Goal: Task Accomplishment & Management: Manage account settings

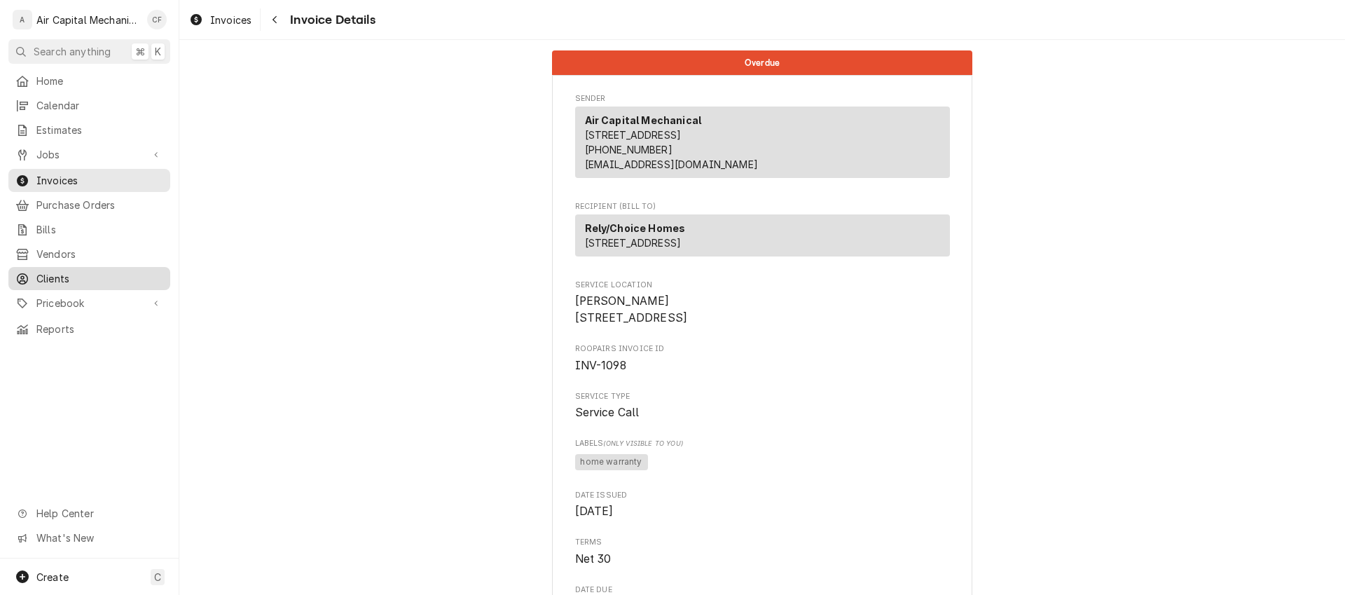
click at [98, 275] on span "Clients" at bounding box center [99, 278] width 127 height 15
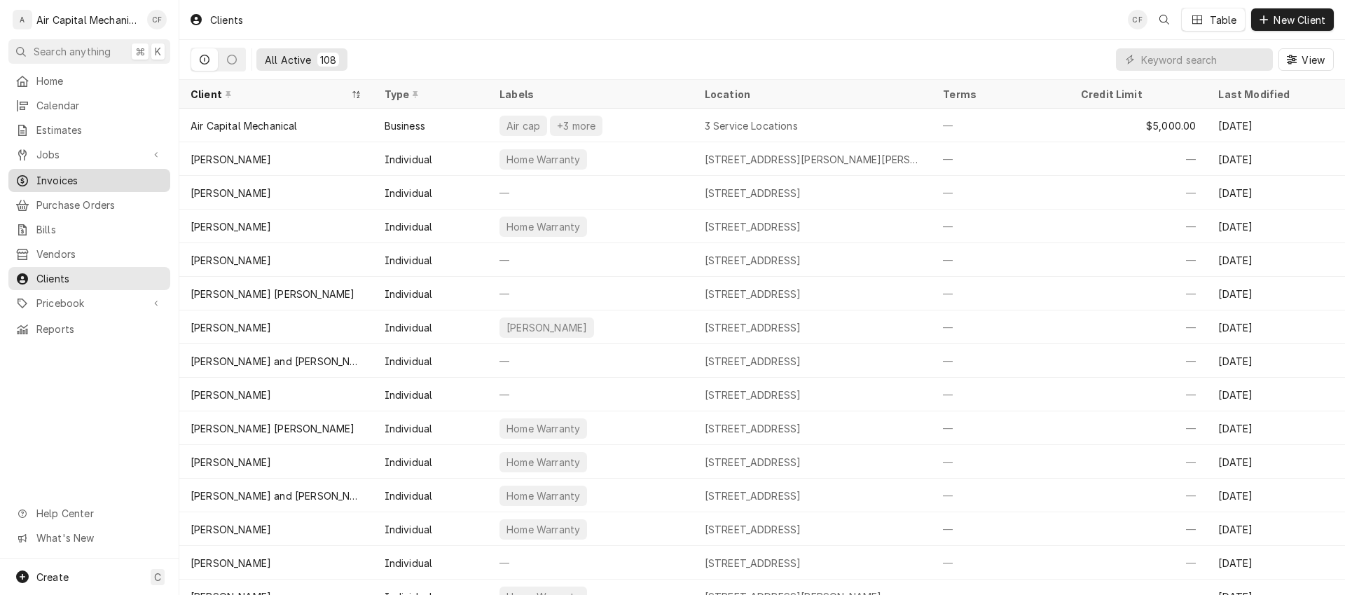
click at [119, 173] on span "Invoices" at bounding box center [99, 180] width 127 height 15
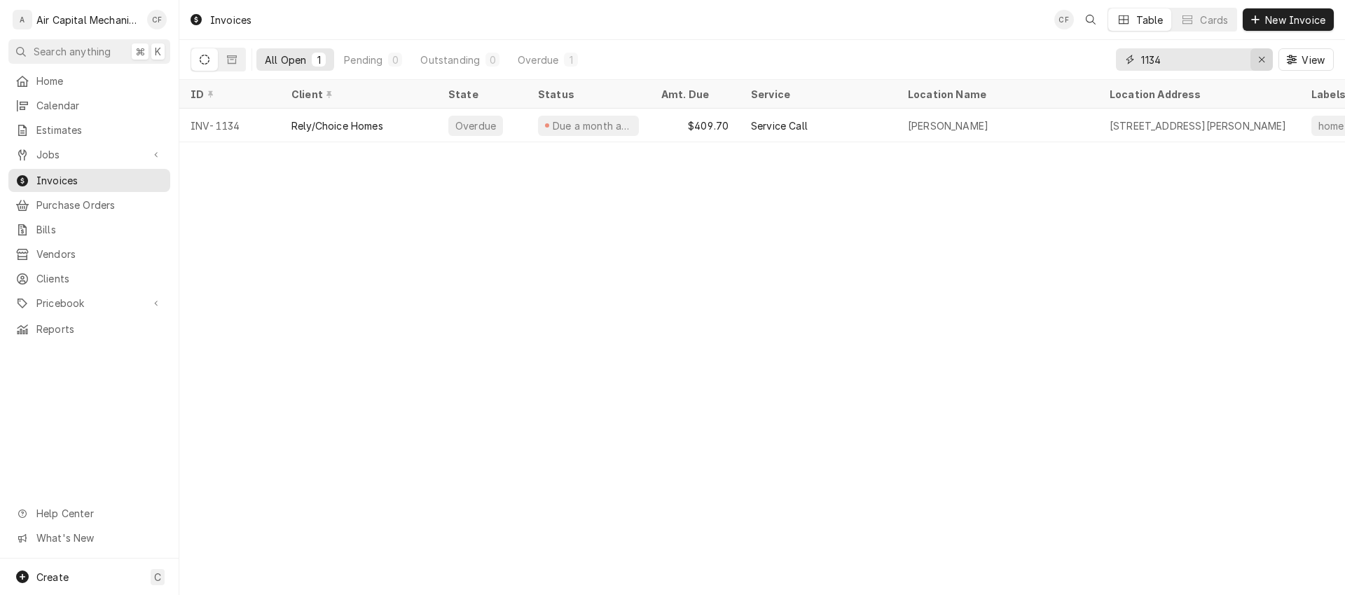
click at [1264, 63] on icon "Erase input" at bounding box center [1262, 60] width 8 height 10
click at [1197, 64] on input "Dynamic Content Wrapper" at bounding box center [1207, 59] width 132 height 22
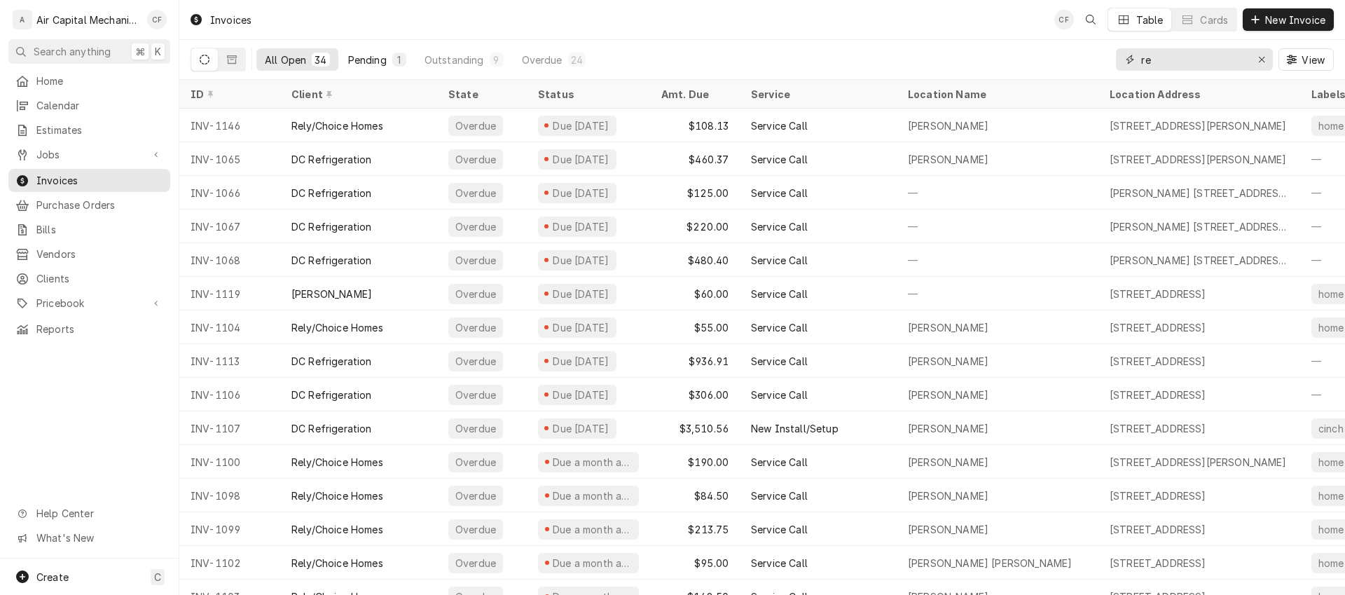
type input "re"
click at [383, 61] on div "Pending" at bounding box center [367, 60] width 39 height 15
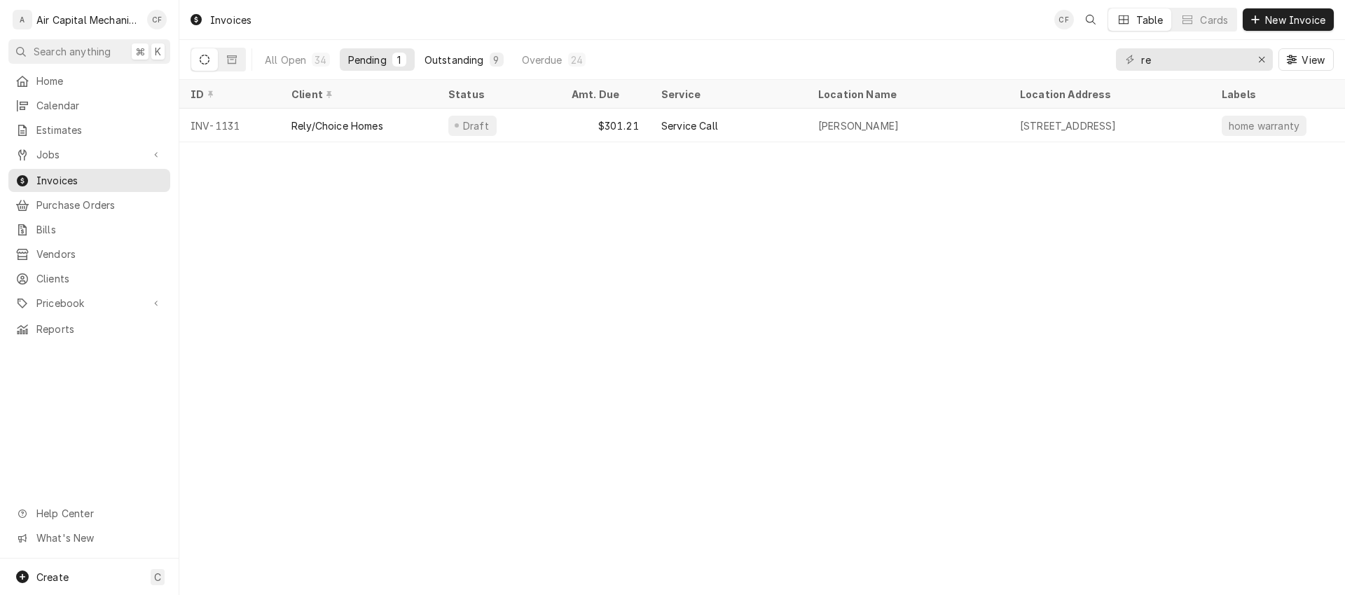
click at [470, 64] on div "Outstanding" at bounding box center [455, 60] width 60 height 15
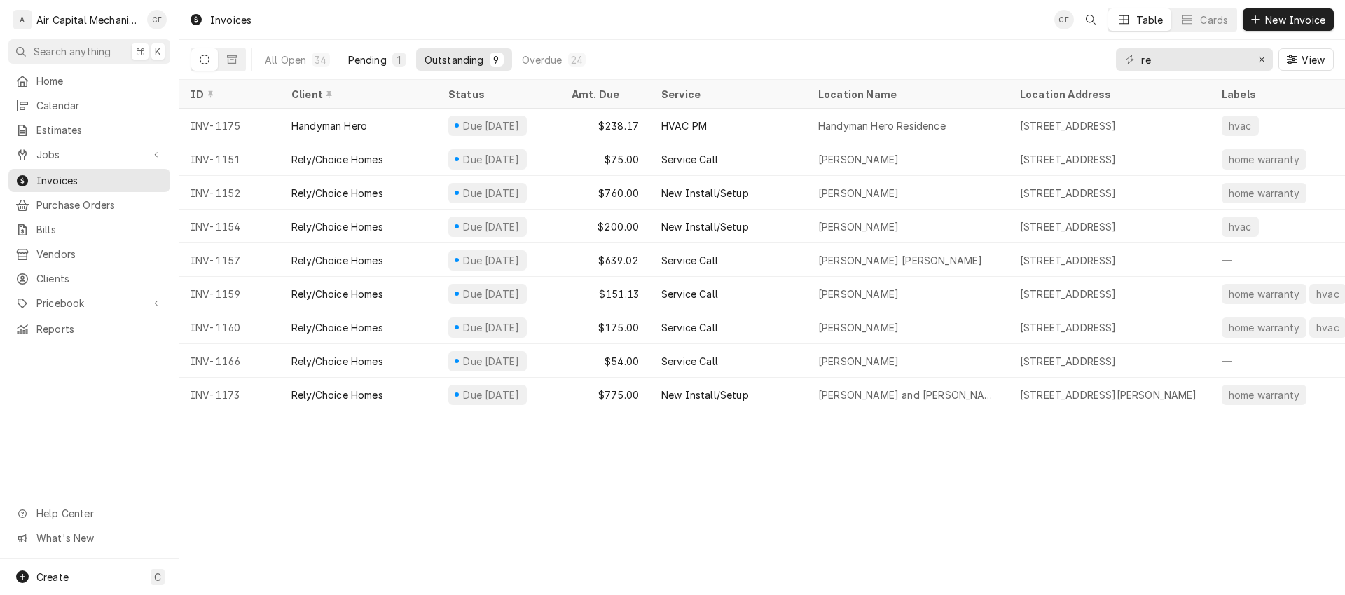
click at [386, 64] on button "Pending 1" at bounding box center [377, 59] width 75 height 22
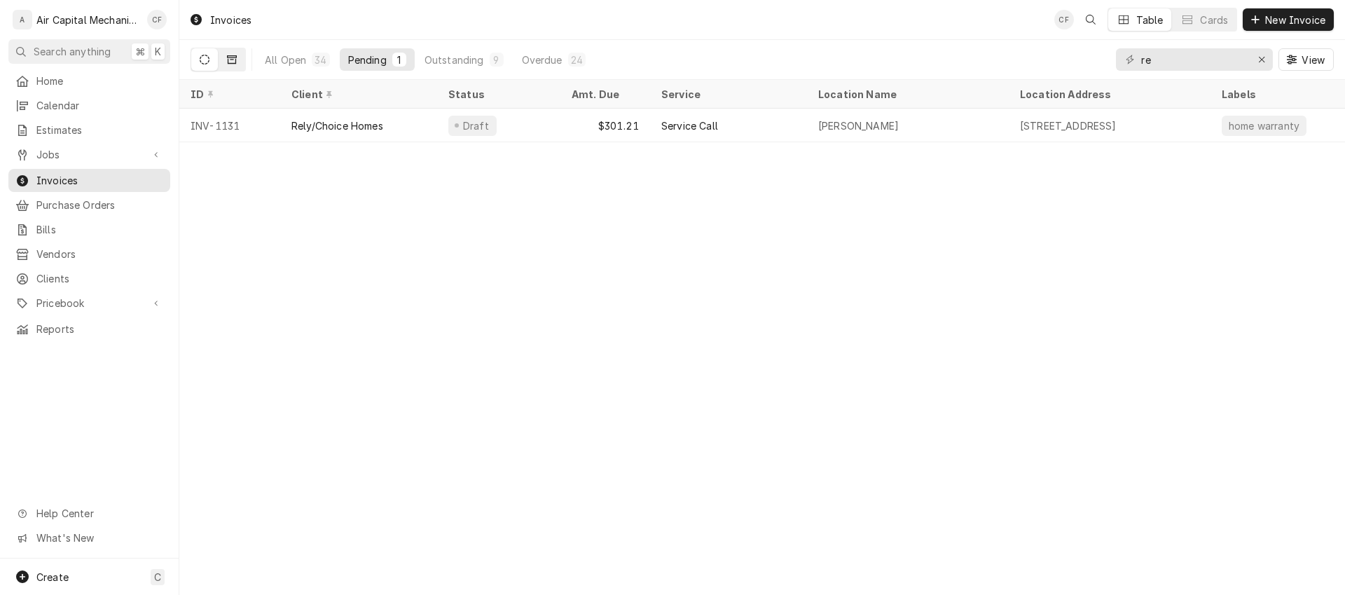
click at [238, 60] on button "Dynamic Content Wrapper" at bounding box center [232, 59] width 27 height 22
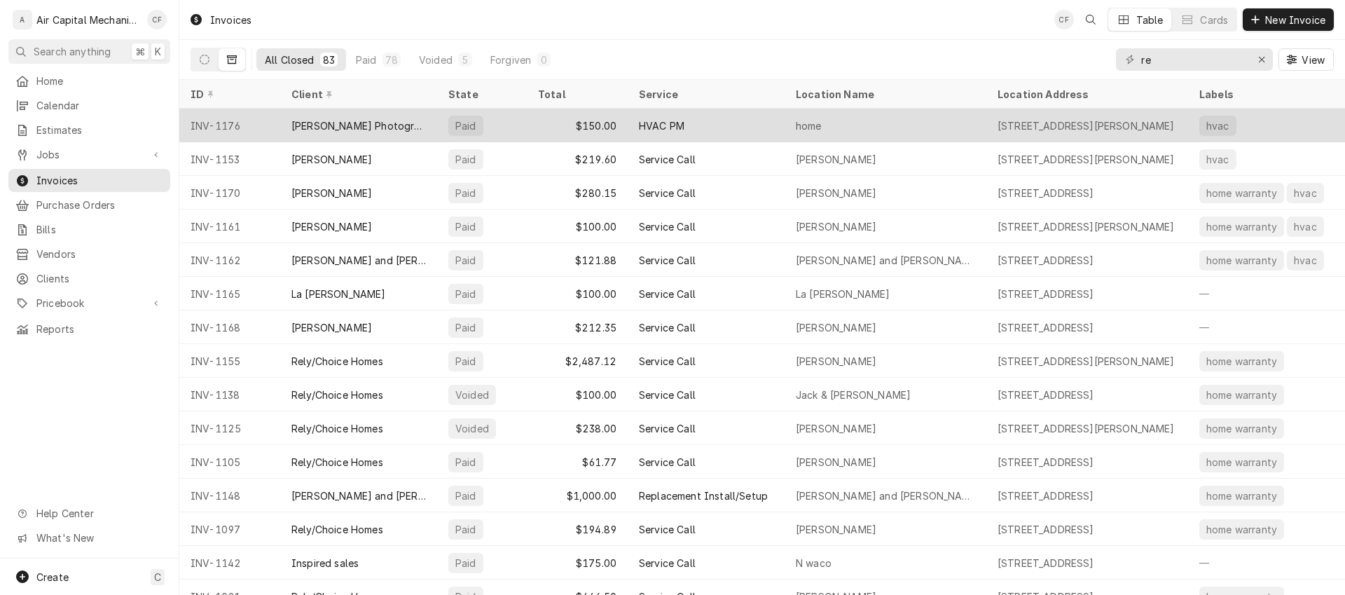
click at [552, 132] on div "$150.00" at bounding box center [577, 126] width 101 height 34
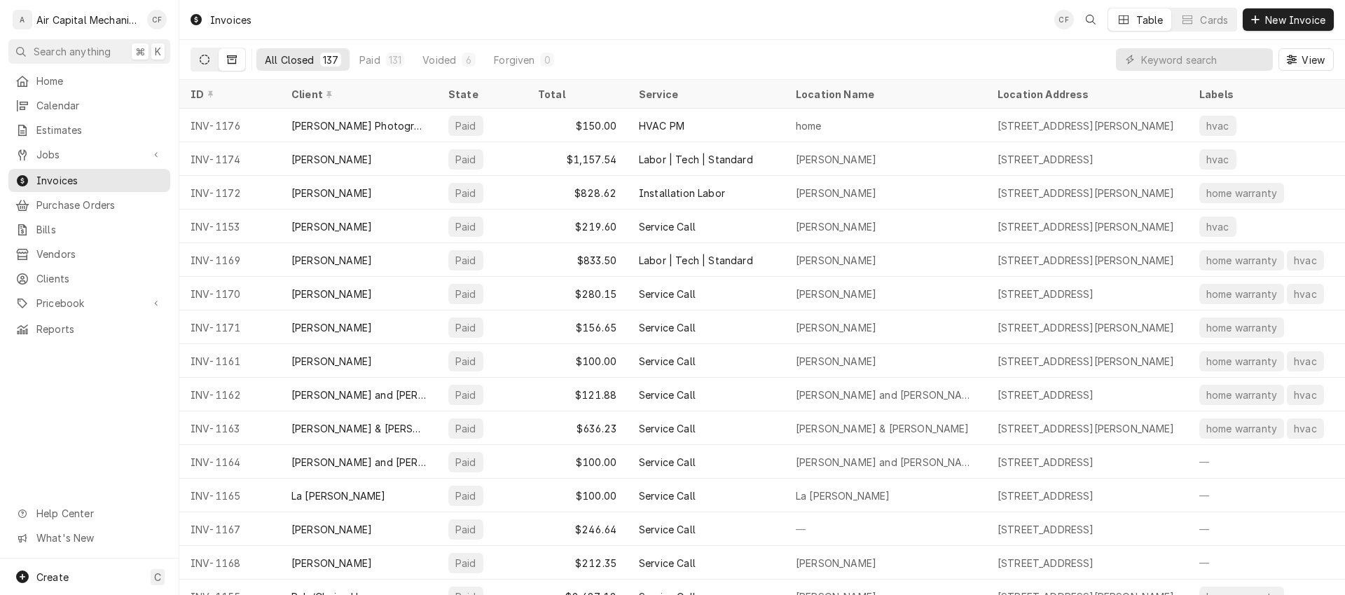
click at [193, 63] on button "Dynamic Content Wrapper" at bounding box center [204, 59] width 27 height 22
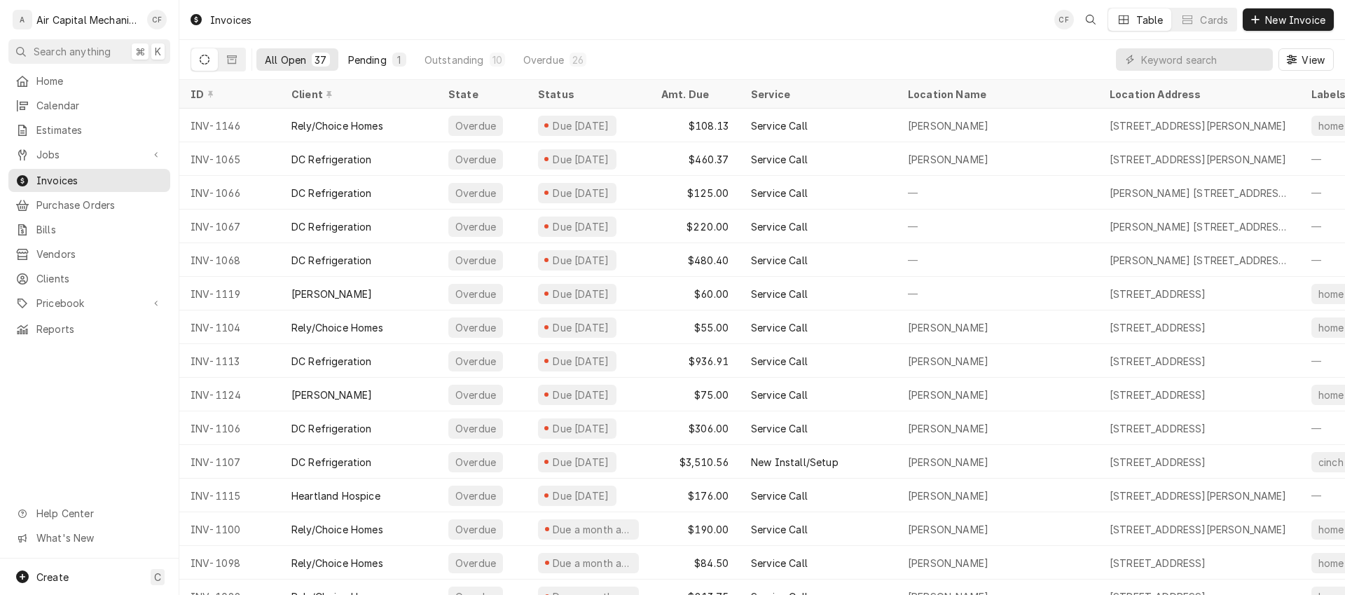
click at [350, 58] on div "Pending" at bounding box center [367, 60] width 39 height 15
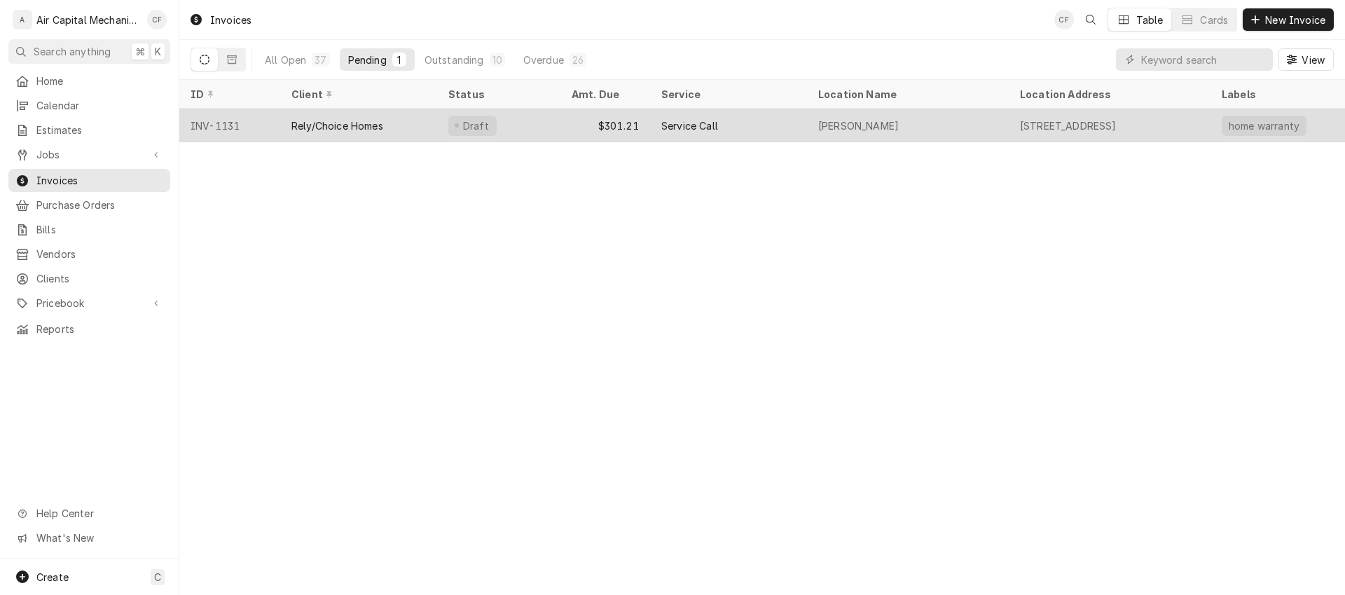
click at [537, 121] on div "Draft" at bounding box center [498, 126] width 123 height 34
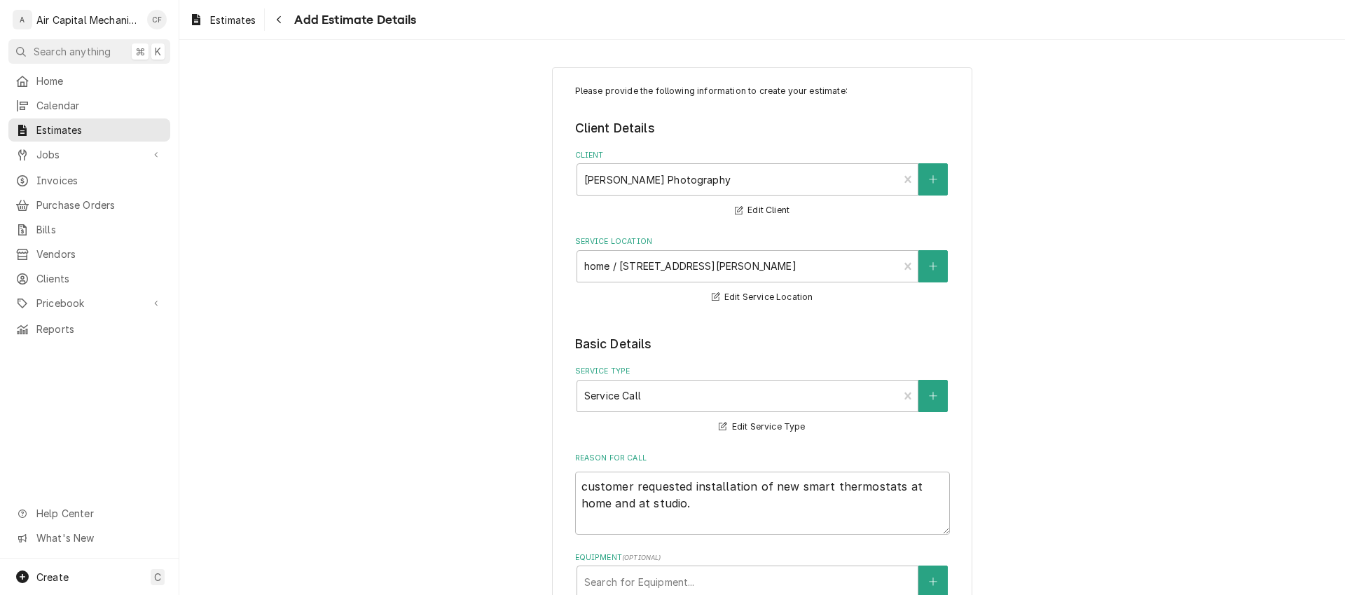
scroll to position [1582, 0]
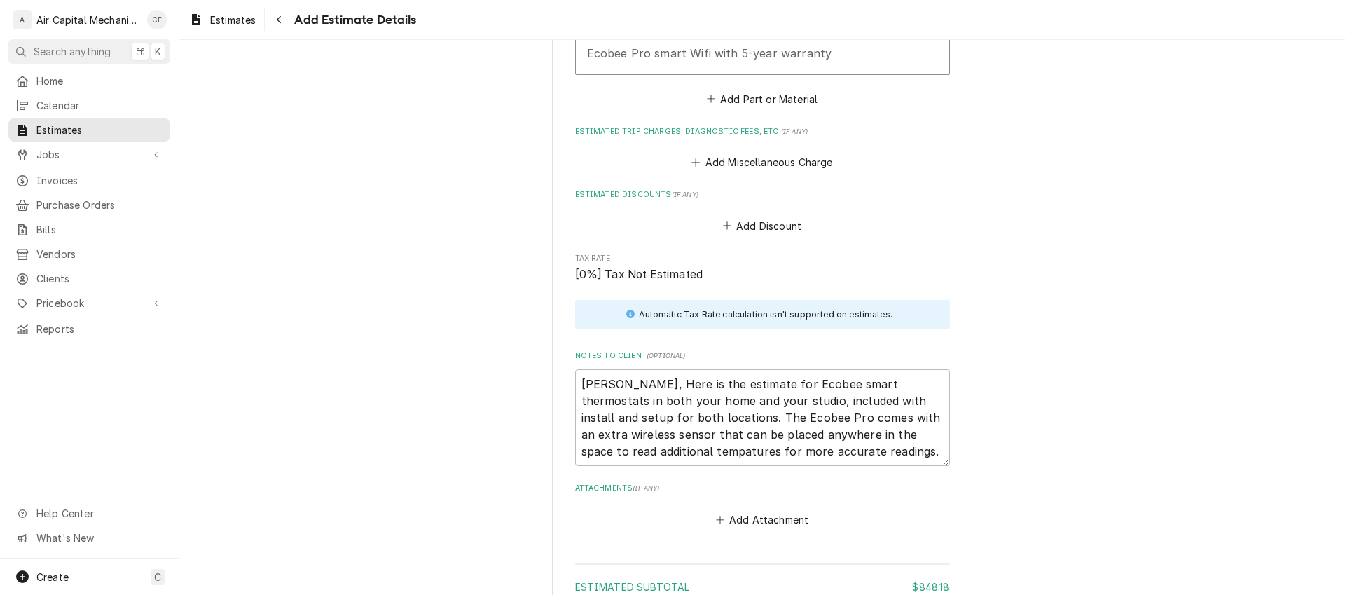
click at [606, 454] on textarea "[PERSON_NAME], Here is the estimate for Ecobee smart thermostats in both your h…" at bounding box center [762, 417] width 375 height 97
type textarea "Regina, Here is the estimate for Ecobee smart thermostats in both your home and…"
type textarea "x"
type textarea "Regina, Here is the estimate for Ecobee smart thermostats in both your home and…"
click at [886, 454] on textarea "Regina, Here is the estimate for Ecobee smart thermostats in both your home and…" at bounding box center [762, 417] width 375 height 97
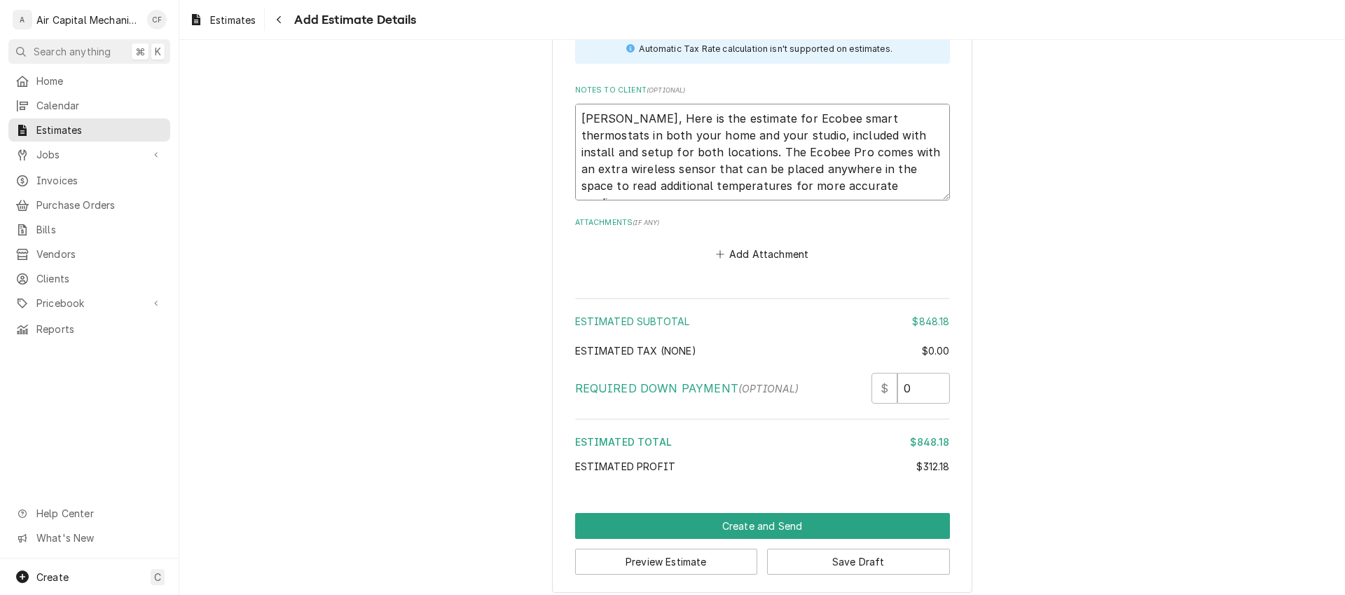
scroll to position [1857, 0]
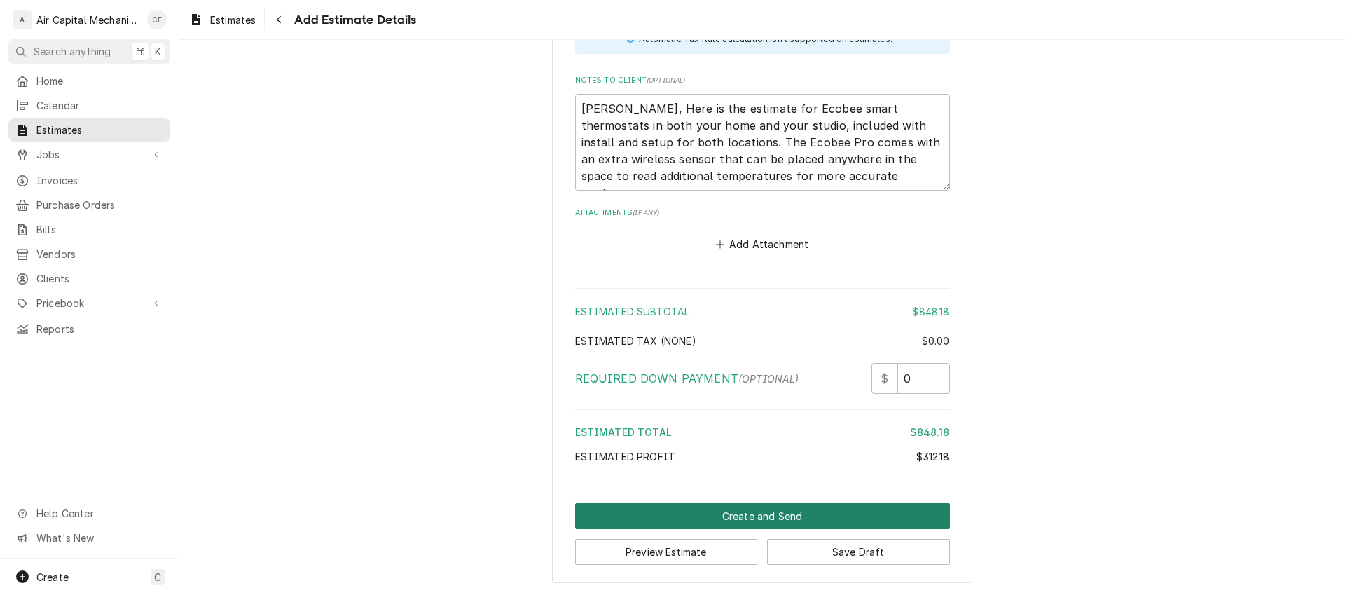
click at [762, 508] on button "Create and Send" at bounding box center [762, 516] width 375 height 26
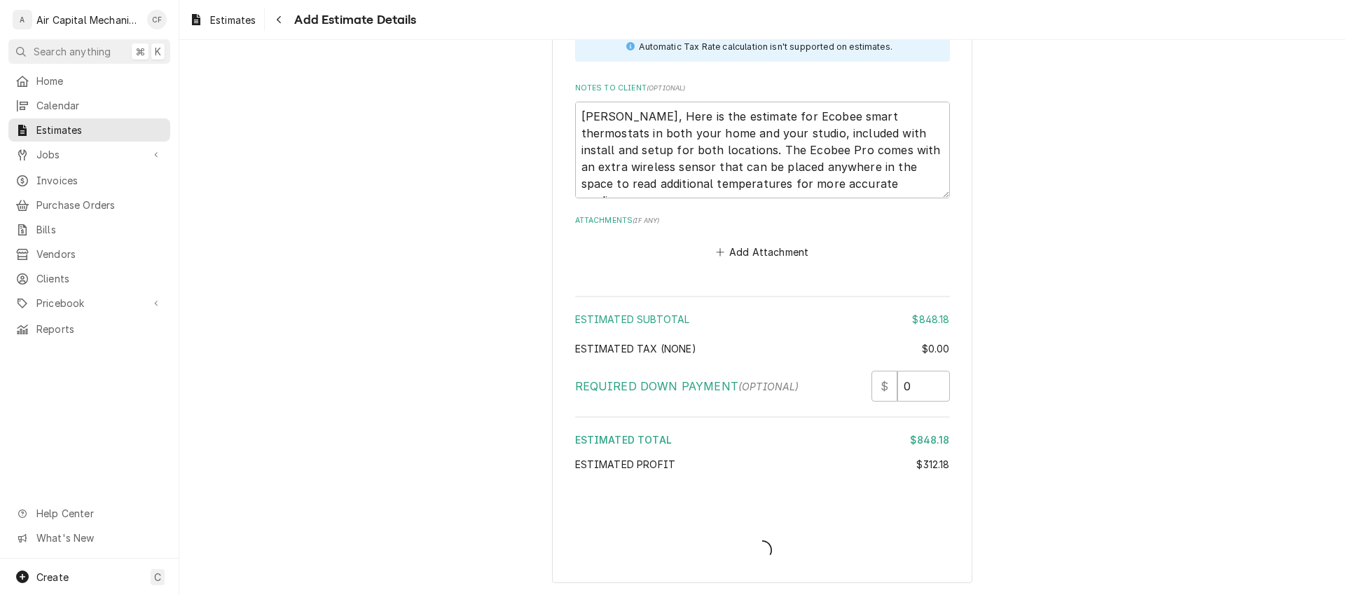
type textarea "x"
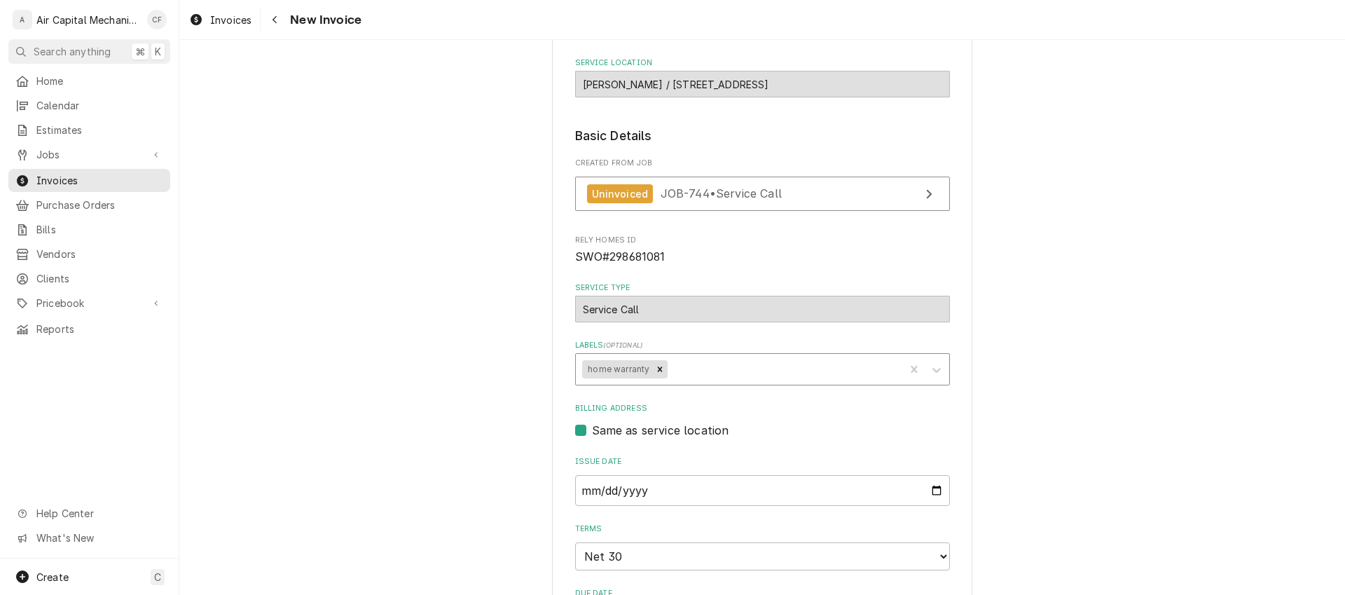
scroll to position [209, 0]
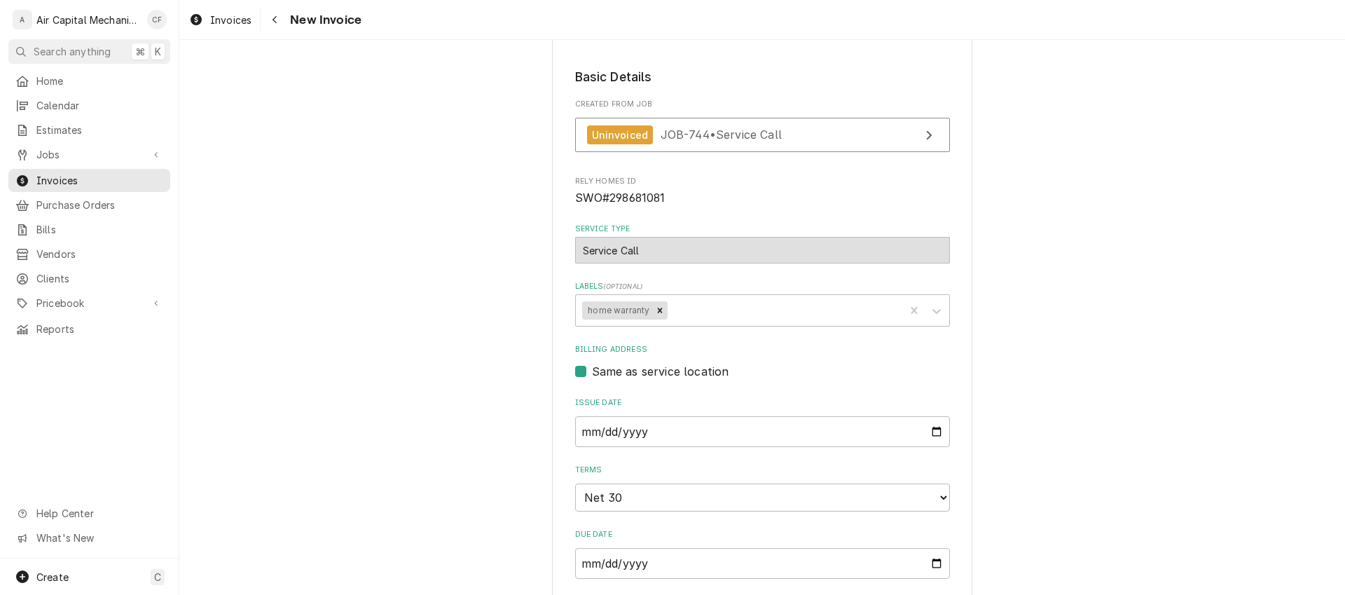
click at [601, 197] on span "SWO#298681081" at bounding box center [620, 197] width 90 height 13
drag, startPoint x: 604, startPoint y: 199, endPoint x: 678, endPoint y: 200, distance: 73.6
click at [678, 200] on span "SWO#298681081" at bounding box center [762, 198] width 375 height 17
copy span "298681081"
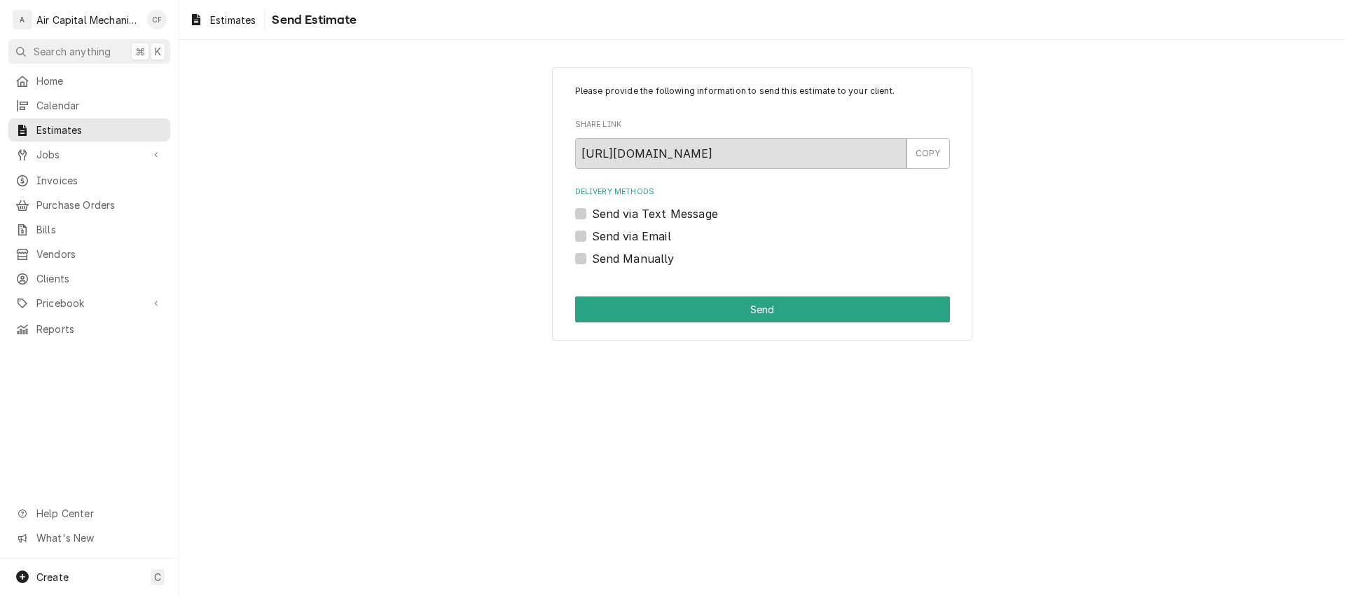
click at [652, 210] on label "Send via Text Message" at bounding box center [655, 213] width 126 height 17
click at [652, 210] on input "Send via Text Message" at bounding box center [779, 220] width 375 height 31
checkbox input "true"
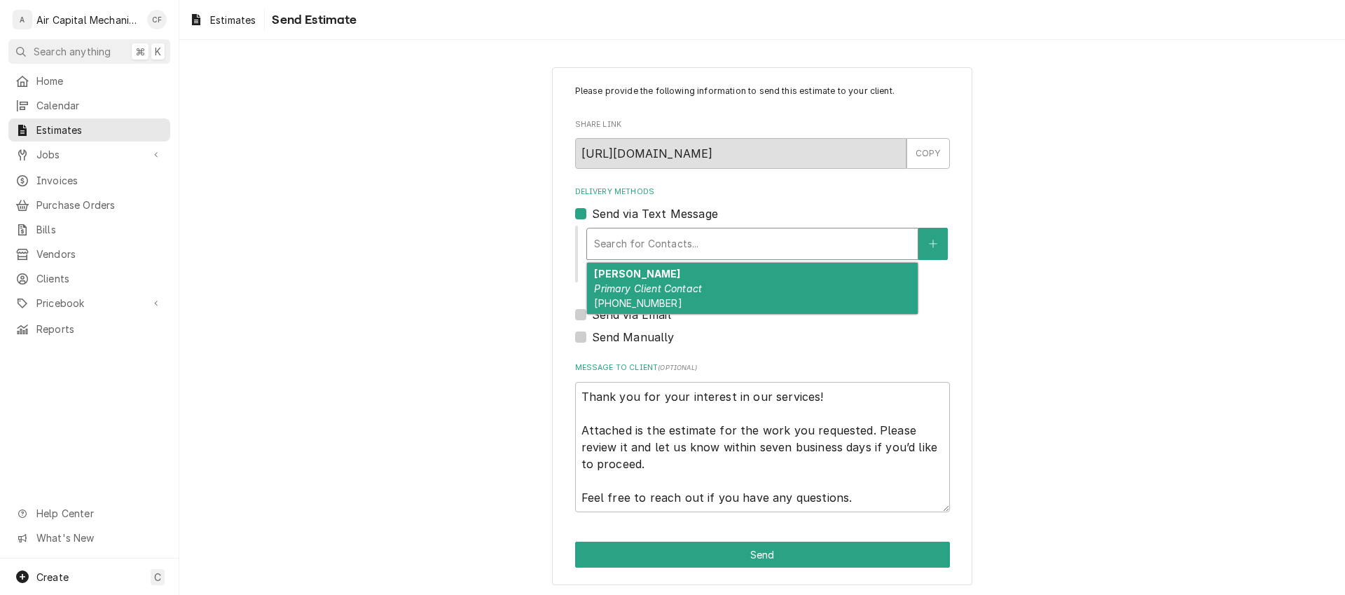
click at [704, 245] on div "Delivery Methods" at bounding box center [752, 243] width 317 height 25
click at [709, 300] on div "Regina Barker Primary Client Contact (316) 350-7848" at bounding box center [752, 288] width 331 height 51
type textarea "x"
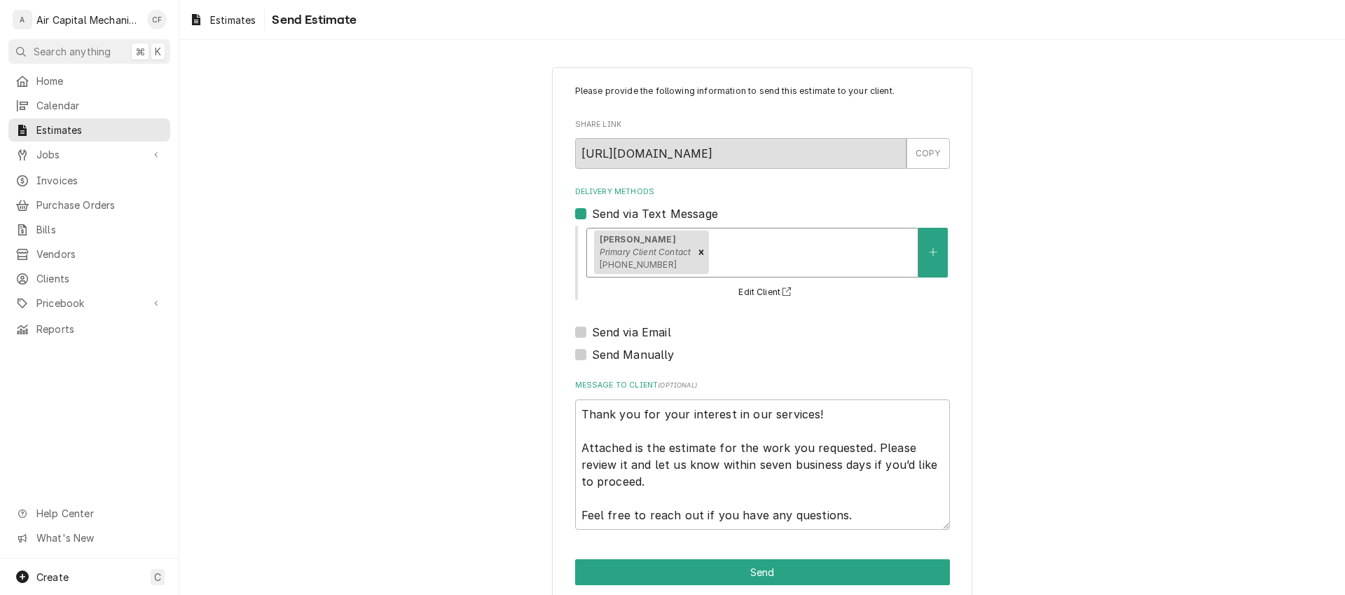
click at [610, 329] on label "Send via Email" at bounding box center [631, 332] width 79 height 17
click at [610, 329] on input "Send via Email" at bounding box center [779, 339] width 375 height 31
checkbox input "true"
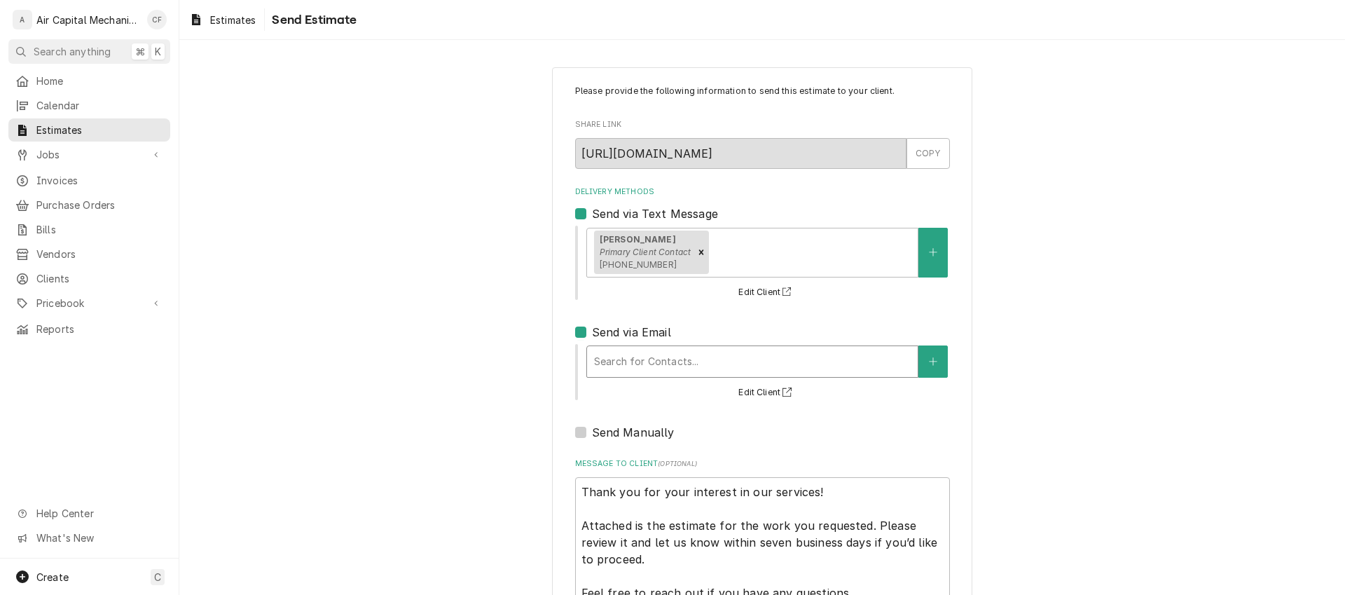
click at [646, 373] on div "Delivery Methods" at bounding box center [752, 361] width 317 height 25
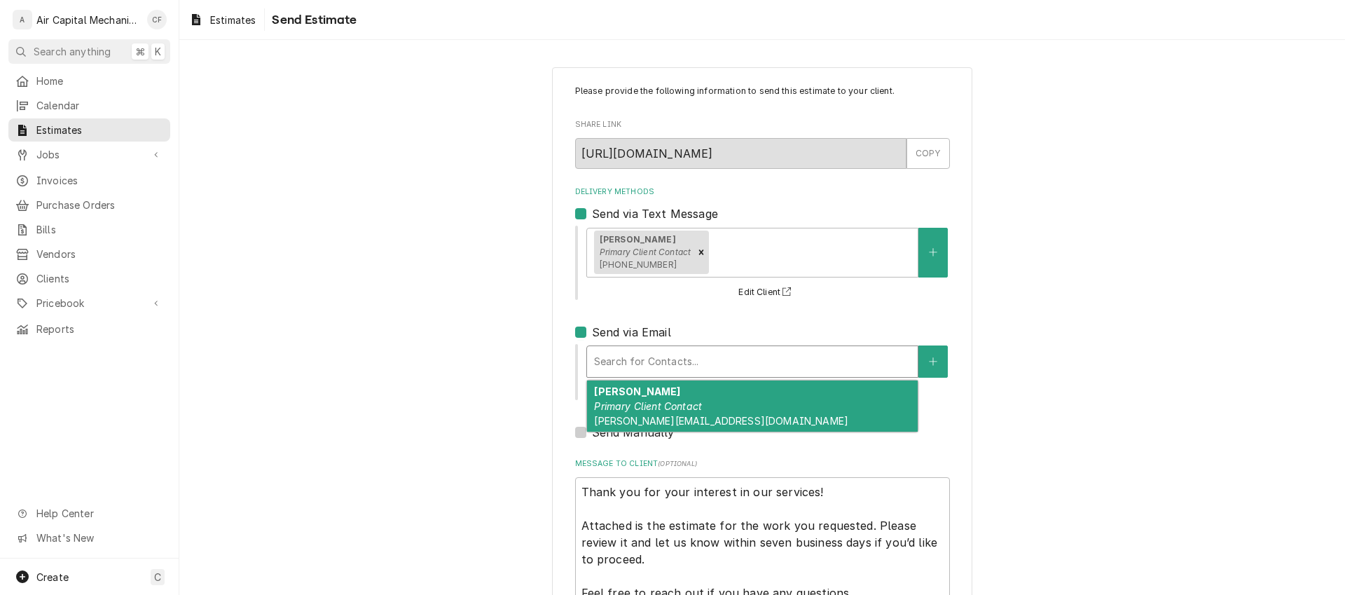
click at [685, 406] on em "Primary Client Contact" at bounding box center [648, 406] width 108 height 12
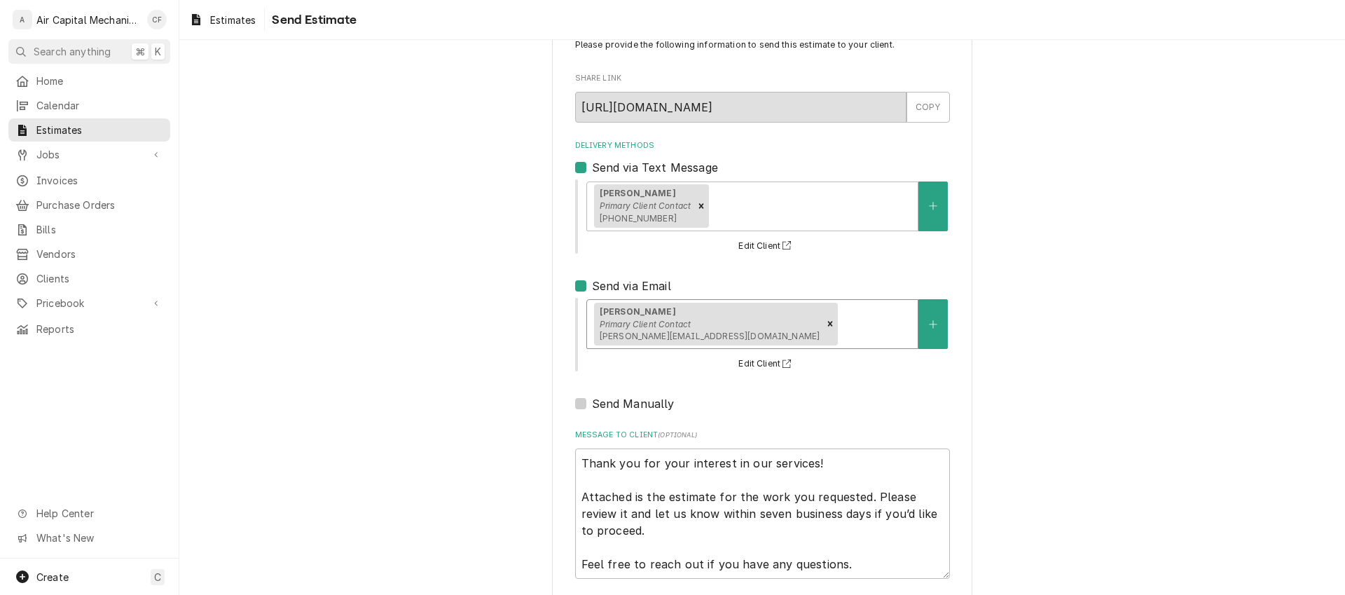
scroll to position [116, 0]
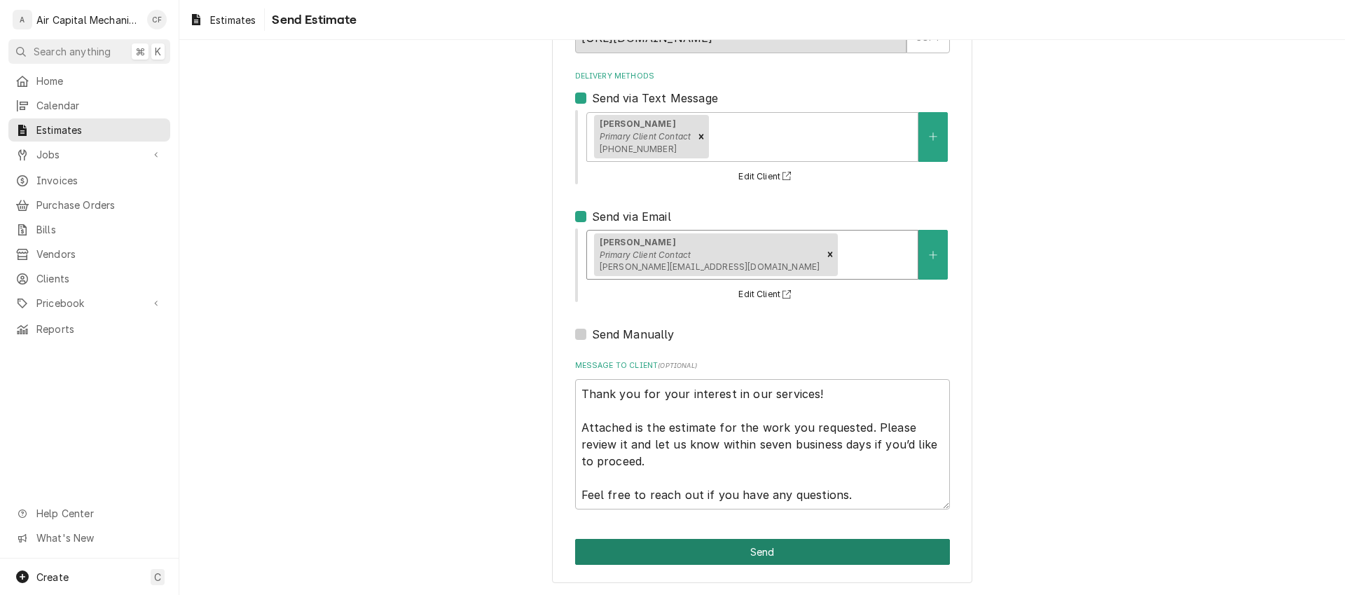
click at [814, 553] on button "Send" at bounding box center [762, 552] width 375 height 26
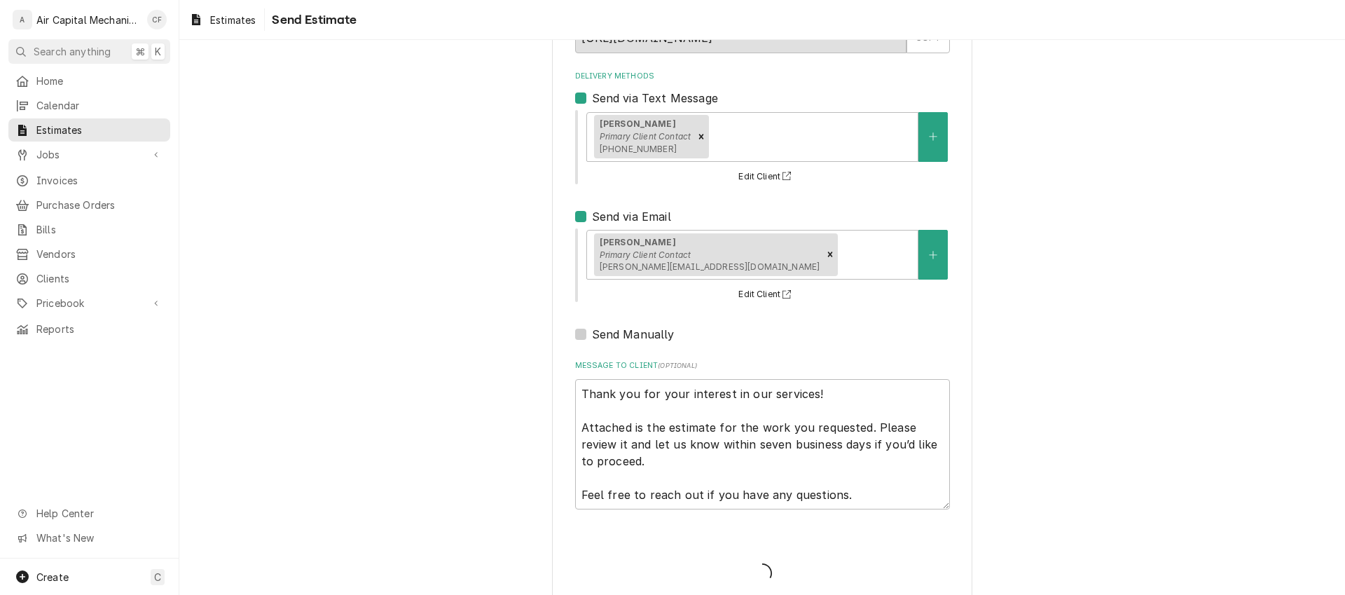
type textarea "x"
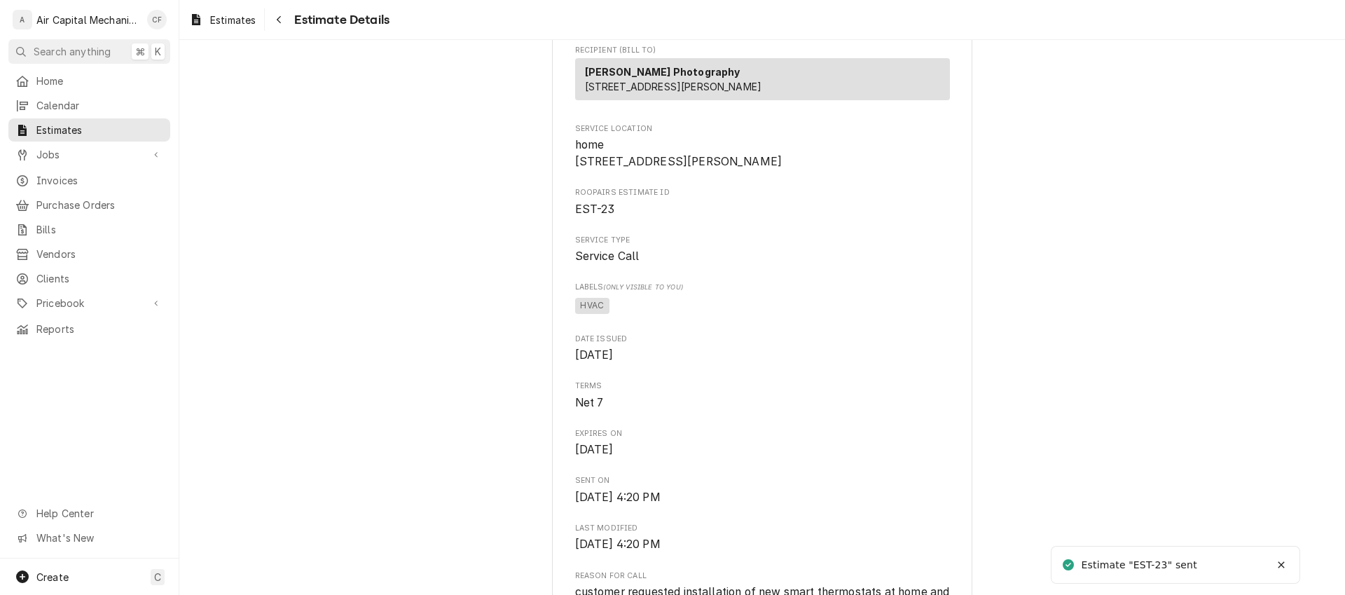
scroll to position [181, 0]
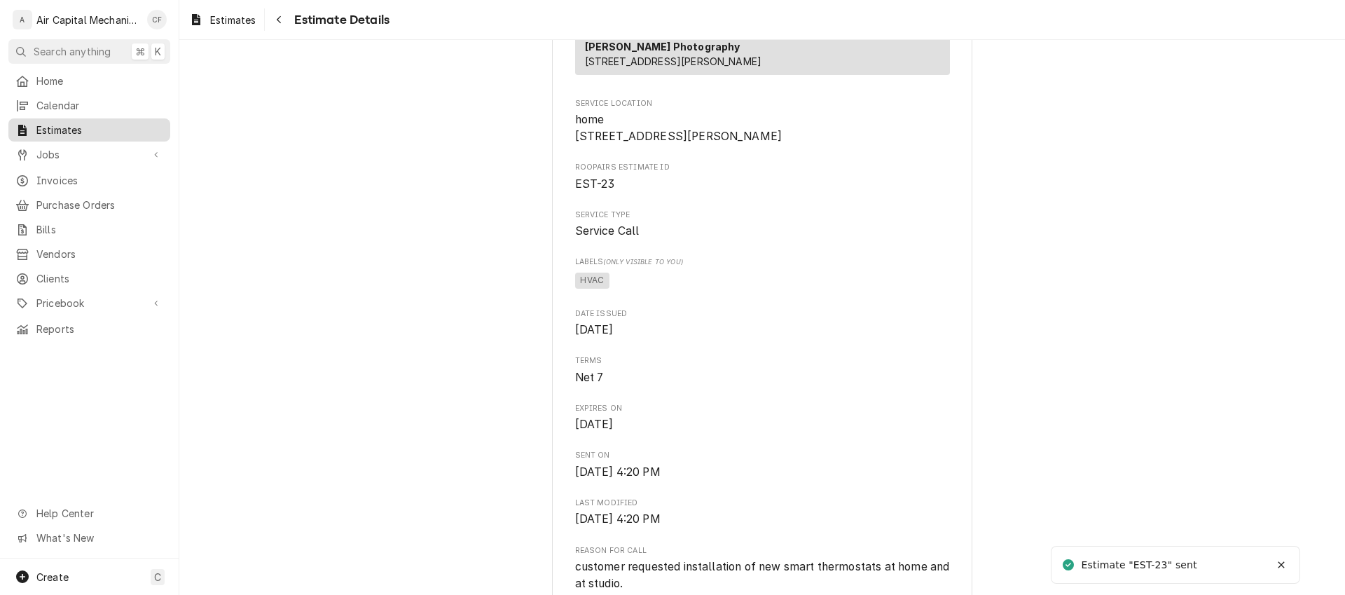
click at [82, 130] on span "Estimates" at bounding box center [99, 130] width 127 height 15
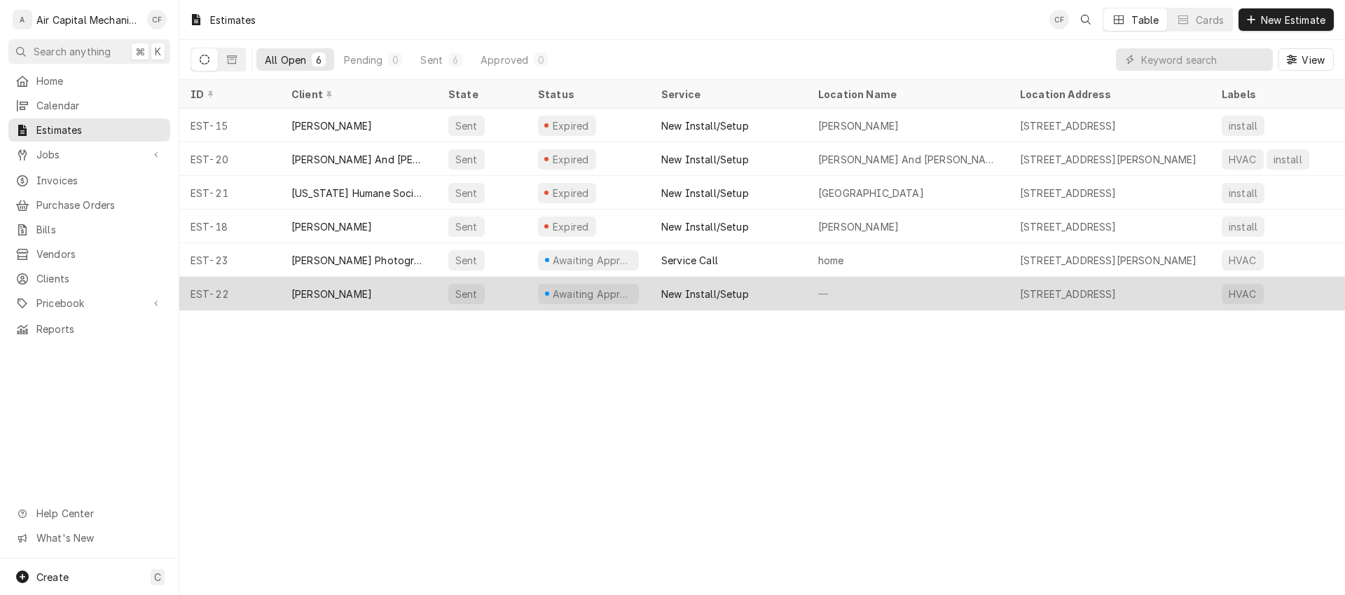
click at [390, 298] on div "Scott Rue" at bounding box center [358, 294] width 157 height 34
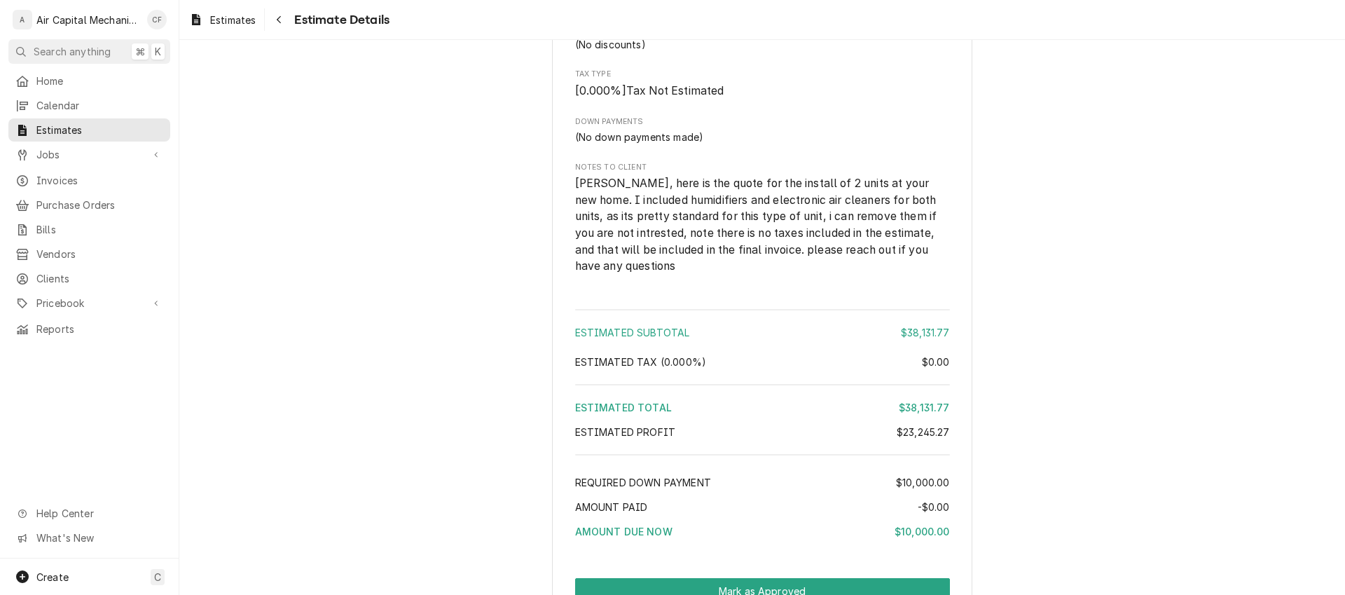
scroll to position [3939, 0]
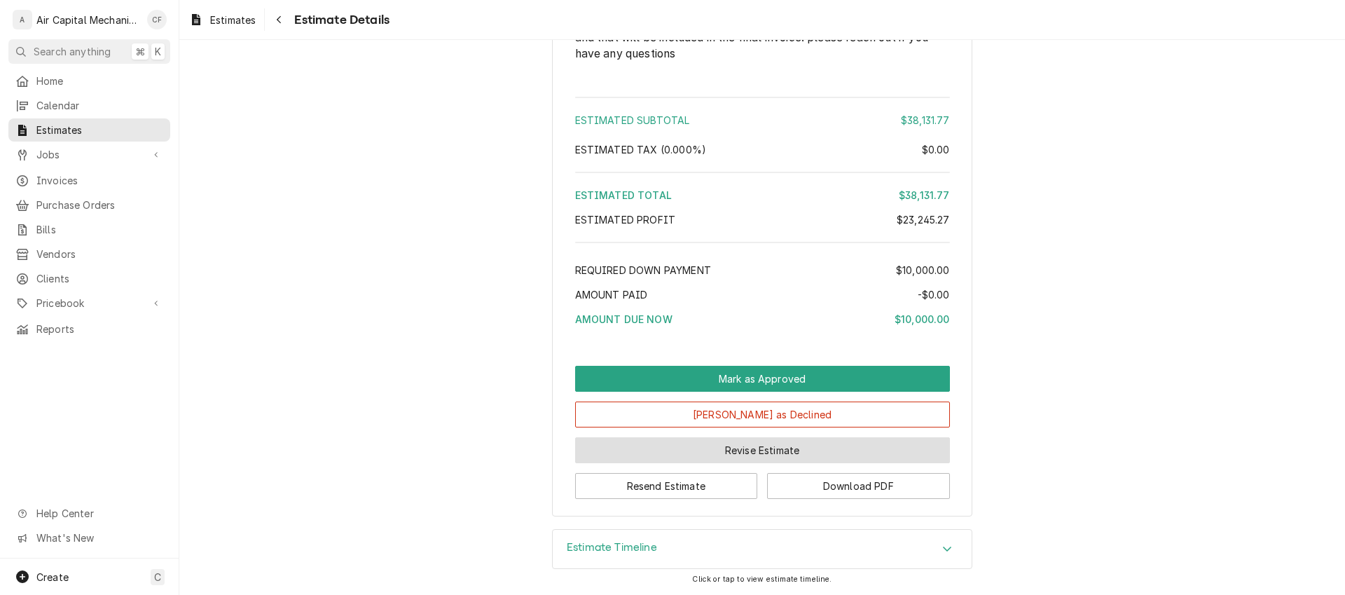
click at [756, 448] on button "Revise Estimate" at bounding box center [762, 450] width 375 height 26
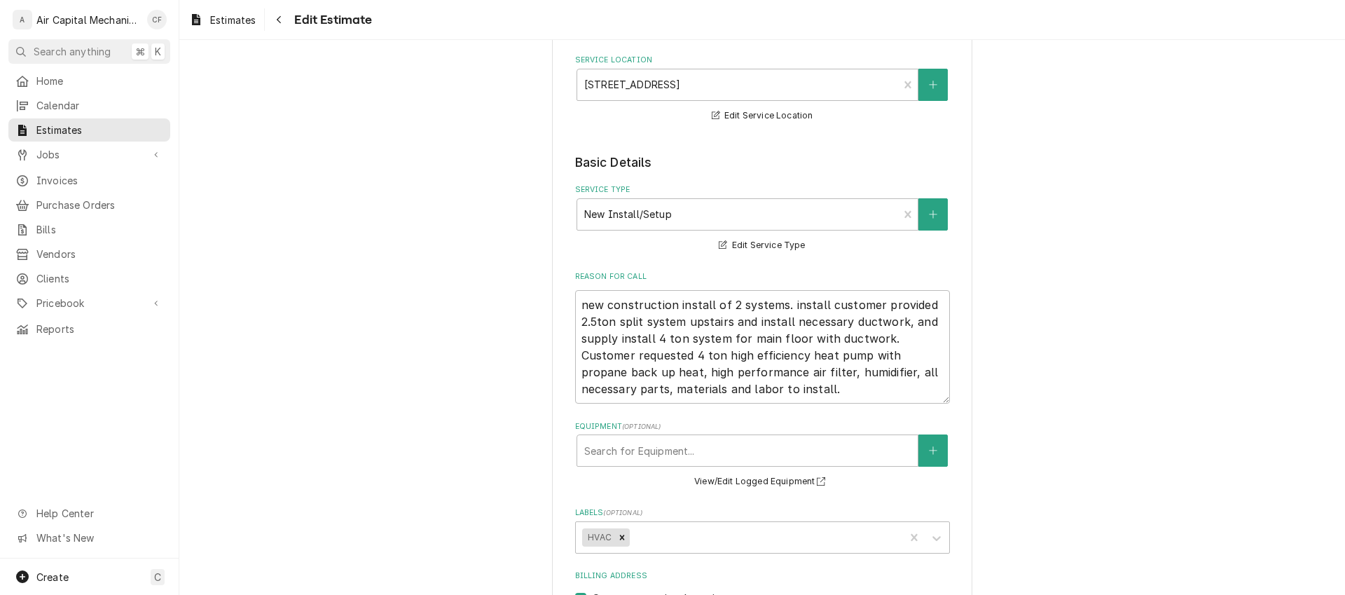
scroll to position [366, 0]
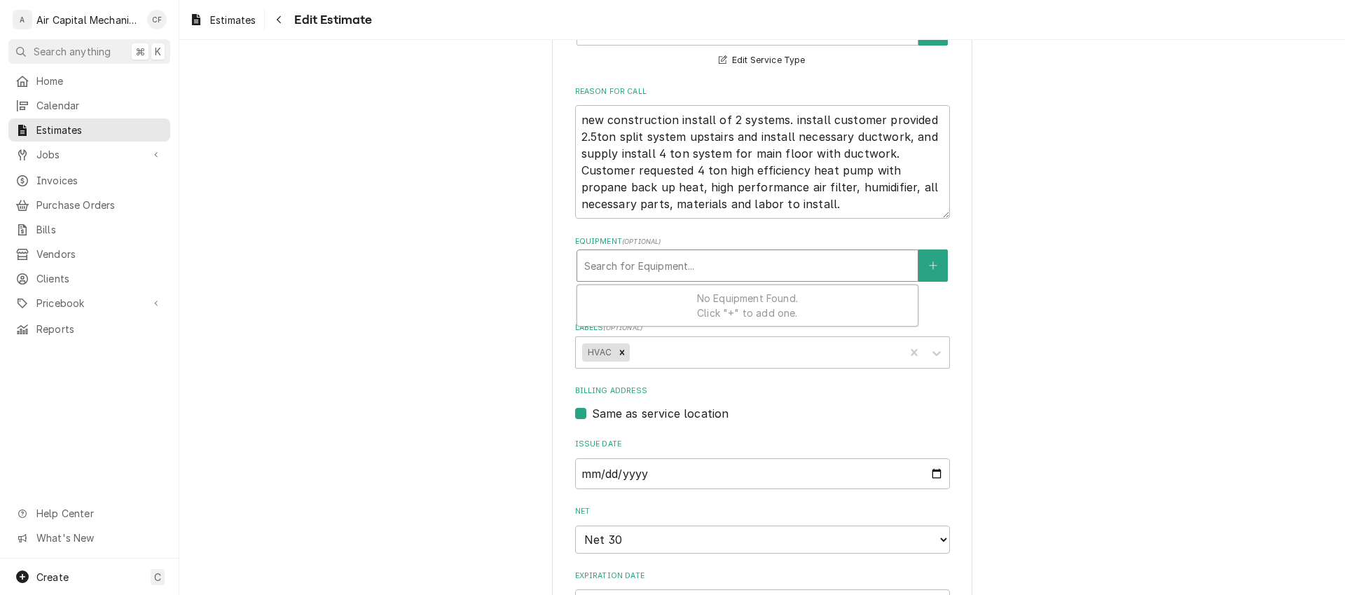
click at [620, 261] on div "Equipment" at bounding box center [747, 265] width 327 height 25
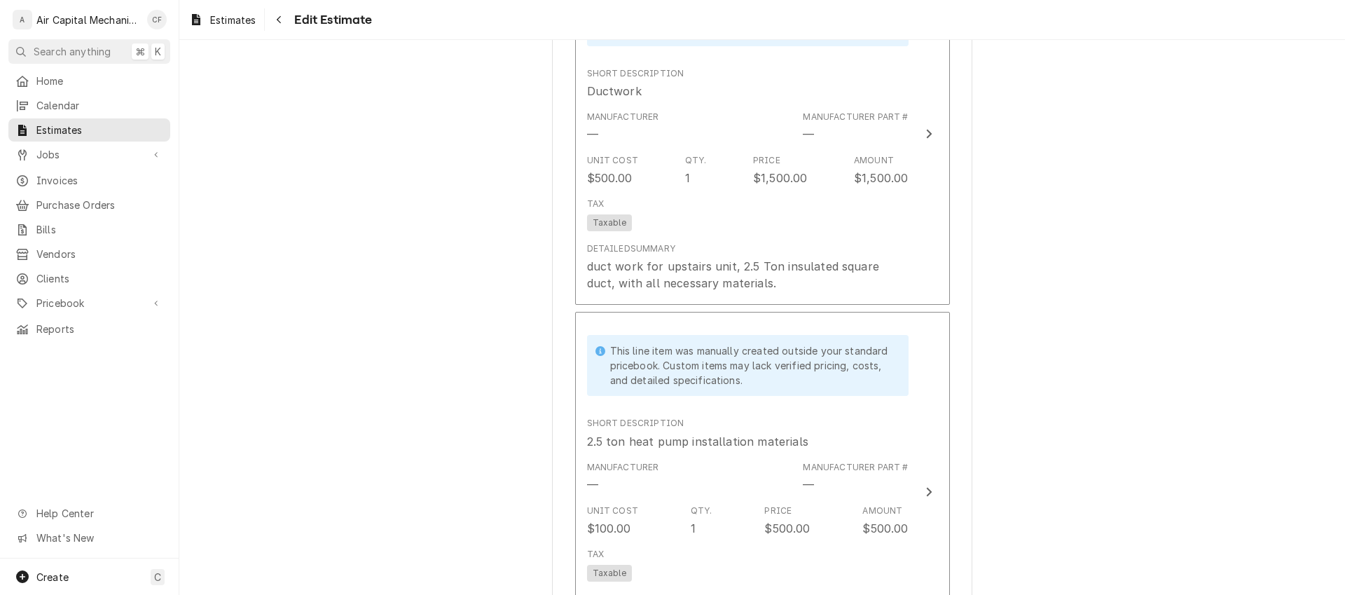
scroll to position [1775, 0]
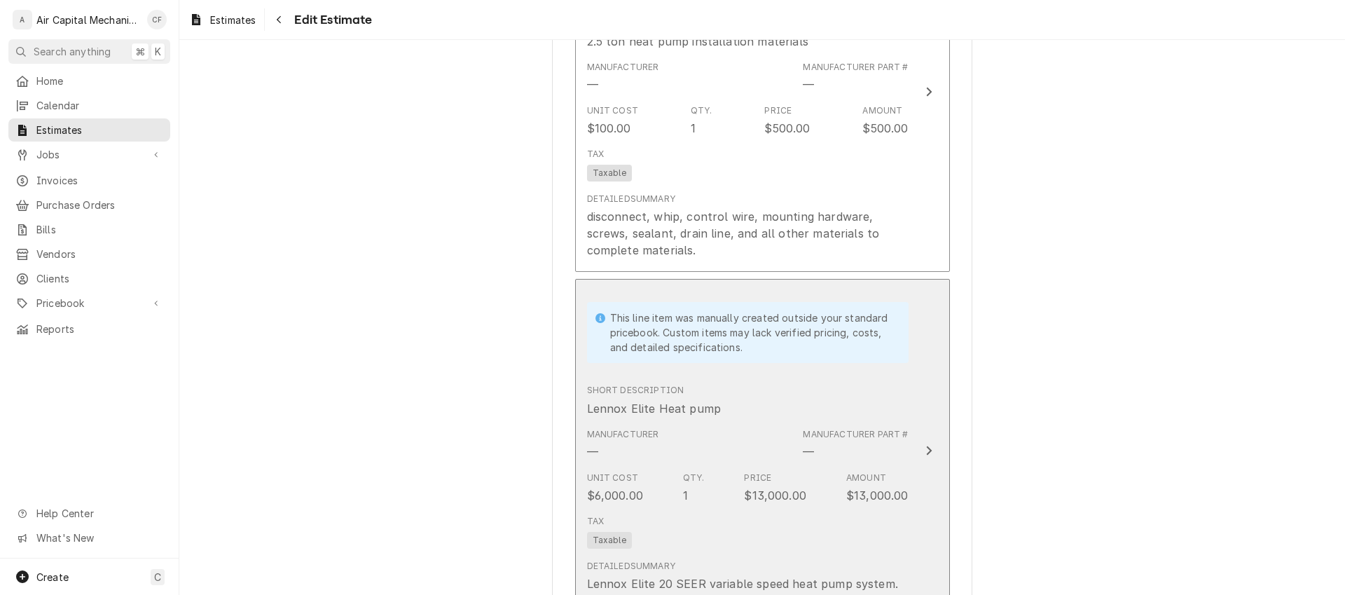
click at [764, 476] on div "Price" at bounding box center [757, 478] width 27 height 13
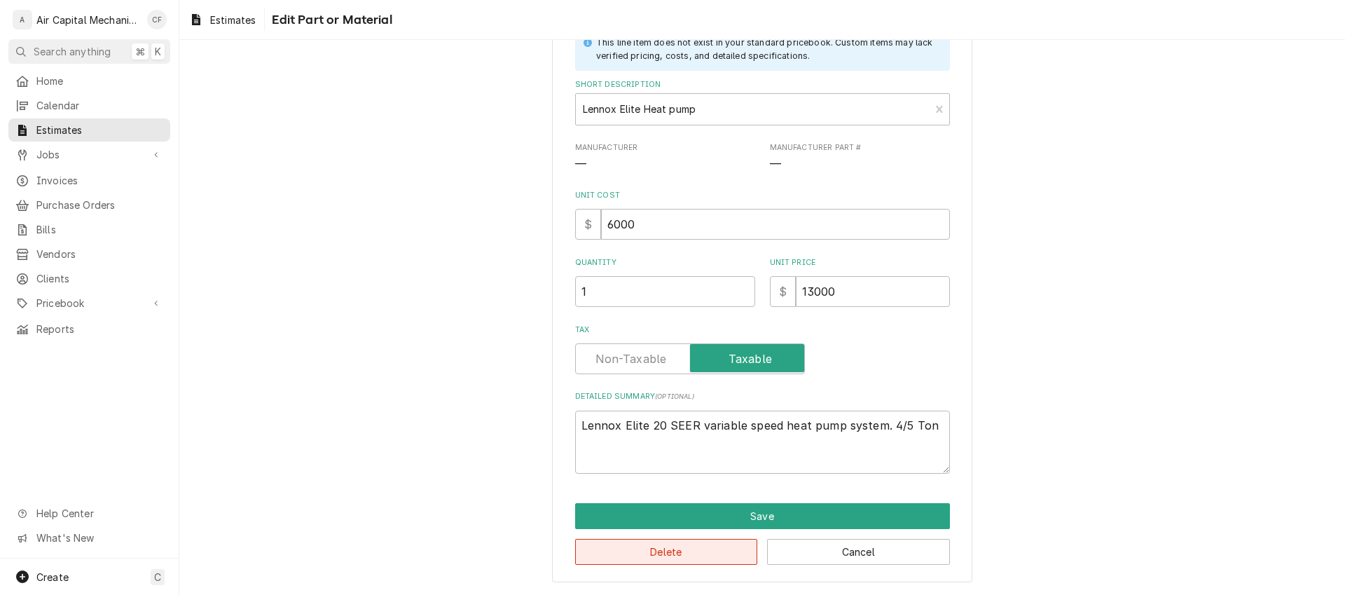
click at [700, 563] on button "Delete" at bounding box center [666, 552] width 183 height 26
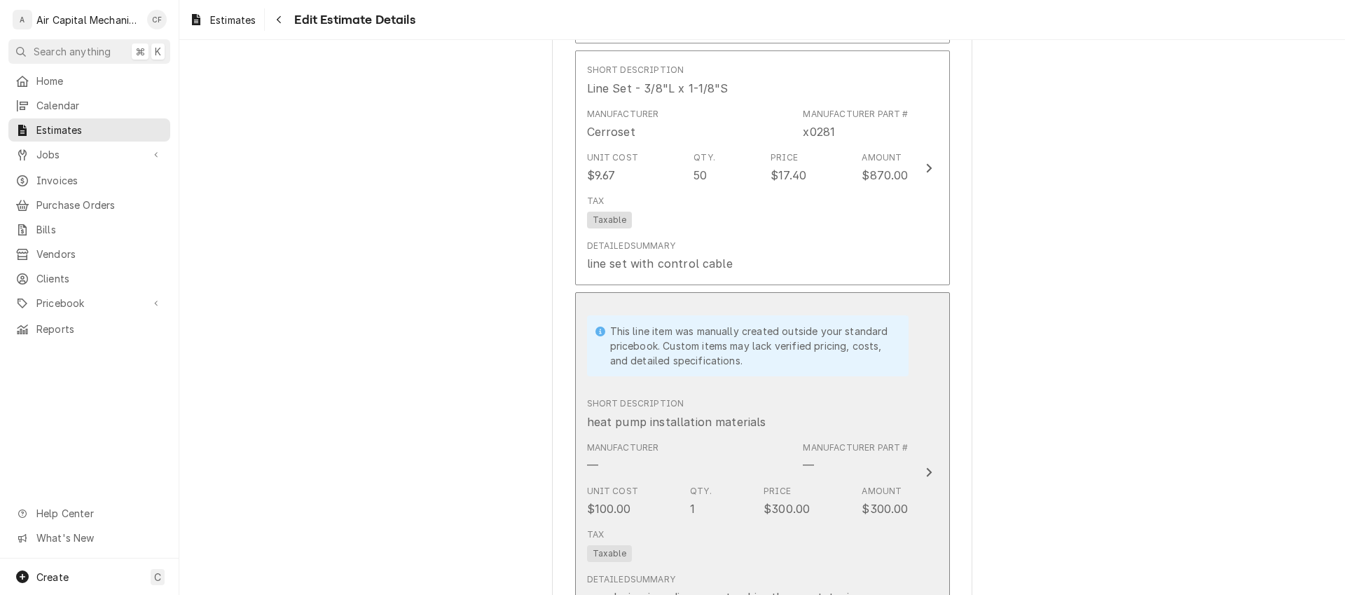
scroll to position [2102, 0]
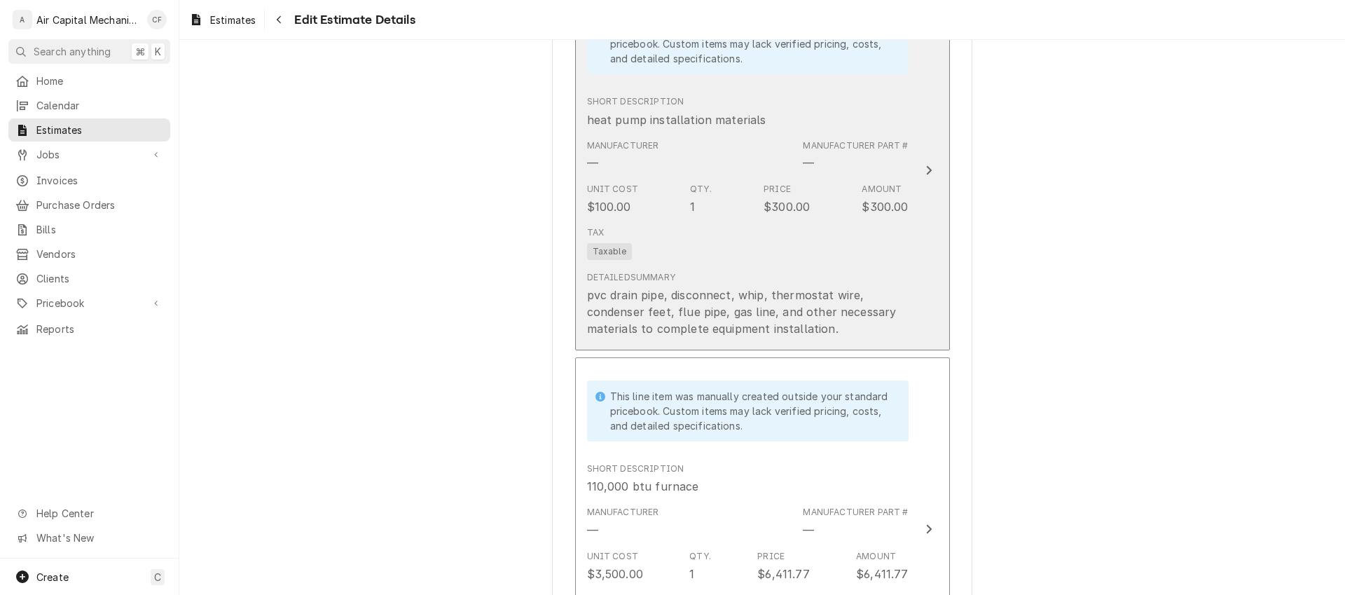
click at [715, 231] on div "Tax Taxable" at bounding box center [748, 243] width 322 height 45
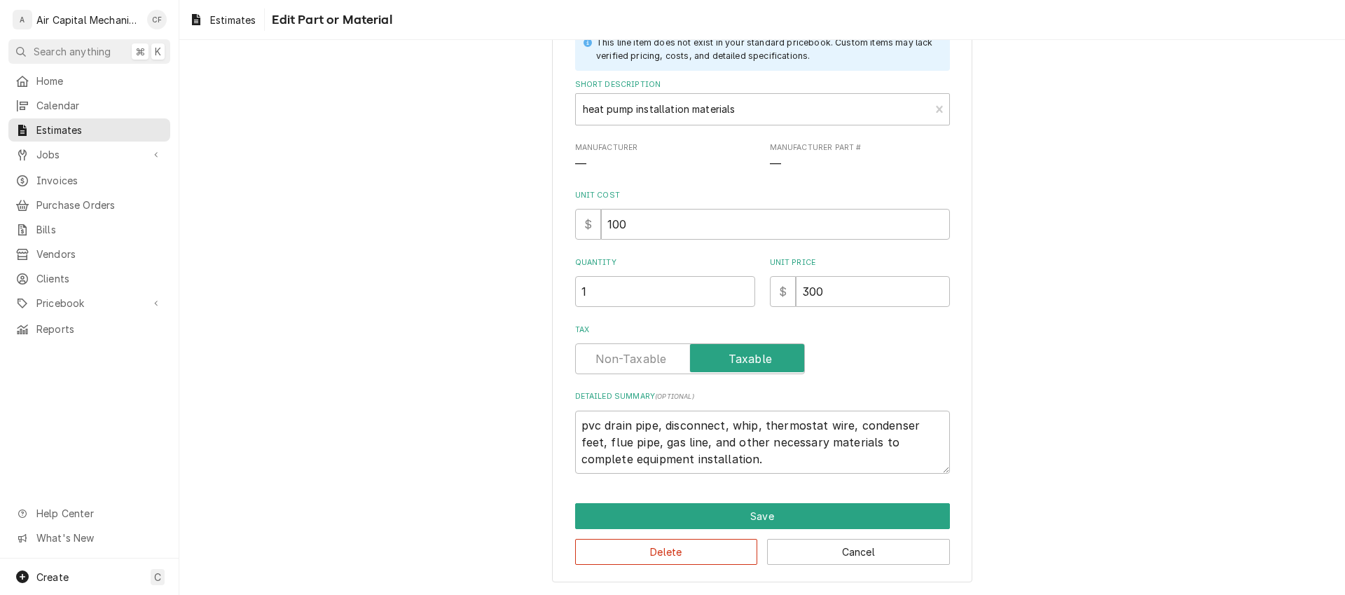
click at [637, 569] on div "Use the fields below to edit this part or material: This line item does not exi…" at bounding box center [762, 275] width 420 height 615
click at [638, 564] on button "Delete" at bounding box center [666, 552] width 183 height 26
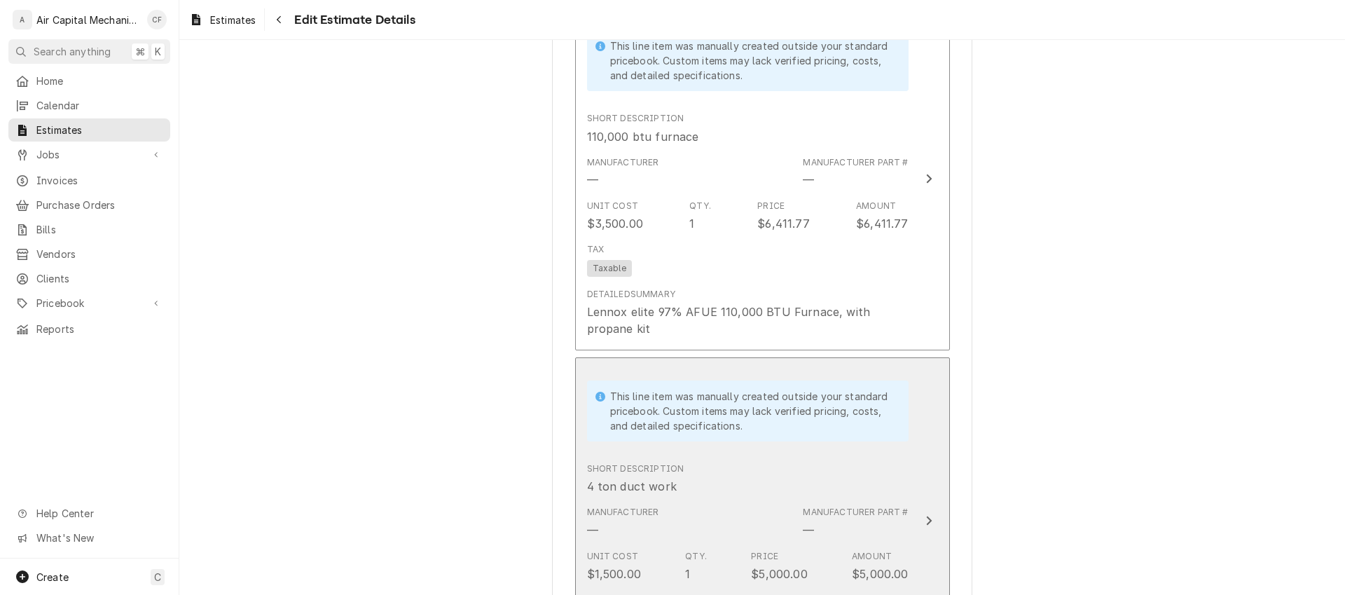
scroll to position [2744, 0]
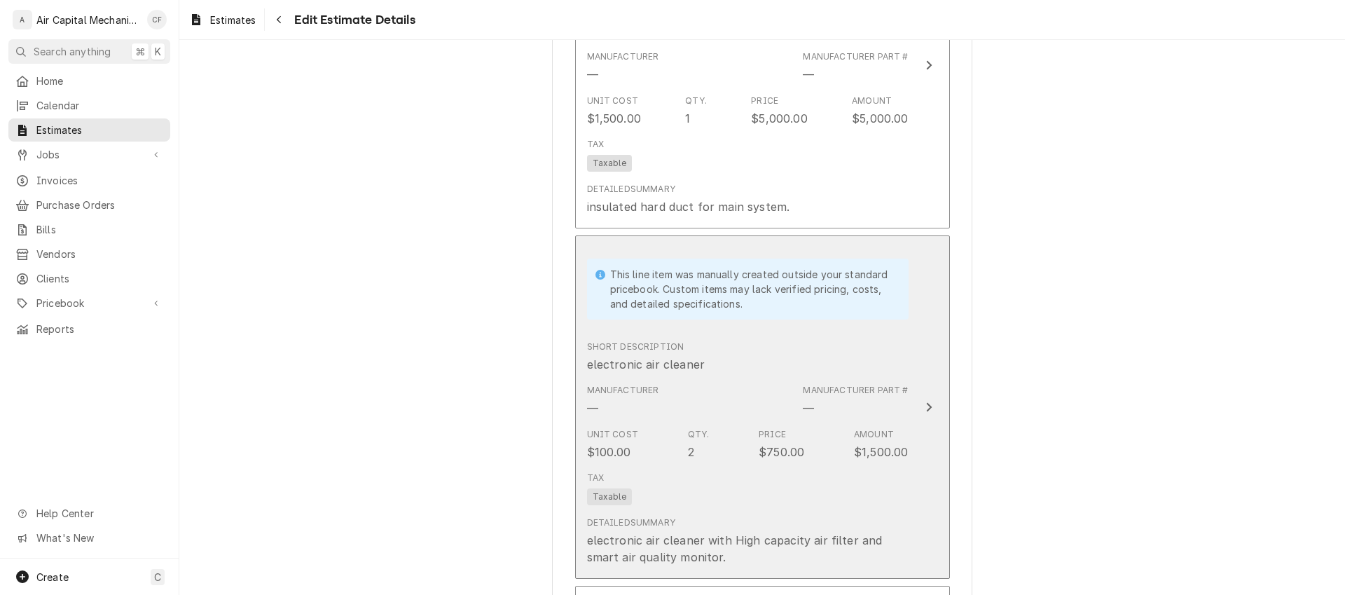
click at [692, 508] on div "Tax Taxable" at bounding box center [748, 488] width 322 height 45
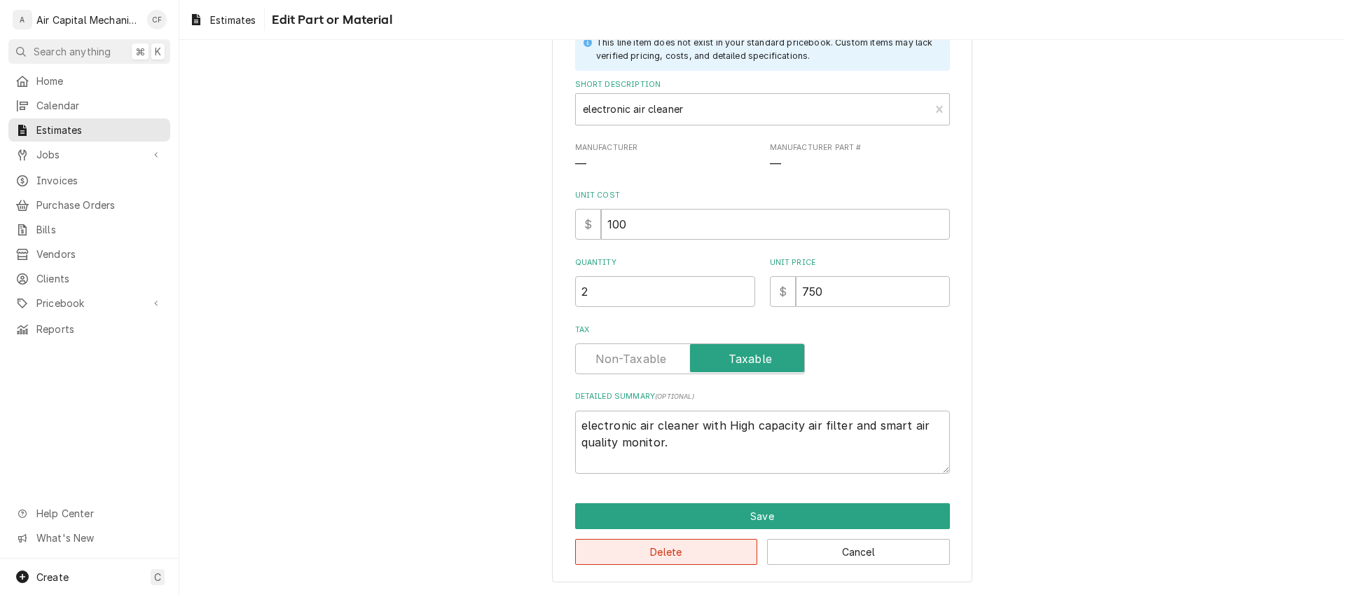
click at [645, 542] on button "Delete" at bounding box center [666, 552] width 183 height 26
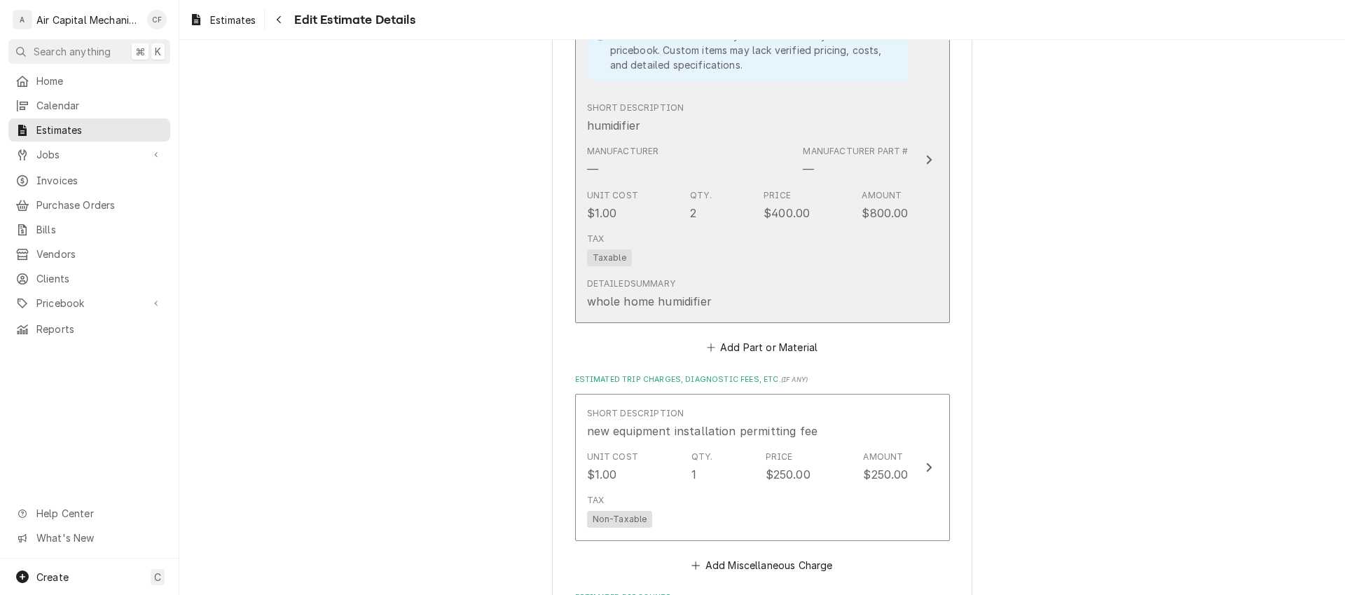
click at [734, 206] on div "Unit Cost $1.00 Qty. 2 Price $400.00 Amount $800.00" at bounding box center [748, 205] width 322 height 43
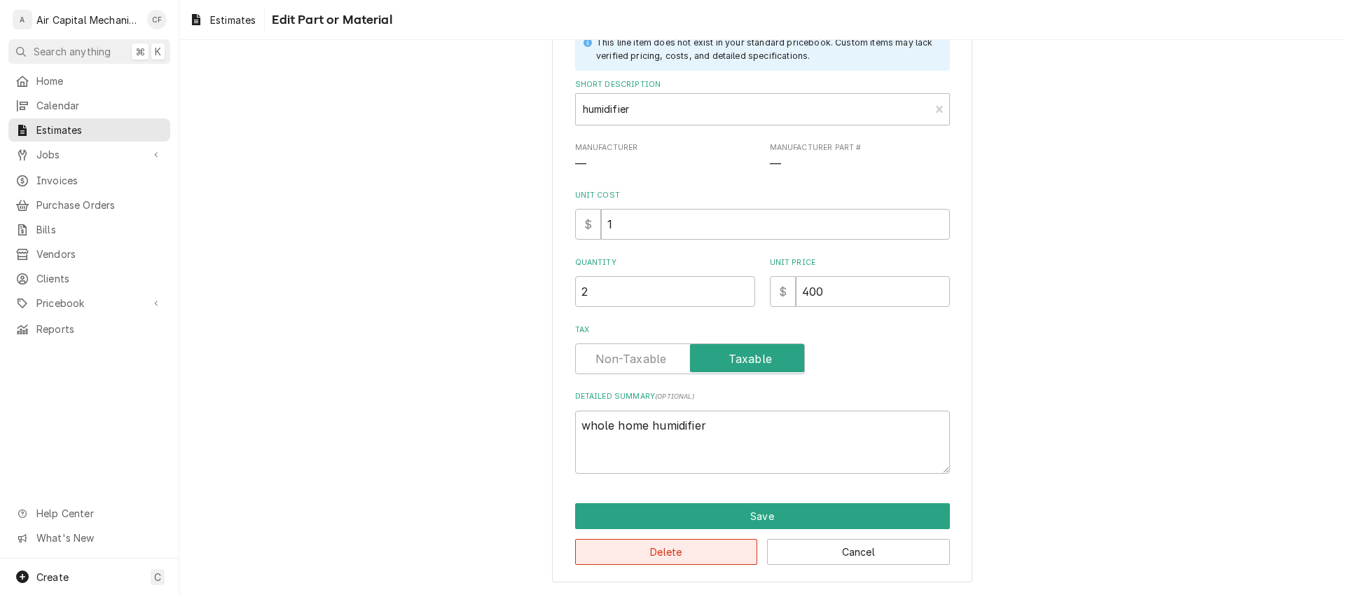
click at [648, 550] on button "Delete" at bounding box center [666, 552] width 183 height 26
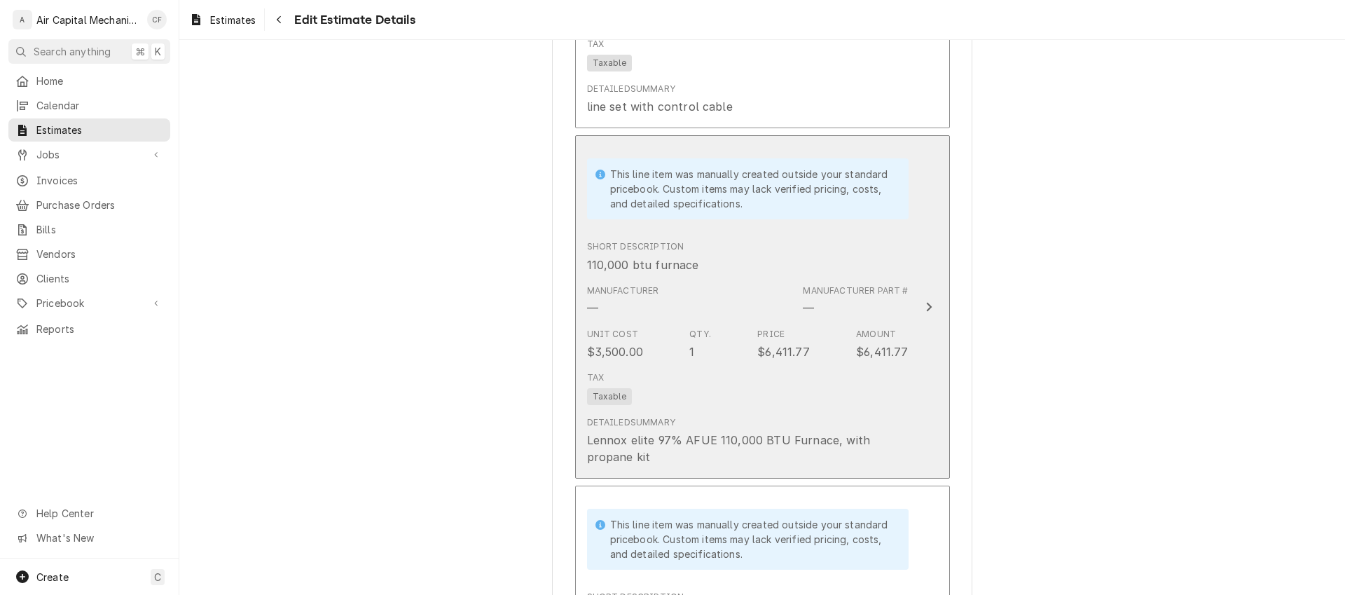
scroll to position [2159, 0]
click at [679, 365] on div "Unit Cost $3,500.00 Qty. 1 Price $6,411.77 Amount $6,411.77" at bounding box center [748, 345] width 322 height 43
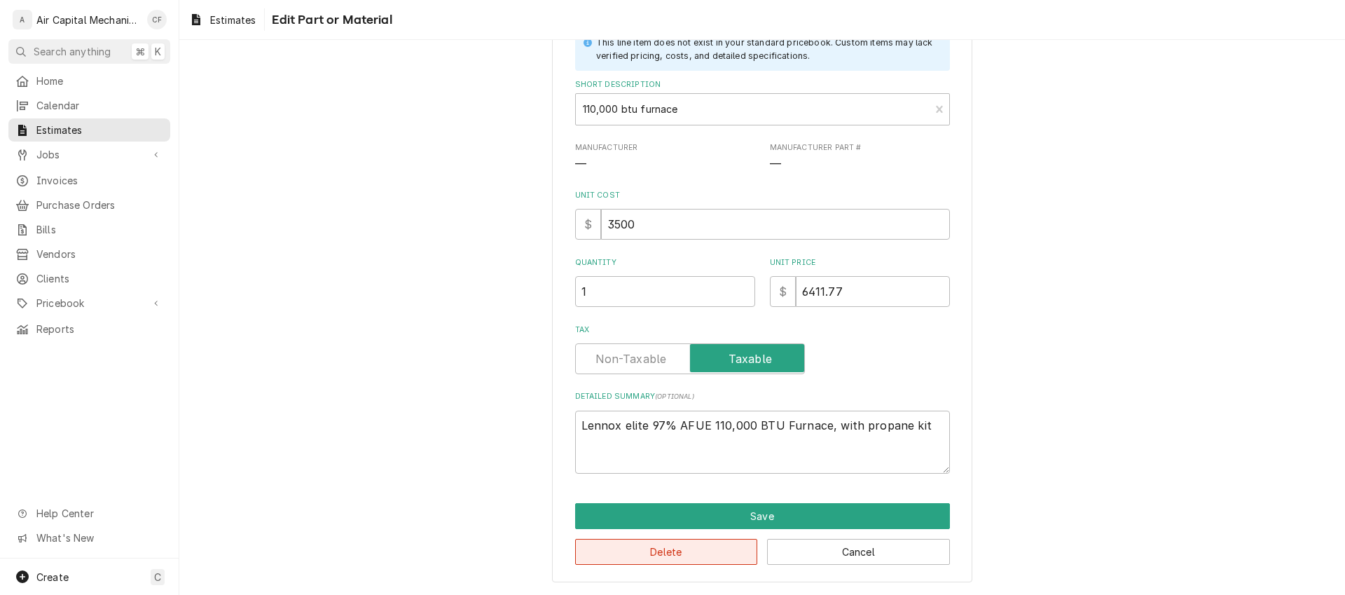
click at [657, 554] on button "Delete" at bounding box center [666, 552] width 183 height 26
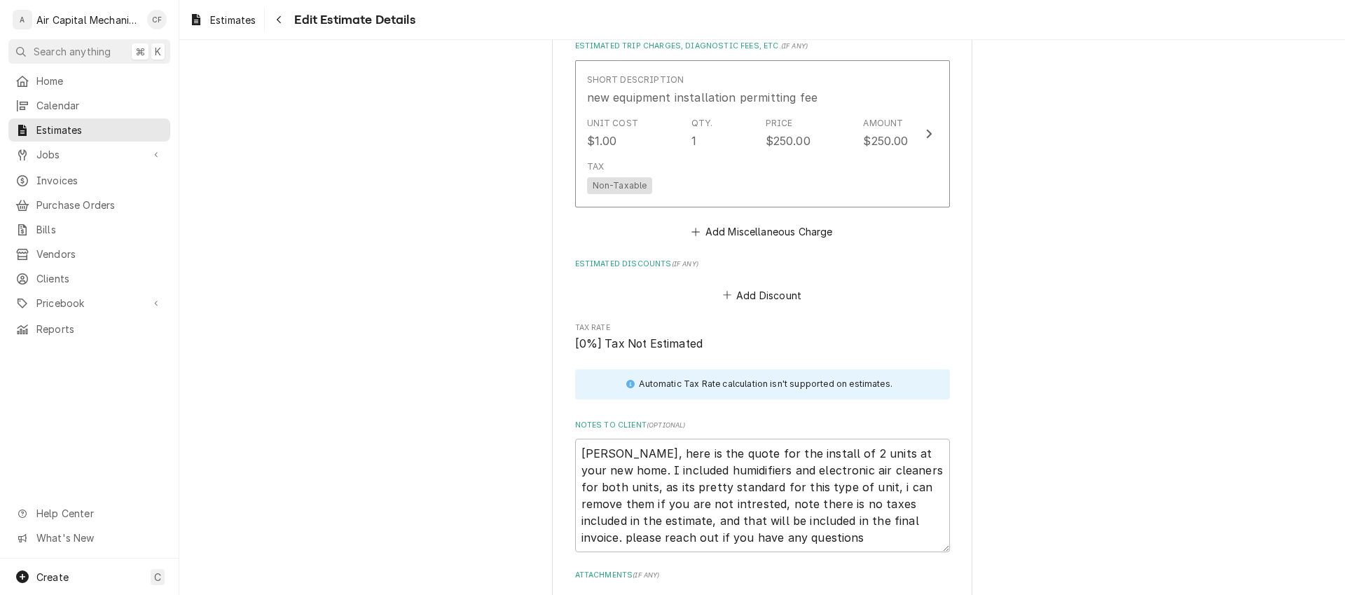
scroll to position [2611, 0]
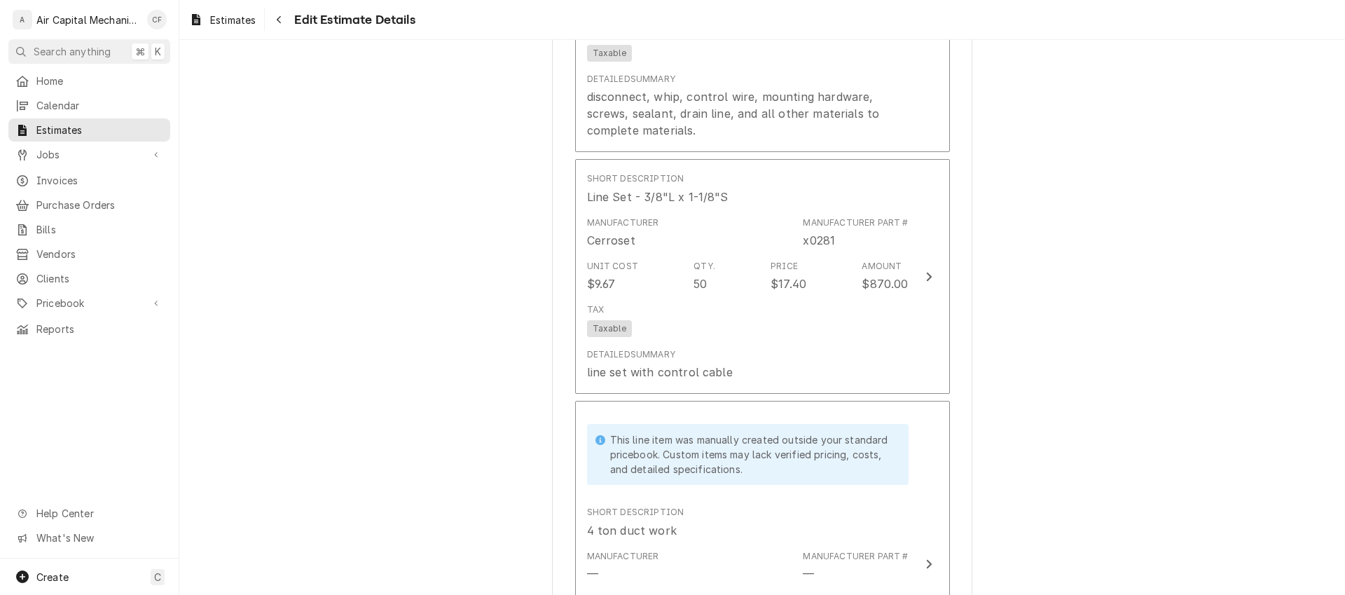
scroll to position [1892, 0]
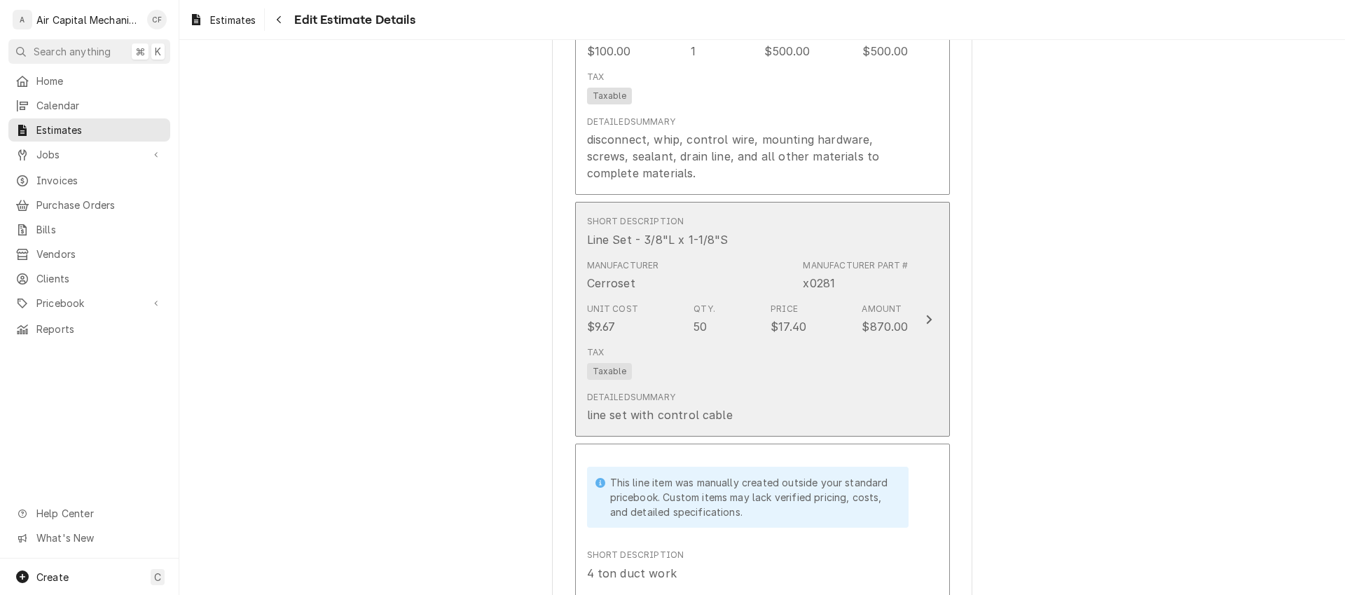
click at [700, 328] on div "50" at bounding box center [700, 326] width 13 height 17
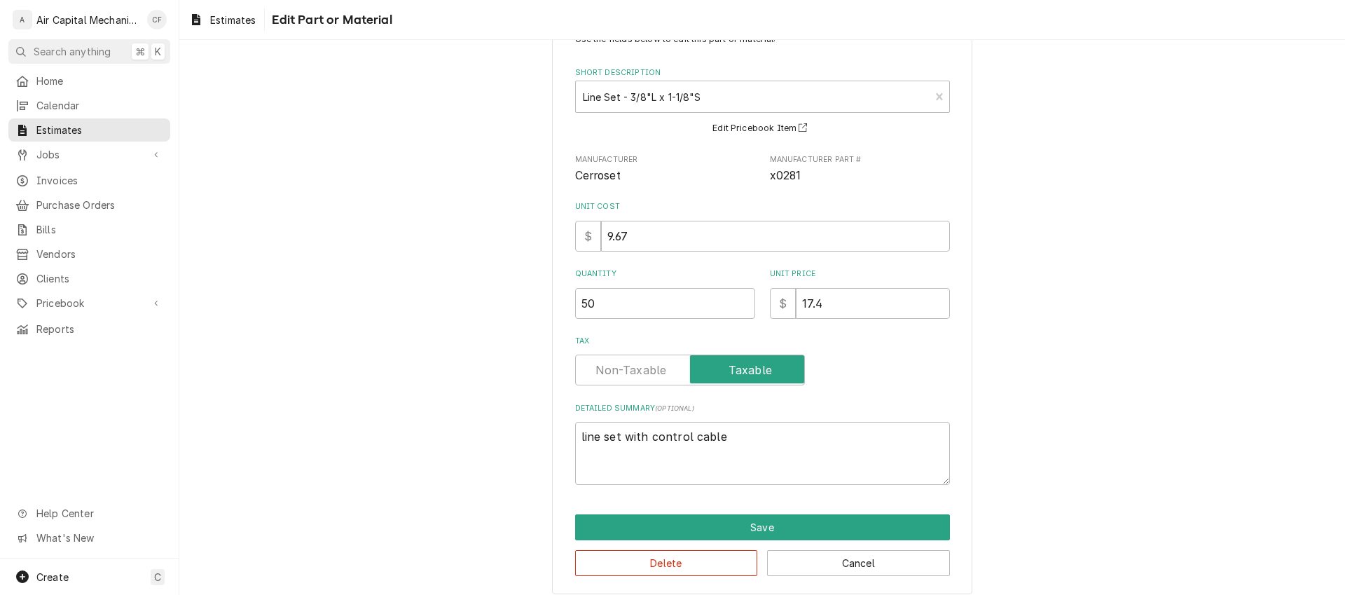
scroll to position [63, 0]
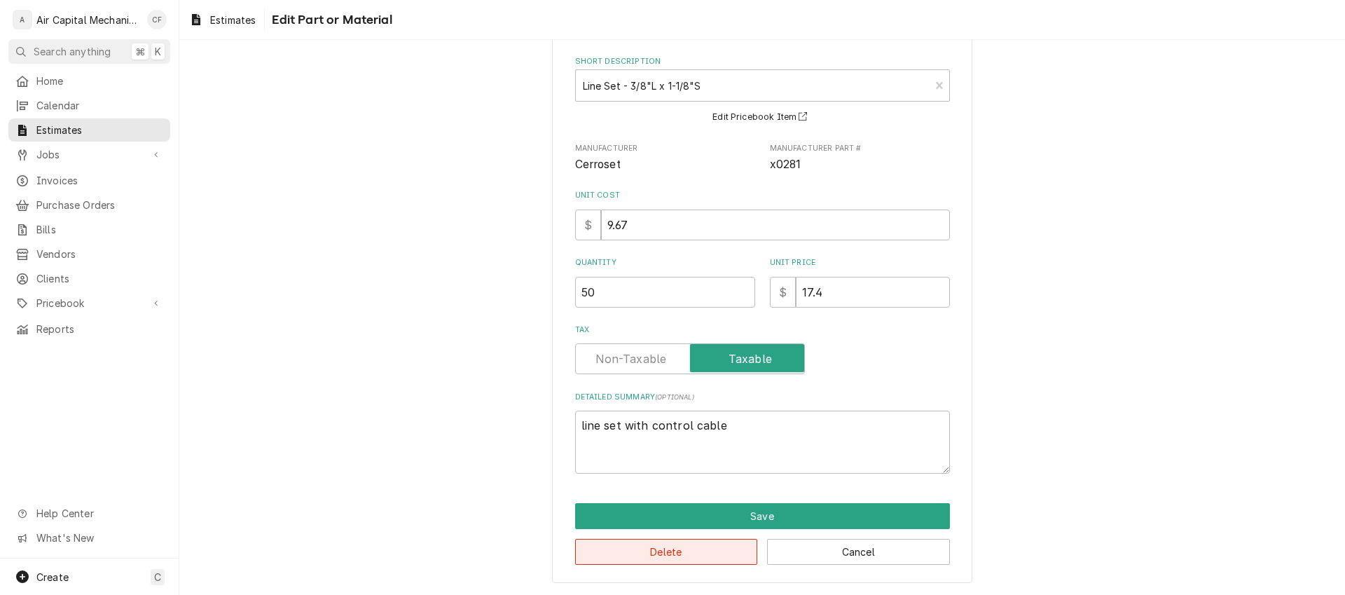
click at [697, 559] on button "Delete" at bounding box center [666, 552] width 183 height 26
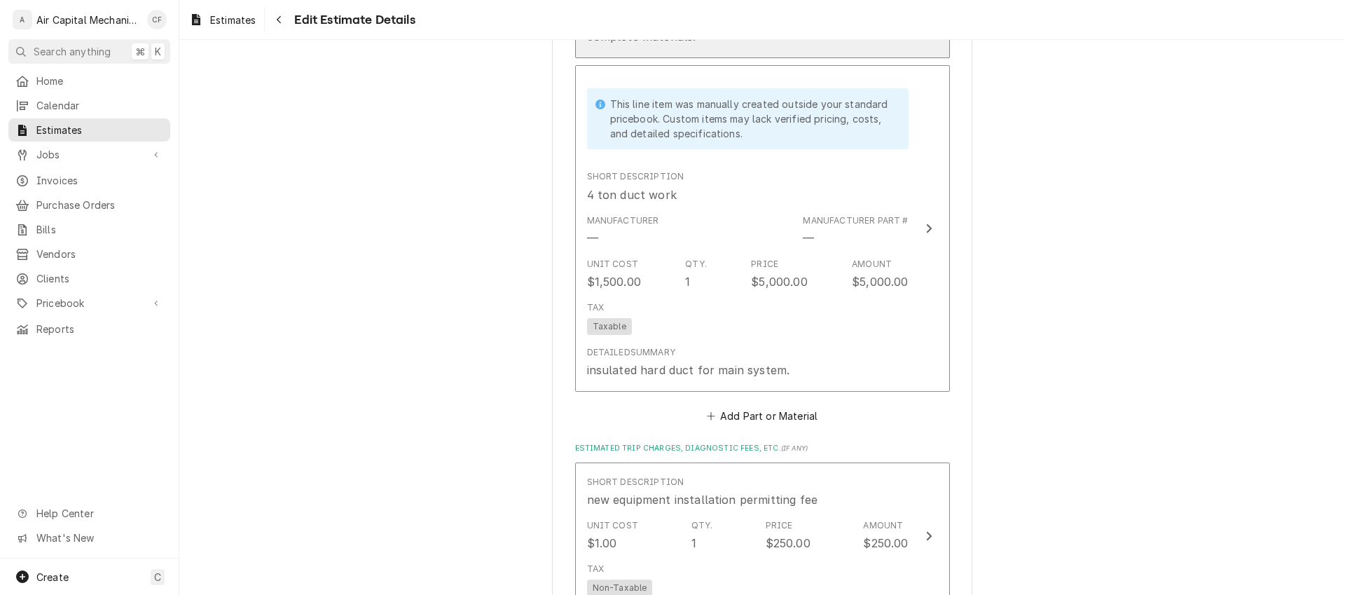
scroll to position [1986, 0]
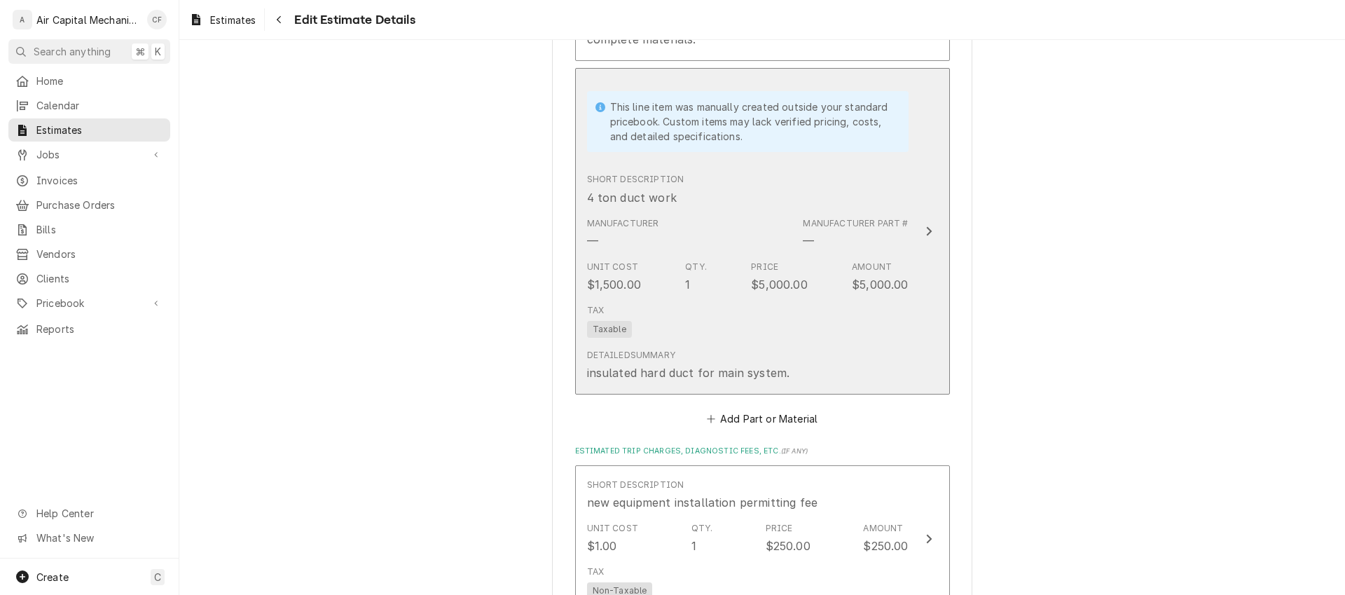
click at [745, 249] on div "Manufacturer — Manufacturer Part # —" at bounding box center [748, 233] width 322 height 43
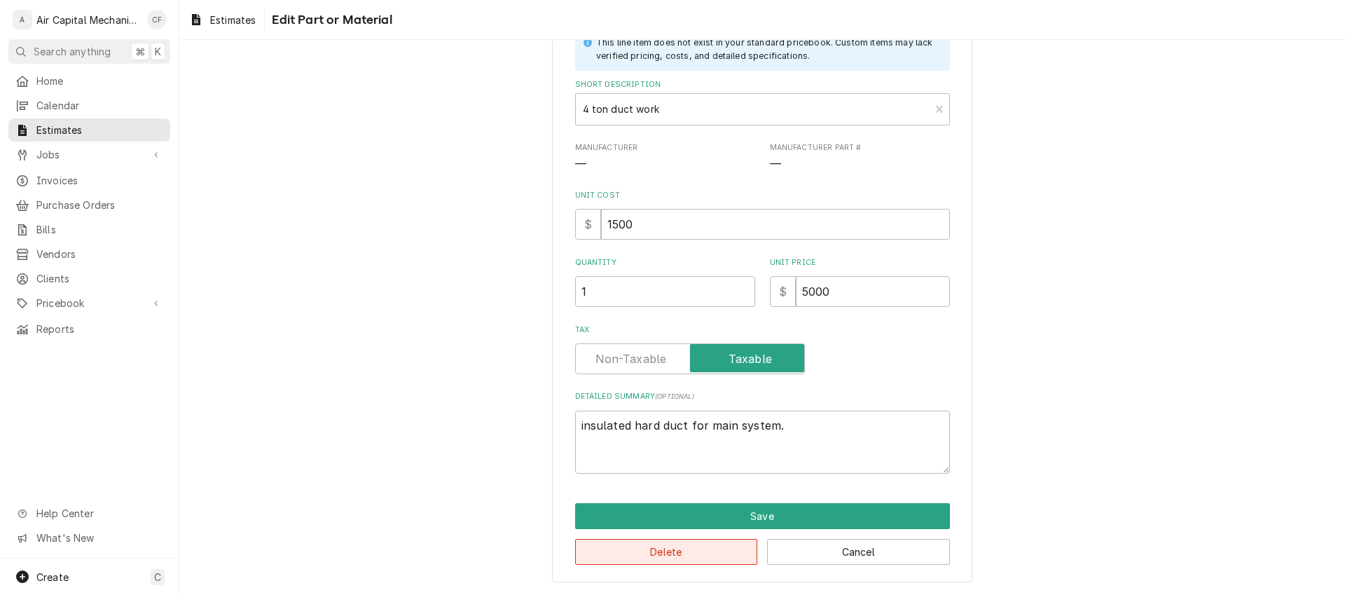
click at [701, 564] on button "Delete" at bounding box center [666, 552] width 183 height 26
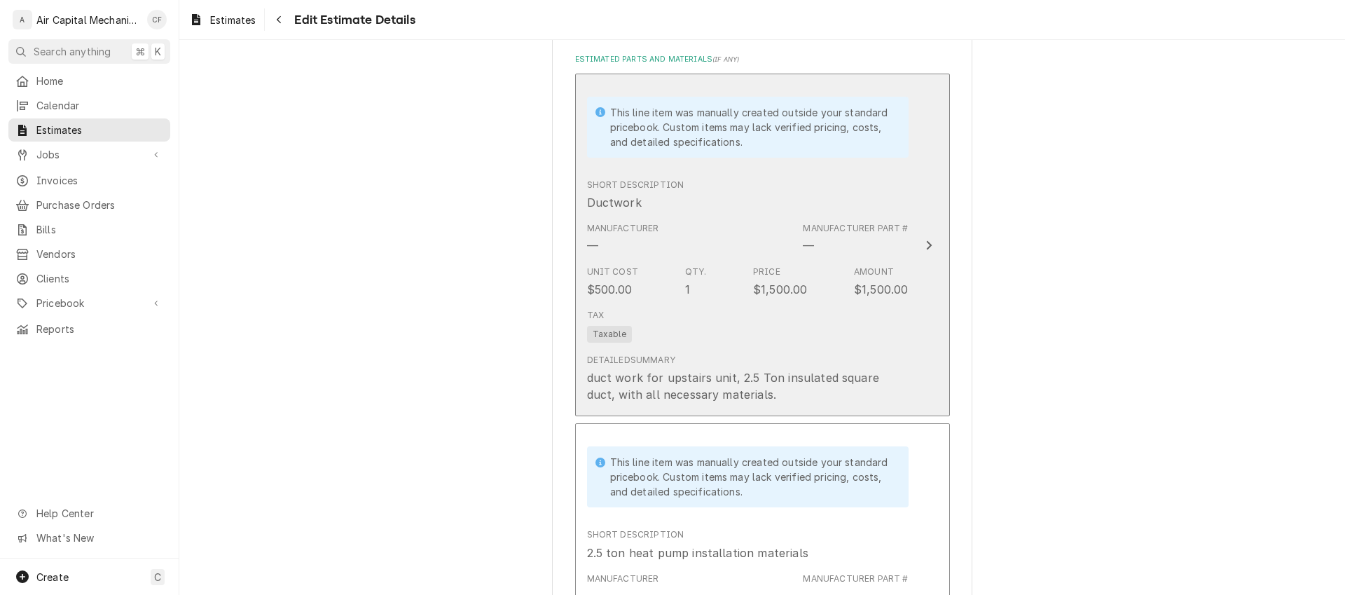
click at [713, 335] on div "Tax Taxable" at bounding box center [748, 325] width 322 height 45
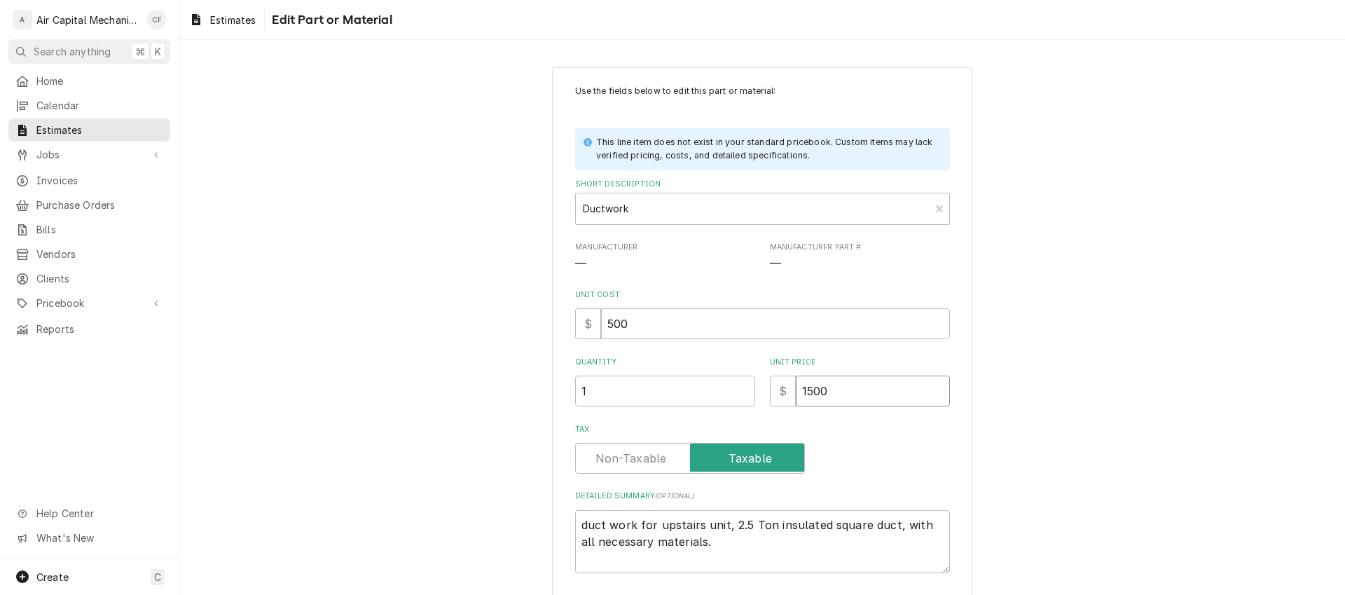
drag, startPoint x: 832, startPoint y: 383, endPoint x: 781, endPoint y: 393, distance: 52.1
click at [781, 393] on div "$ 1500" at bounding box center [860, 391] width 180 height 31
drag, startPoint x: 837, startPoint y: 395, endPoint x: 775, endPoint y: 390, distance: 62.6
click at [775, 390] on div "$ 1500" at bounding box center [860, 391] width 180 height 31
type textarea "x"
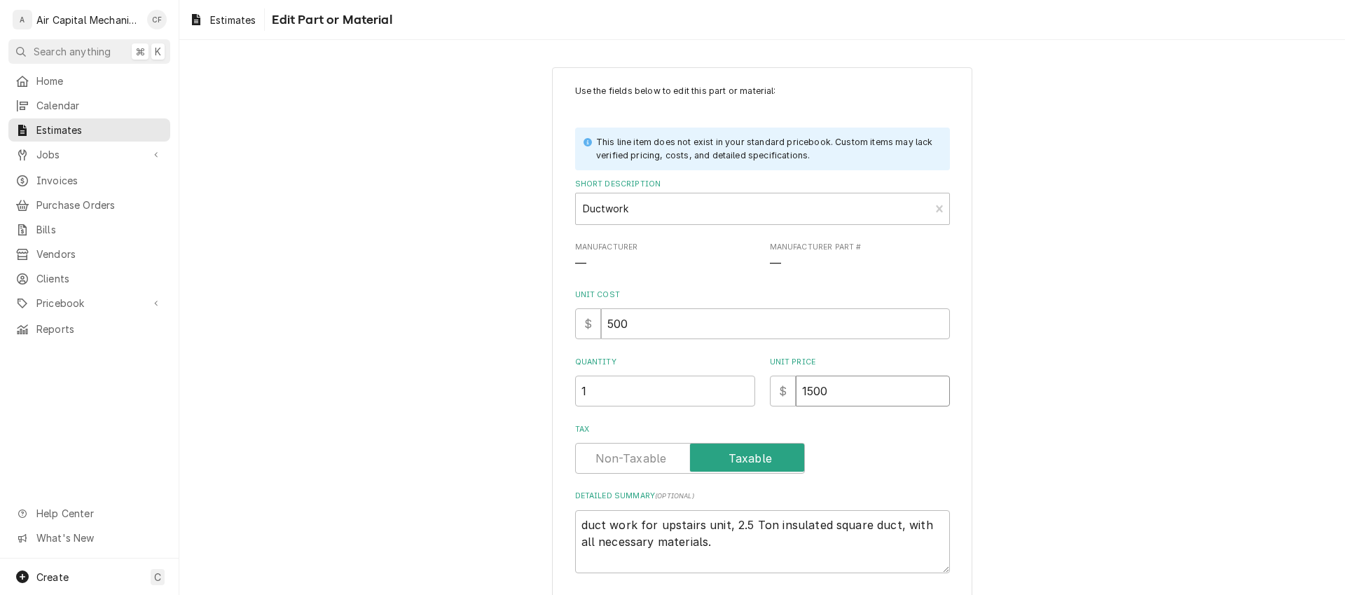
type input "6"
type textarea "x"
type input "65"
type textarea "x"
type input "650"
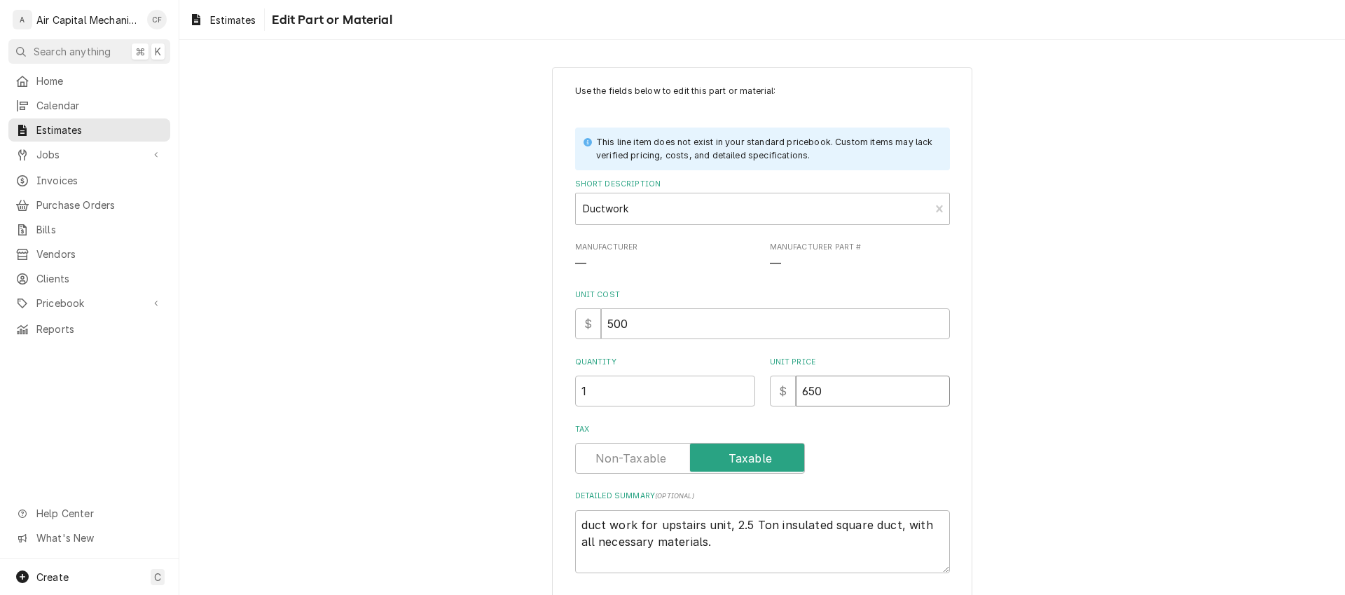
type textarea "x"
type input "6500"
type textarea "x"
type input "6500"
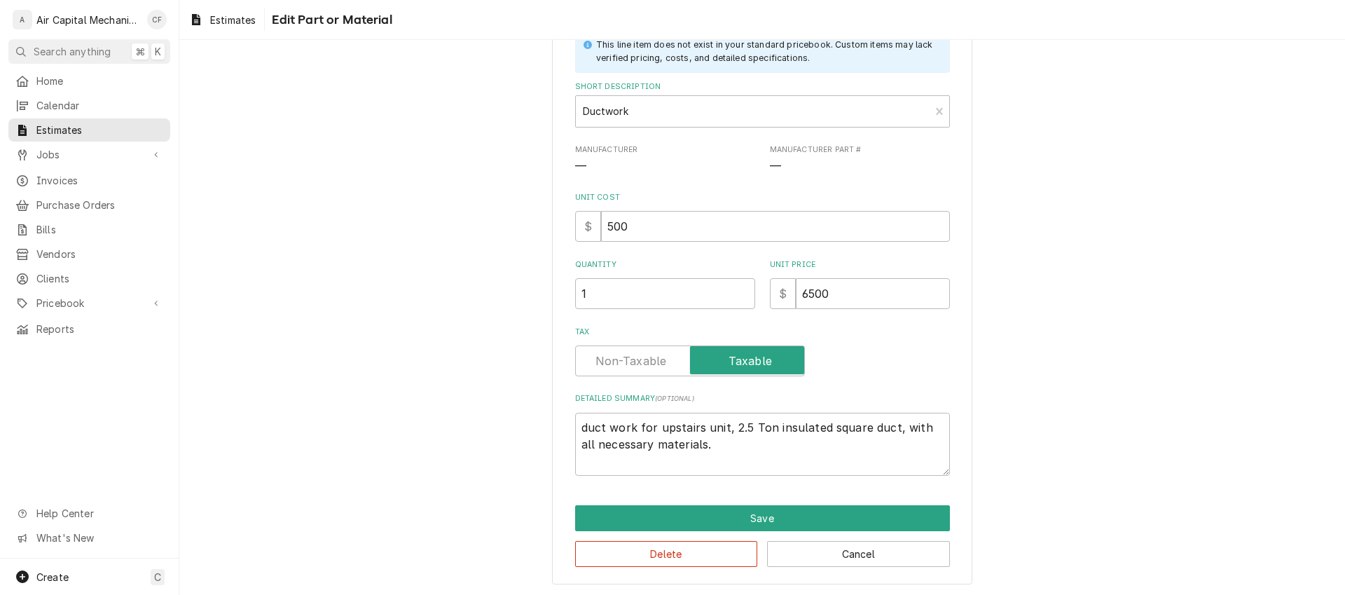
scroll to position [99, 0]
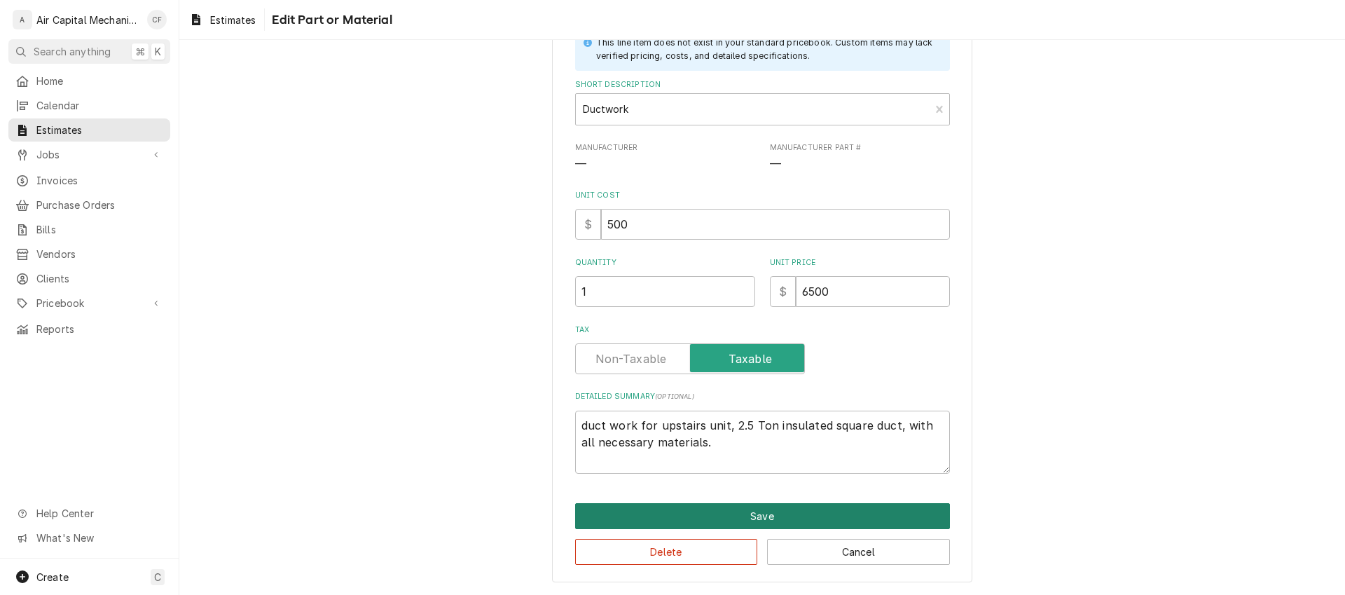
click at [751, 510] on button "Save" at bounding box center [762, 516] width 375 height 26
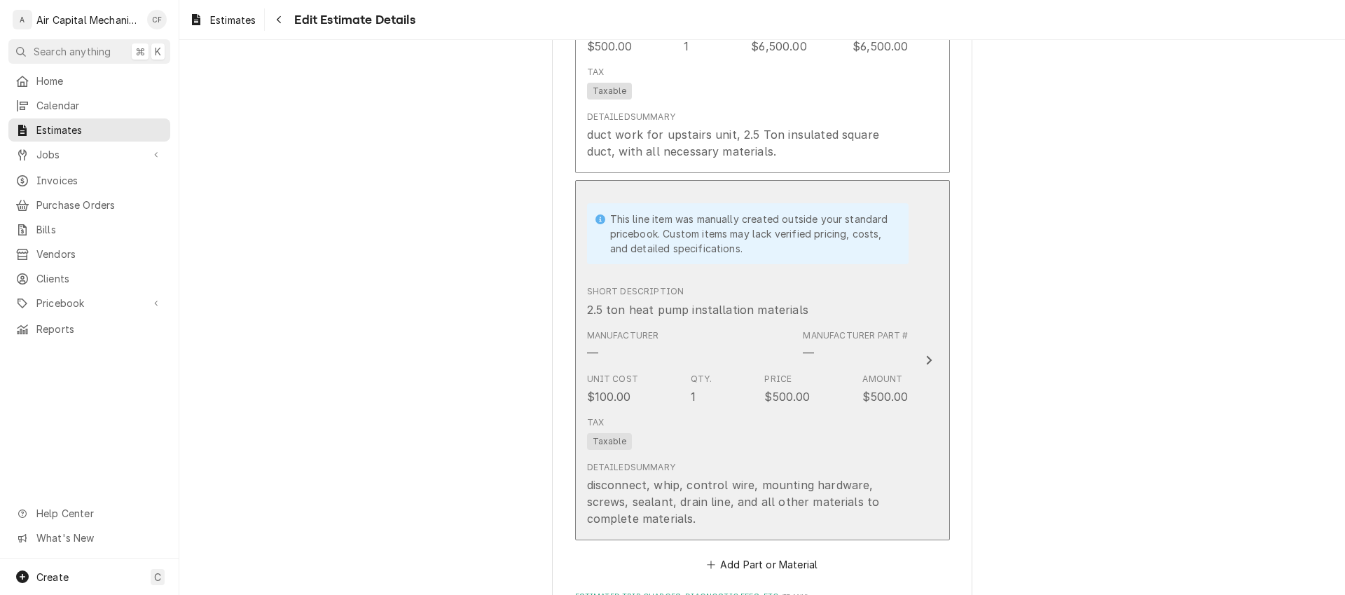
scroll to position [1547, 0]
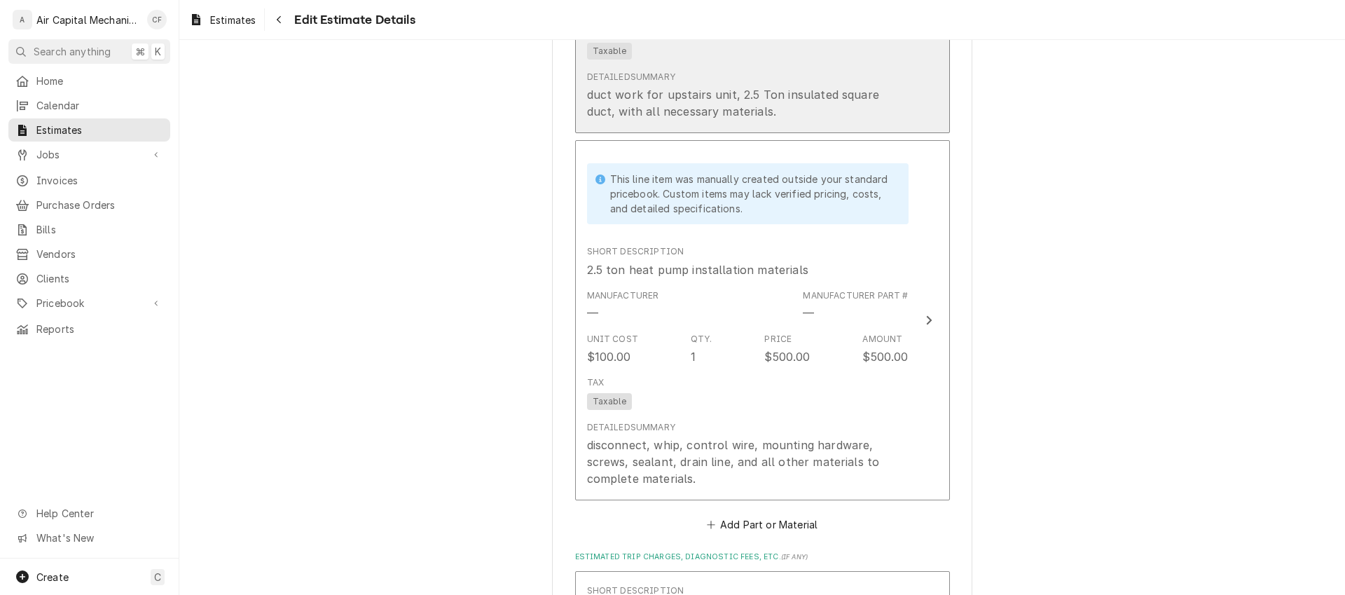
click at [733, 117] on div "duct work for upstairs unit, 2.5 Ton insulated square duct, with all necessary …" at bounding box center [748, 103] width 322 height 34
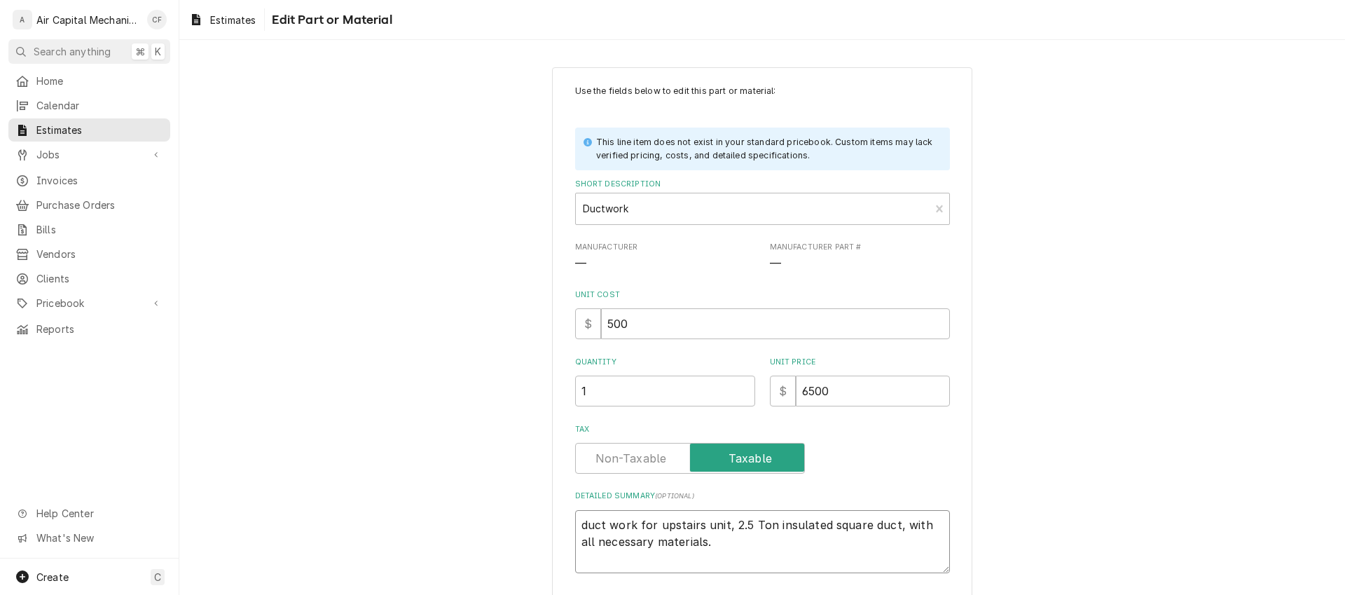
drag, startPoint x: 741, startPoint y: 525, endPoint x: 725, endPoint y: 526, distance: 16.2
click at [725, 526] on textarea "duct work for upstairs unit, 2.5 Ton insulated square duct, with all necessary …" at bounding box center [762, 541] width 375 height 63
type textarea "x"
type textarea "duct work for upstairs unit, f Ton insulated square duct, with all necessary ma…"
type textarea "x"
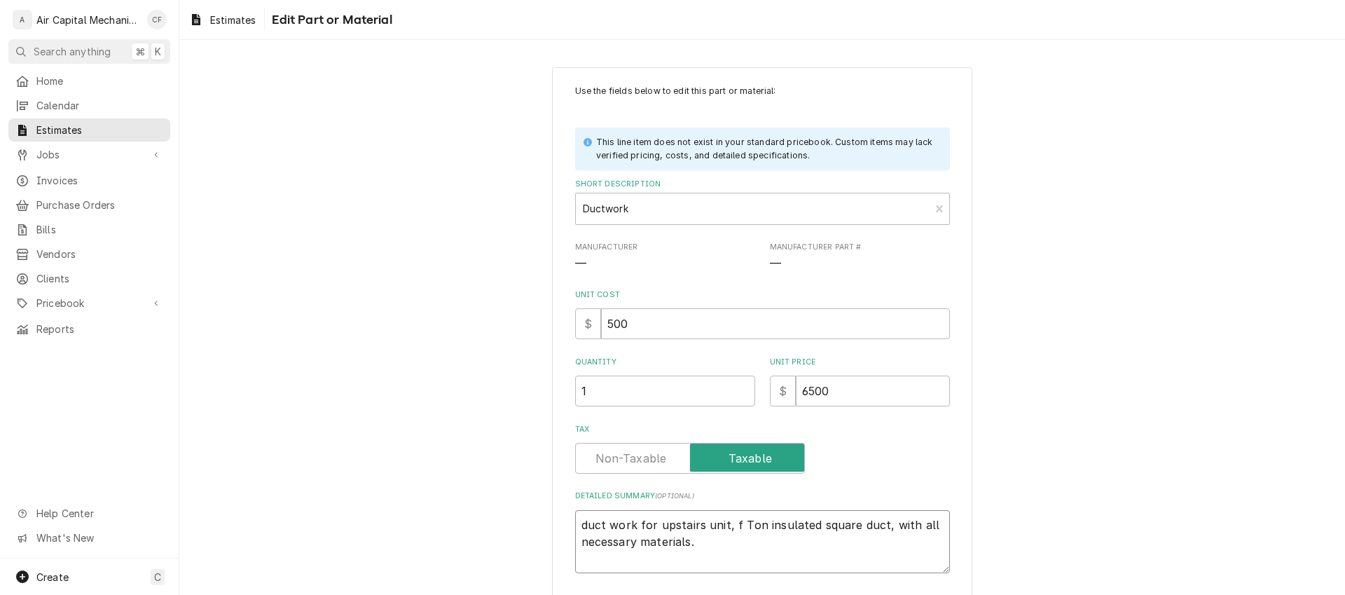
type textarea "duct work for upstairs unit, fo Ton insulated square duct, with all necessary m…"
type textarea "x"
type textarea "duct work for upstairs unit, for Ton insulated square duct, with all necessary …"
type textarea "x"
type textarea "duct work for upstairs unit, for Ton insulated square duct, with all necessary …"
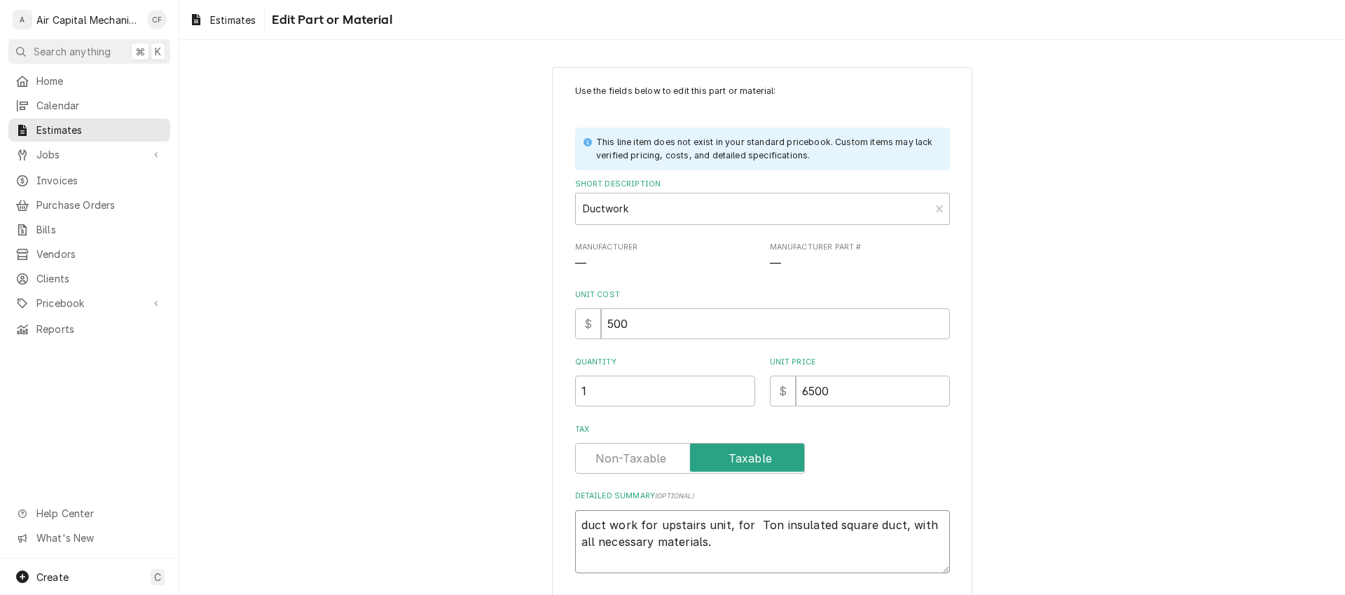
type textarea "x"
type textarea "duct work for upstairs unit, for 6 Ton insulated square duct, with all necessar…"
type textarea "x"
type textarea "duct work for upstairs unit, for Ton insulated square duct, with all necessary …"
type textarea "x"
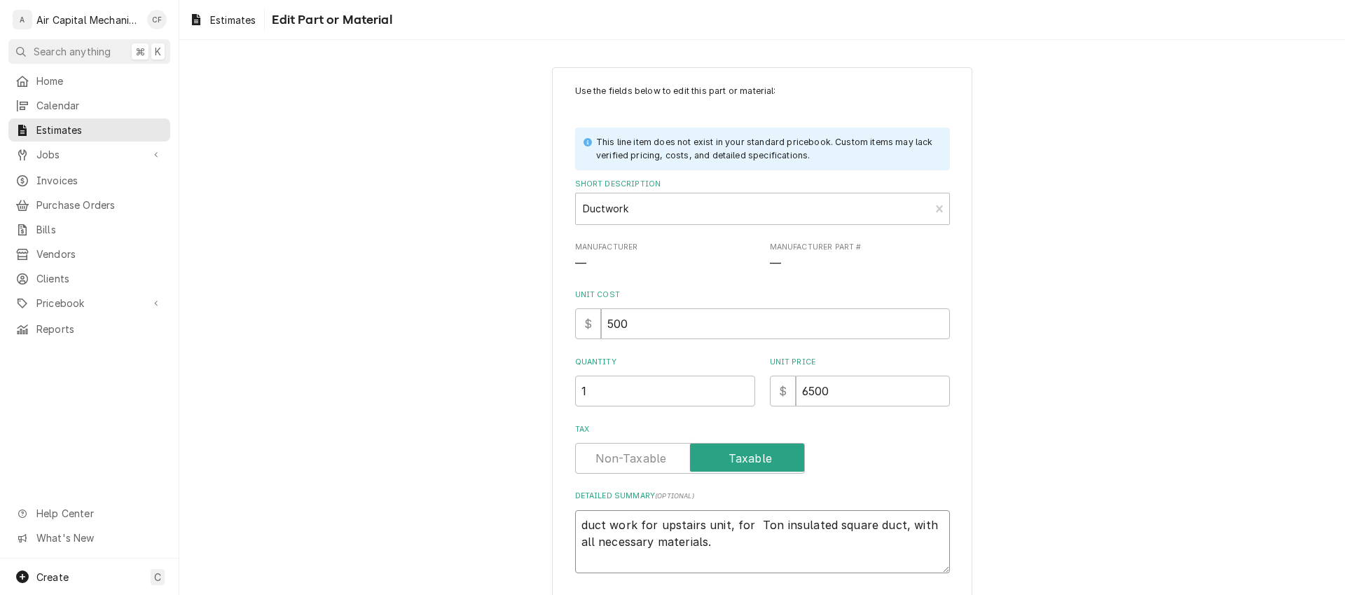
type textarea "duct work for upstairs unit, for 5 Ton insulated square duct, with all necessar…"
type textarea "x"
type textarea "duct work for upstairs unit, for 5 Ton insulated square duct, with all necessar…"
type textarea "x"
type textarea "duct work for upstairs unit, for 5 t Ton insulated square duct, with all necess…"
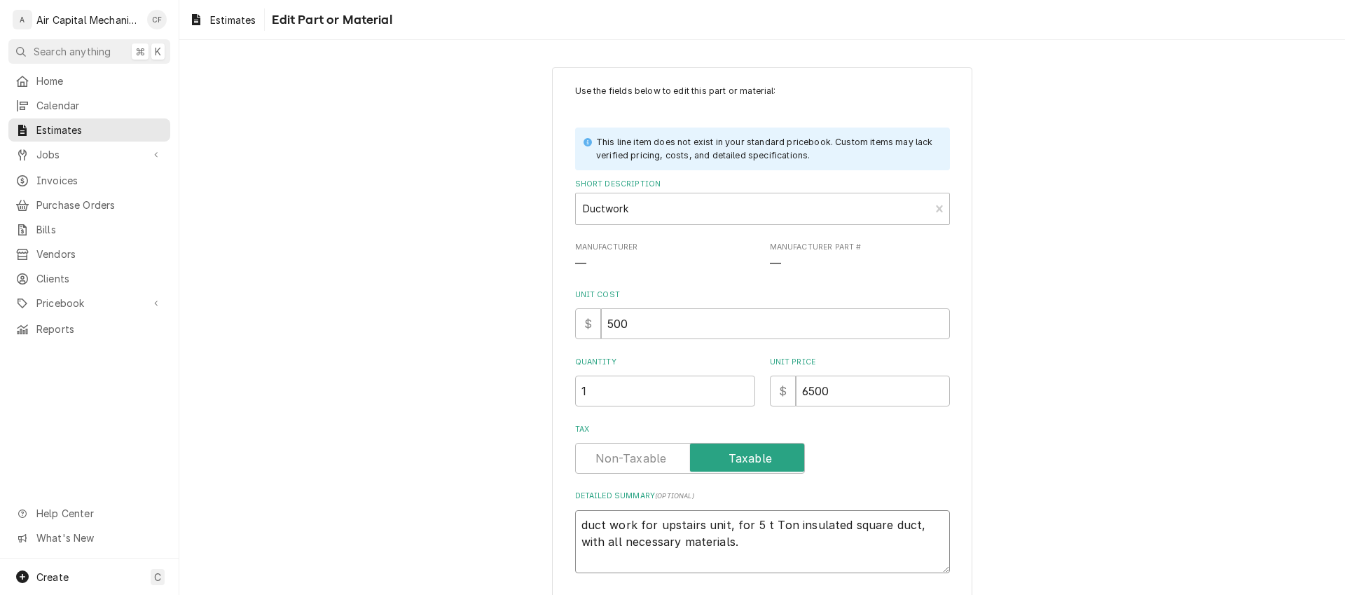
type textarea "x"
type textarea "duct work for upstairs unit, for 5 Ton insulated square duct, with all necessar…"
type textarea "x"
type textarea "duct work for upstairs unit, for 5 r Ton insulated square duct, with all necess…"
type textarea "x"
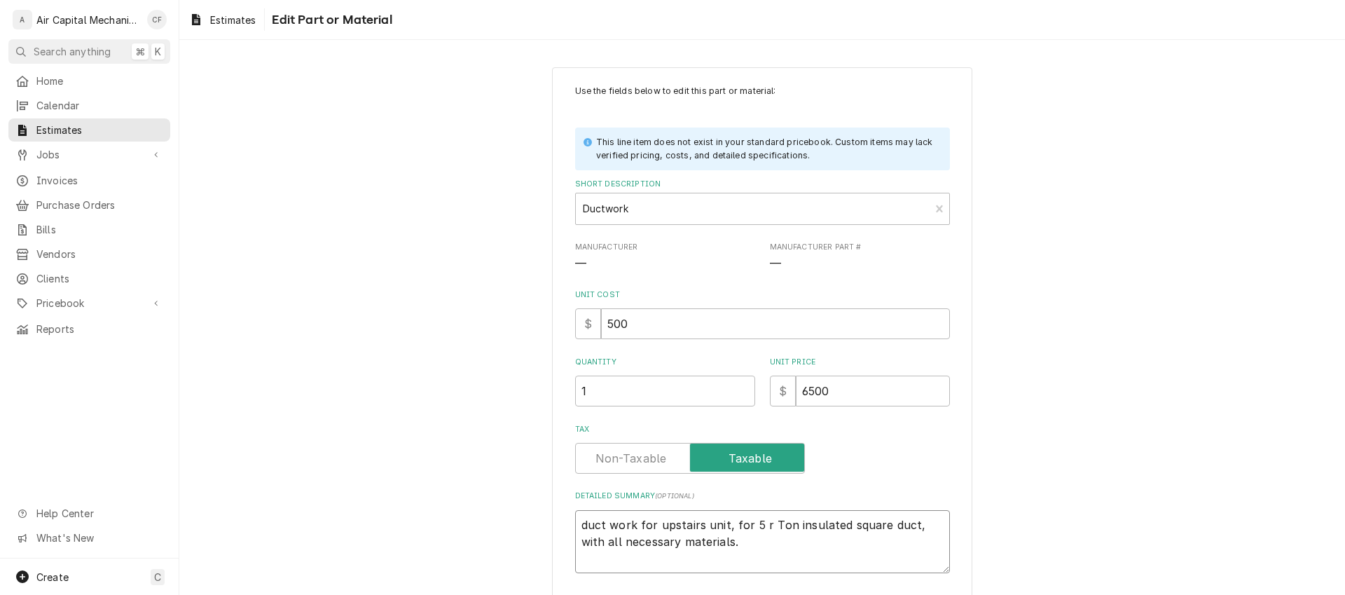
type textarea "duct work for upstairs unit, for 5 ro Ton insulated square duct, with all neces…"
type textarea "x"
type textarea "duct work for upstairs unit, for 5 ron Ton insulated square duct, with all nece…"
type textarea "x"
type textarea "duct work for upstairs unit, for 5 ron Ton insulated square duct, with all nece…"
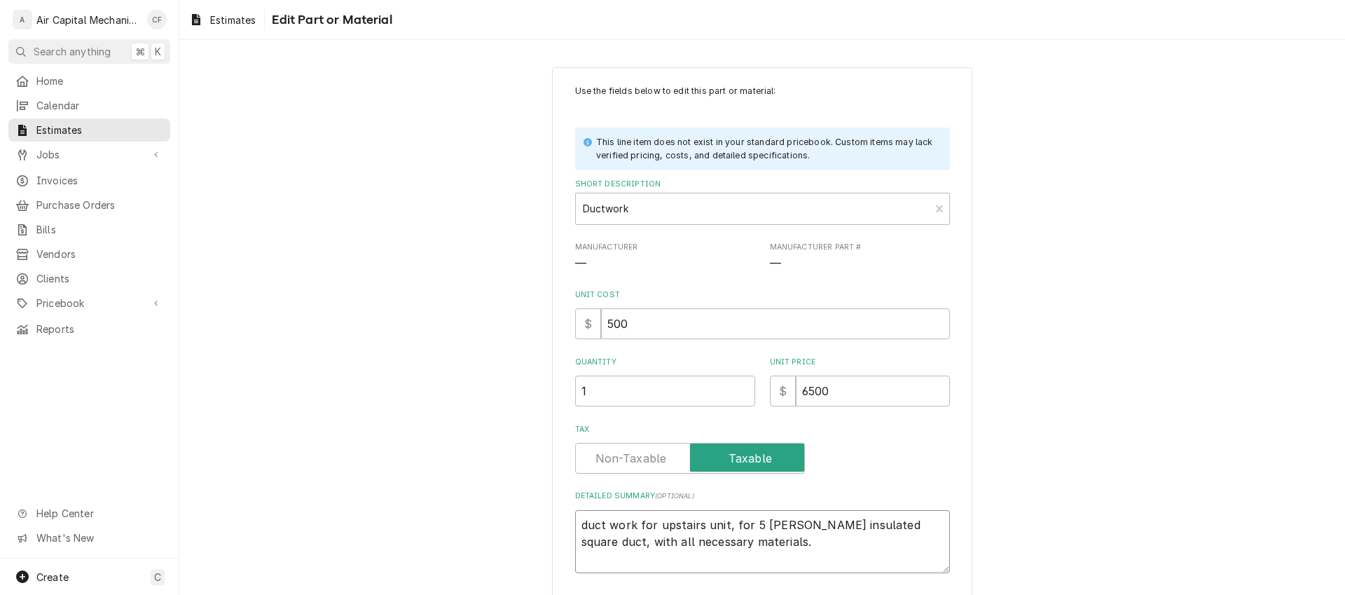
type textarea "x"
type textarea "duct work for upstairs unit, for 5 ron Ton insulated square duct, with all nece…"
type textarea "x"
type textarea "duct work for upstairs unit, for 5 ro Ton insulated square duct, with all neces…"
type textarea "x"
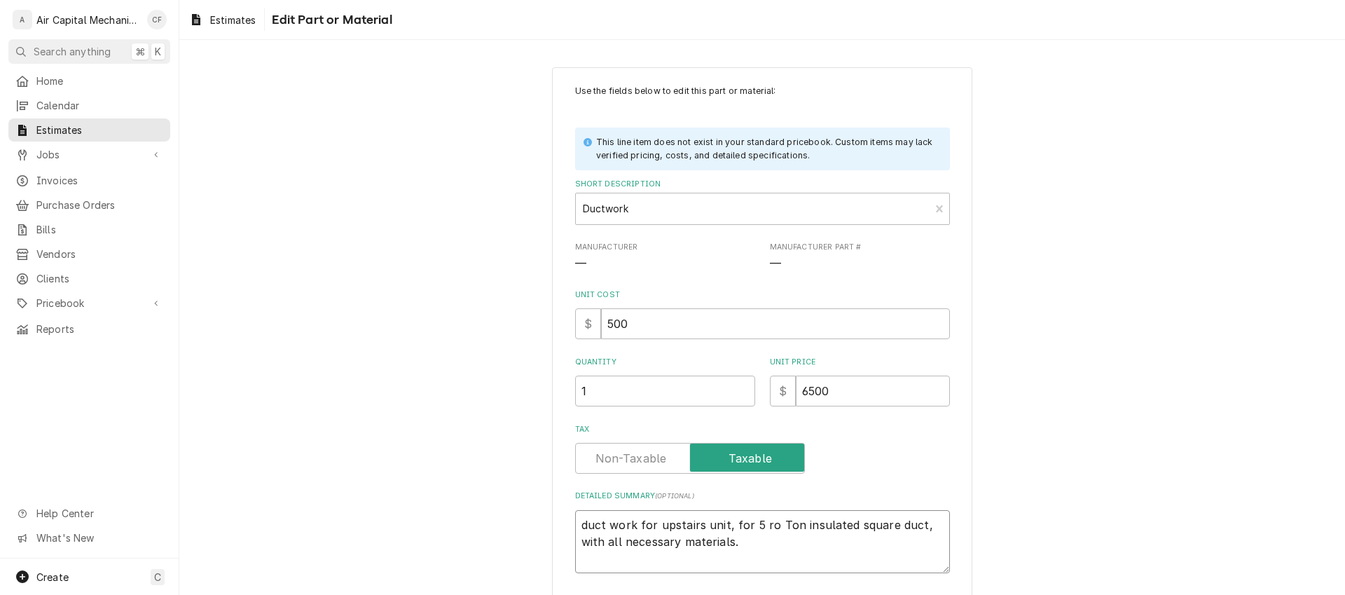
type textarea "duct work for upstairs unit, for 5 r Ton insulated square duct, with all necess…"
type textarea "x"
type textarea "duct work for upstairs unit, for 5 Ton insulated square duct, with all necessar…"
type textarea "x"
type textarea "duct work for upstairs unit, for 5 Ton insulated square duct, with all necessar…"
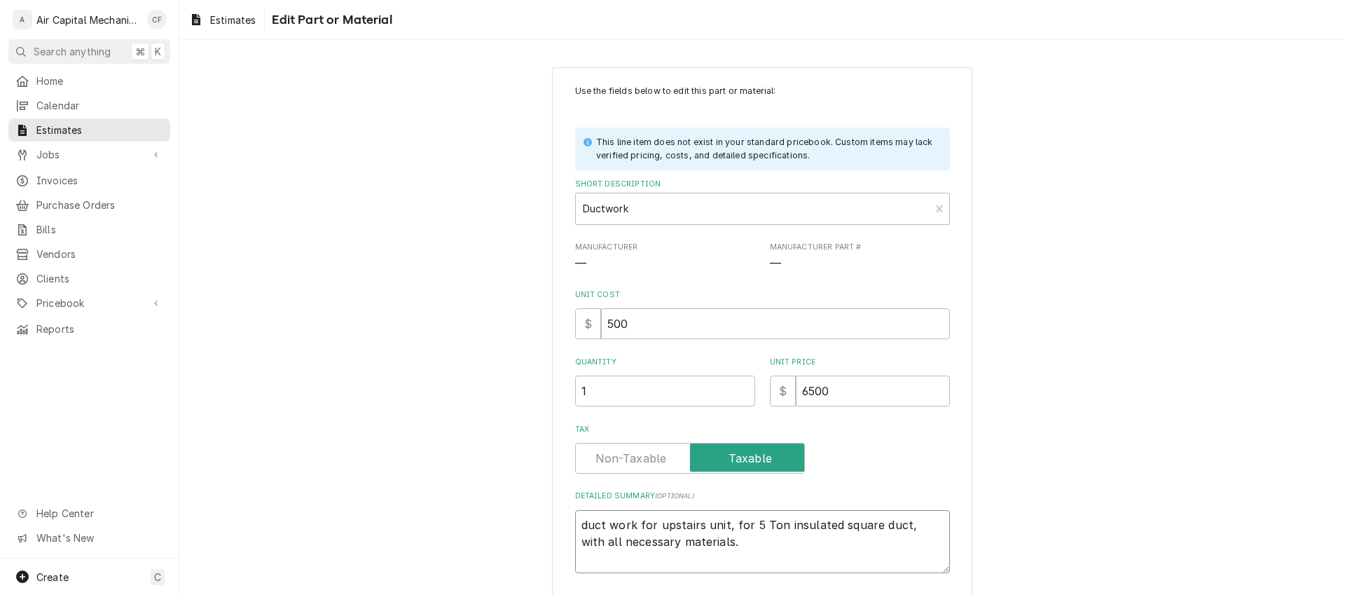
type textarea "x"
type textarea "duct work for upstairs unit, for 5 Ton insulated square duct, with all necessar…"
type textarea "x"
type textarea "duct work for upstairs unit, for 5 Ton m insulated square duct, with all necess…"
type textarea "x"
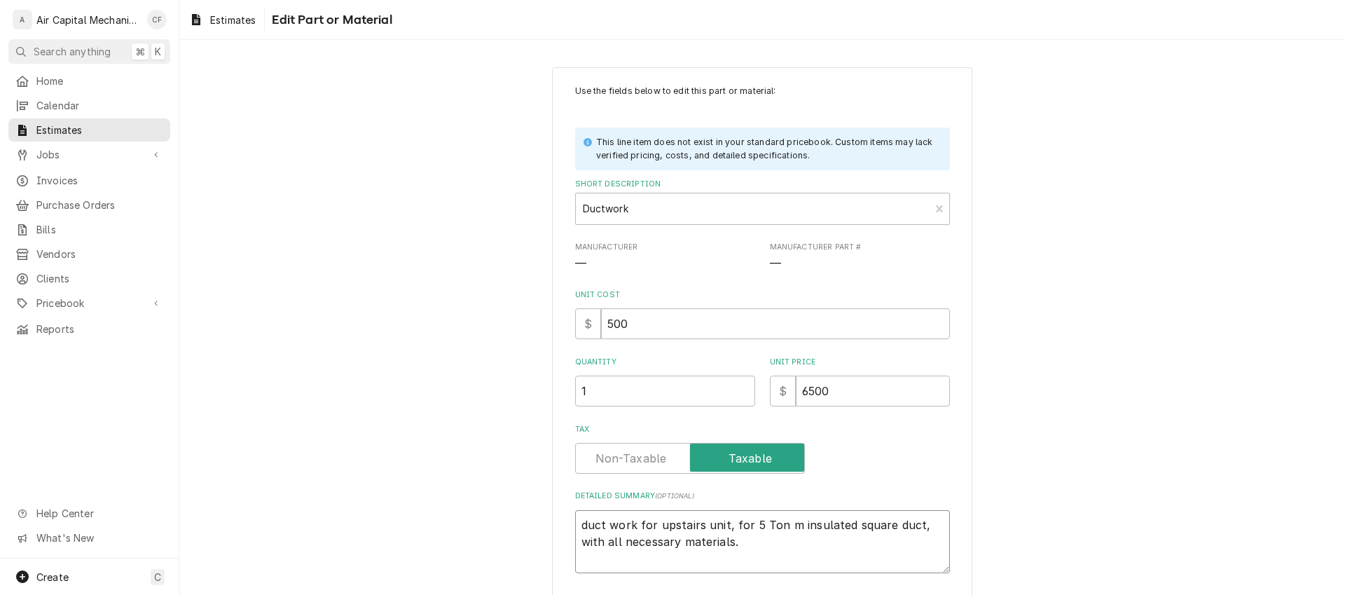
type textarea "duct work for upstairs unit, for 5 Ton ma insulated square duct, with all neces…"
type textarea "x"
type textarea "duct work for upstairs unit, for 5 Ton man insulated square duct, with all nece…"
type textarea "x"
type textarea "duct work for upstairs unit, for 5 Ton manu insulated square duct, with all nec…"
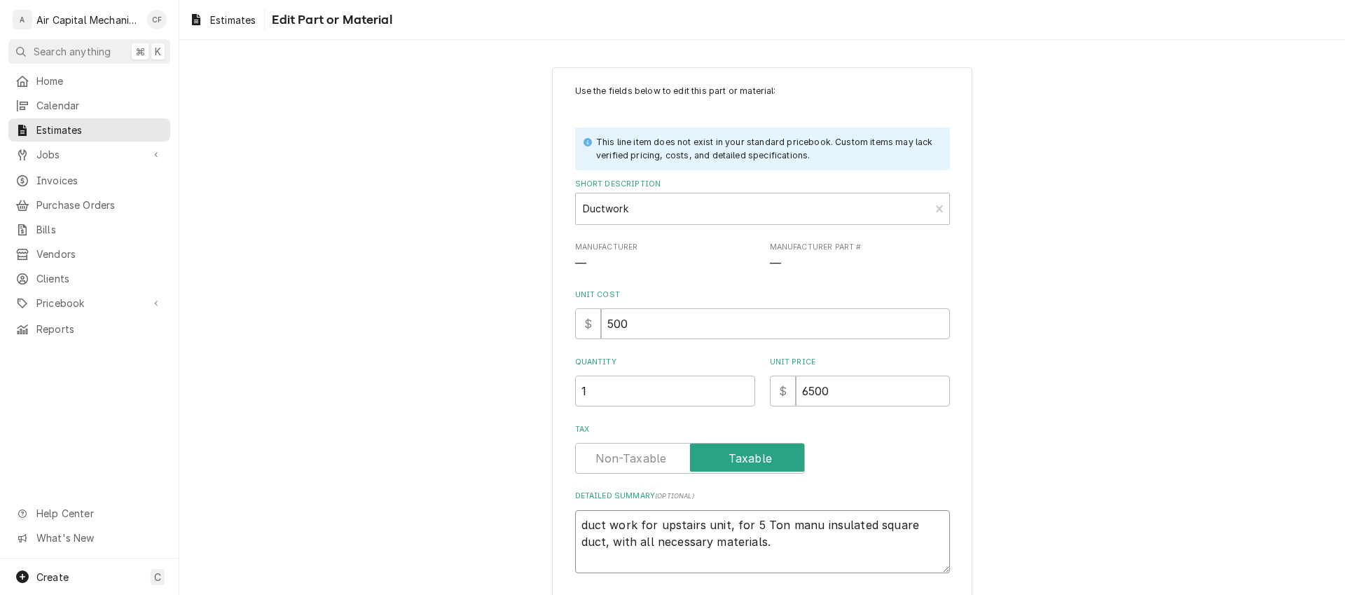
type textarea "x"
type textarea "duct work for upstairs unit, for 5 Ton man insulated square duct, with all nece…"
type textarea "x"
type textarea "duct work for upstairs unit, for 5 Ton mani insulated square duct, with all nec…"
type textarea "x"
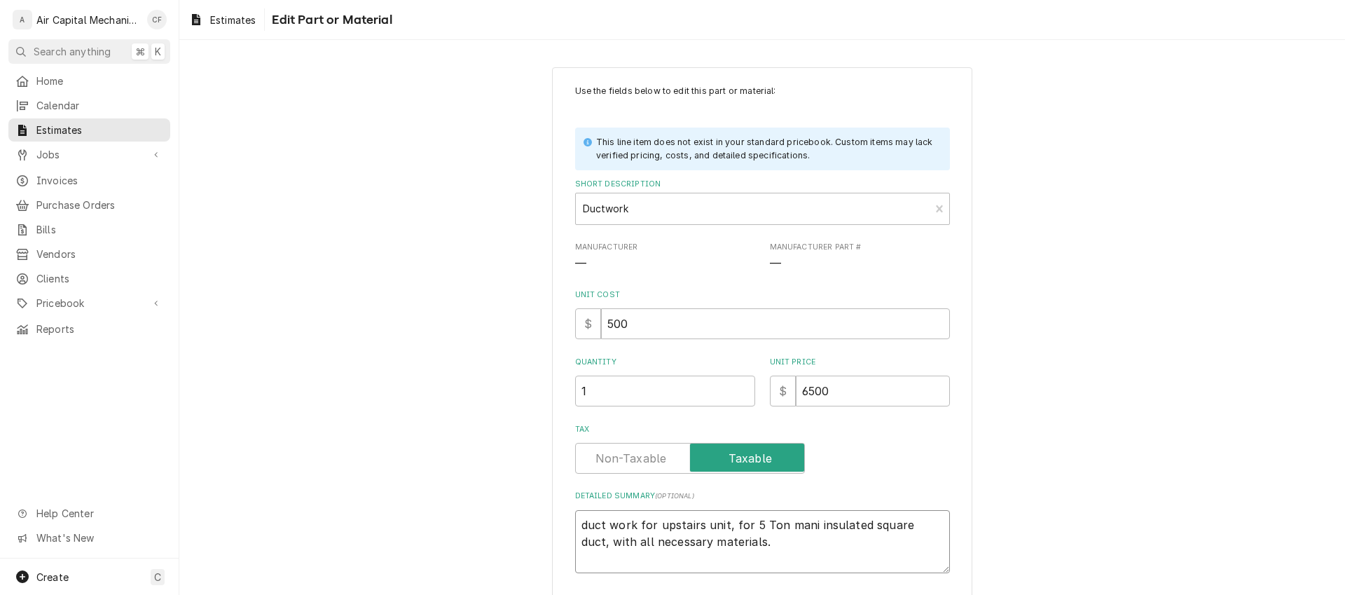
type textarea "duct work for upstairs unit, for 5 Ton manin insulated square duct, with all ne…"
type textarea "x"
type textarea "duct work for upstairs unit, for 5 Ton manin insulated square duct, with all ne…"
type textarea "x"
type textarea "duct work for upstairs unit, for 5 Ton manin u insulated square duct, with all …"
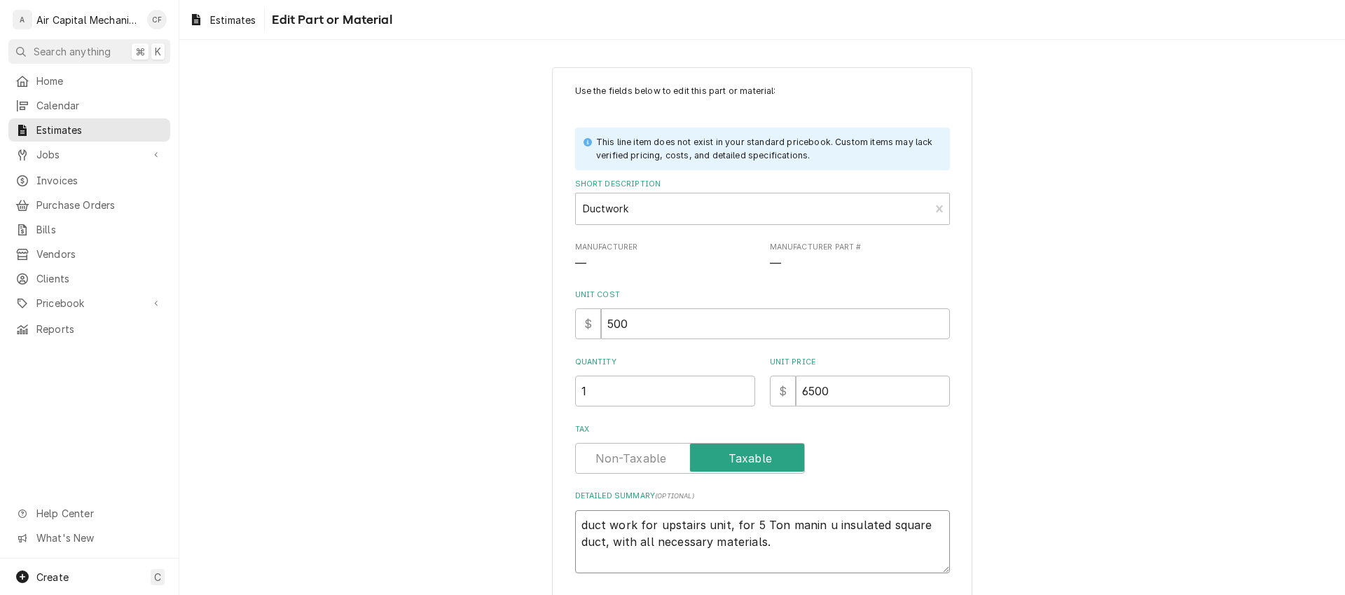
type textarea "x"
type textarea "duct work for upstairs unit, for 5 Ton manin insulated square duct, with all ne…"
type textarea "x"
type textarea "duct work for upstairs unit, for 5 Ton manin insulated square duct, with all ne…"
type textarea "x"
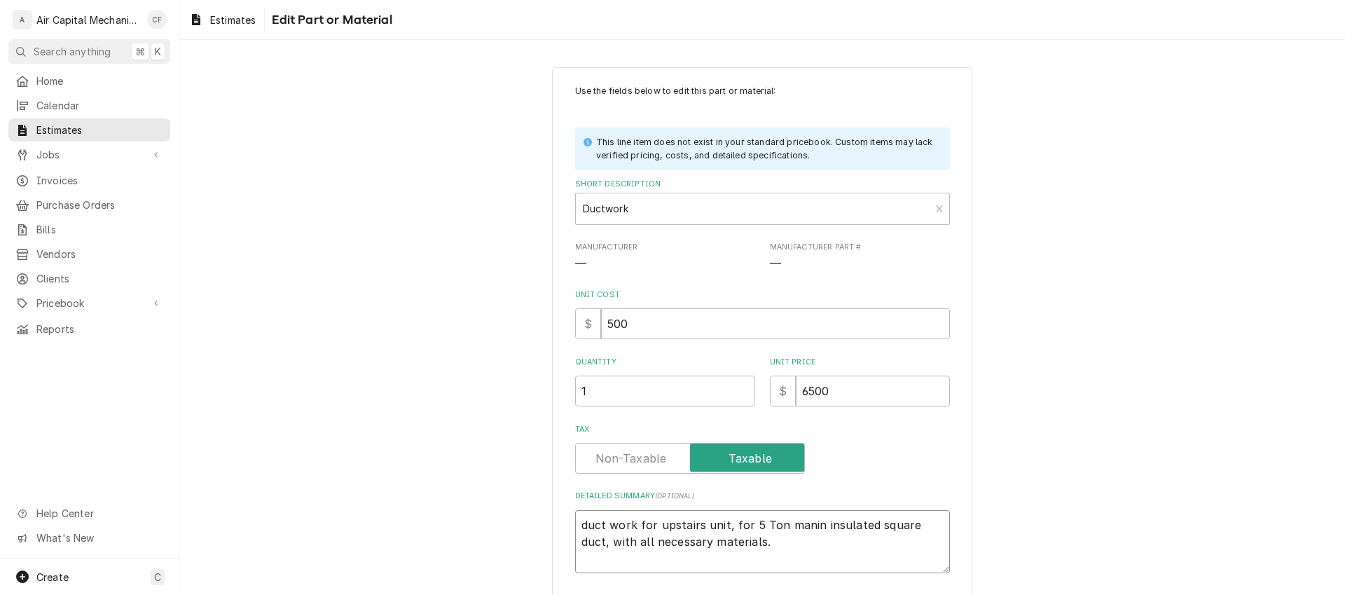
type textarea "duct work for upstairs unit, for 5 Ton mani insulated square duct, with all nec…"
type textarea "x"
type textarea "duct work for upstairs unit, for 5 Ton man insulated square duct, with all nece…"
type textarea "x"
type textarea "duct work for upstairs unit, for 5 Ton ma insulated square duct, with all neces…"
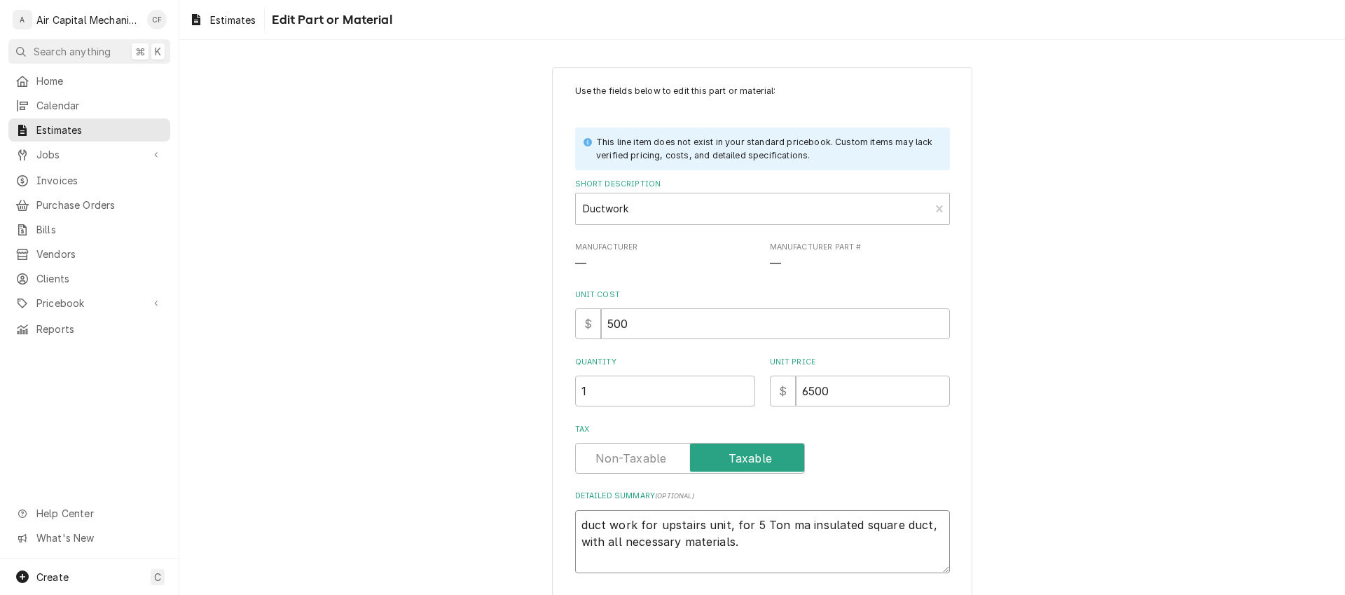
type textarea "x"
type textarea "duct work for upstairs unit, for 5 Ton mai insulated square duct, with all nece…"
type textarea "x"
type textarea "duct work for upstairs unit, for 5 Ton main insulated square duct, with all nec…"
type textarea "x"
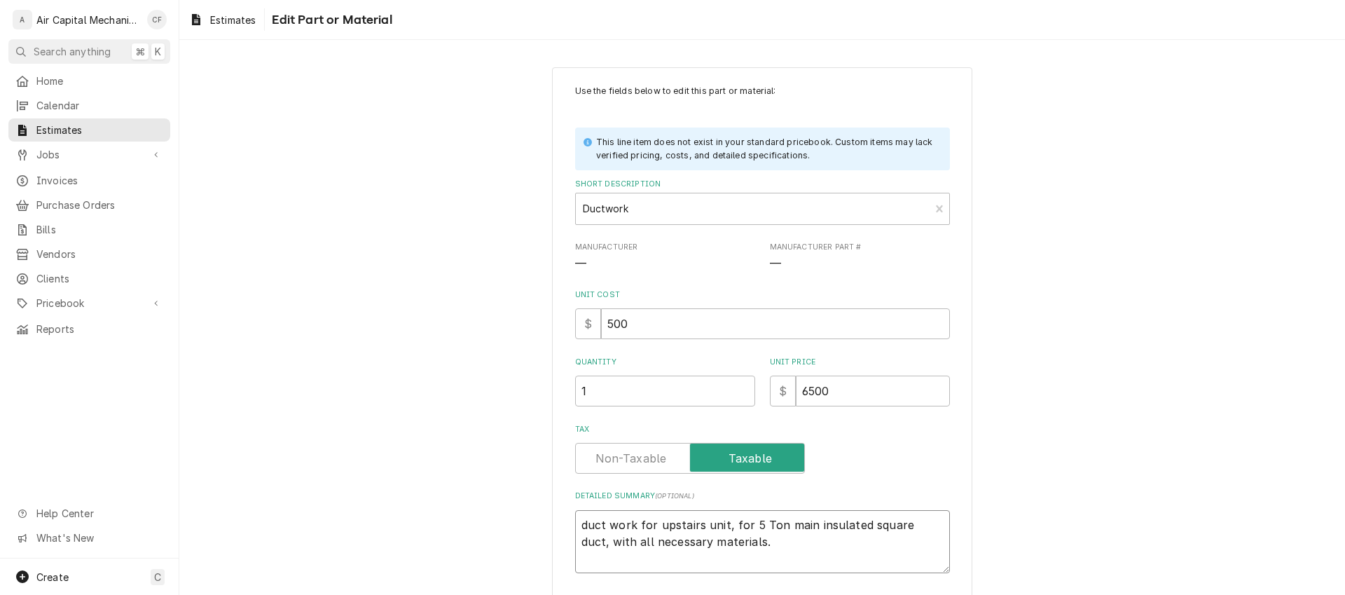
type textarea "duct work for upstairs unit, for 5 Ton main insulated square duct, with all nec…"
type textarea "x"
type textarea "duct work for upstairs unit, for 5 Ton main u insulated square duct, with all n…"
type textarea "x"
type textarea "duct work for upstairs unit, for 5 Ton main un insulated square duct, with all …"
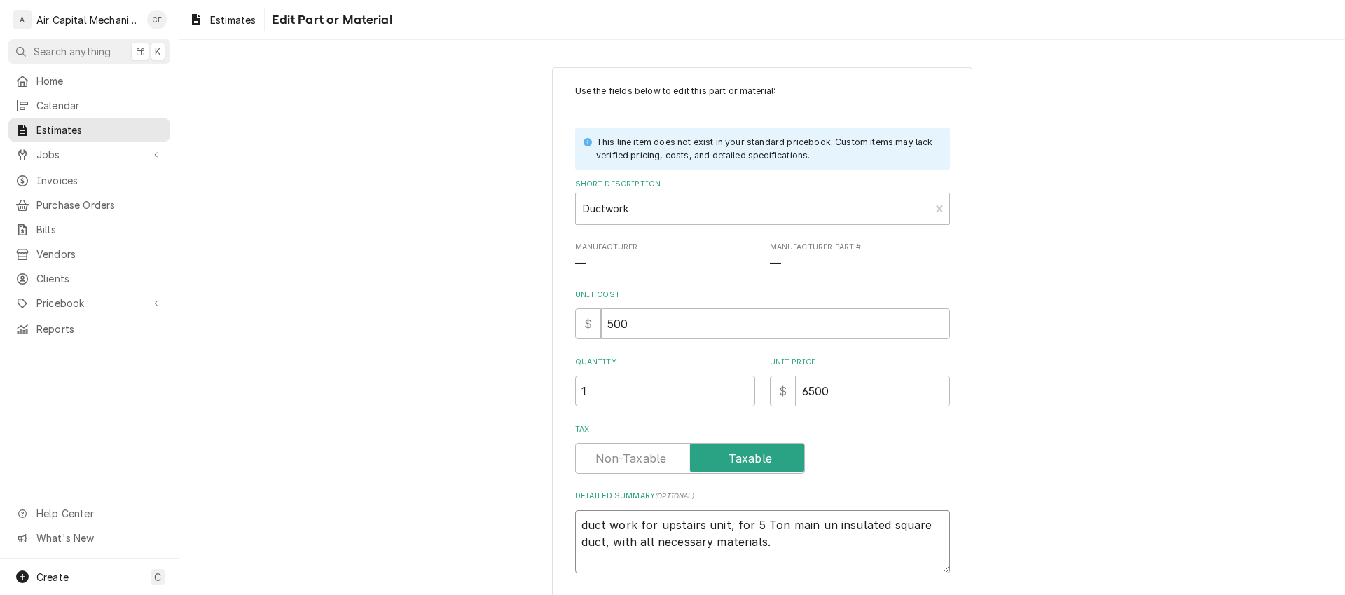
type textarea "x"
type textarea "duct work for upstairs unit, for 5 Ton main uni insulated square duct, with all…"
type textarea "x"
type textarea "duct work for upstairs unit, for 5 Ton main unit insulated square duct, with al…"
type textarea "x"
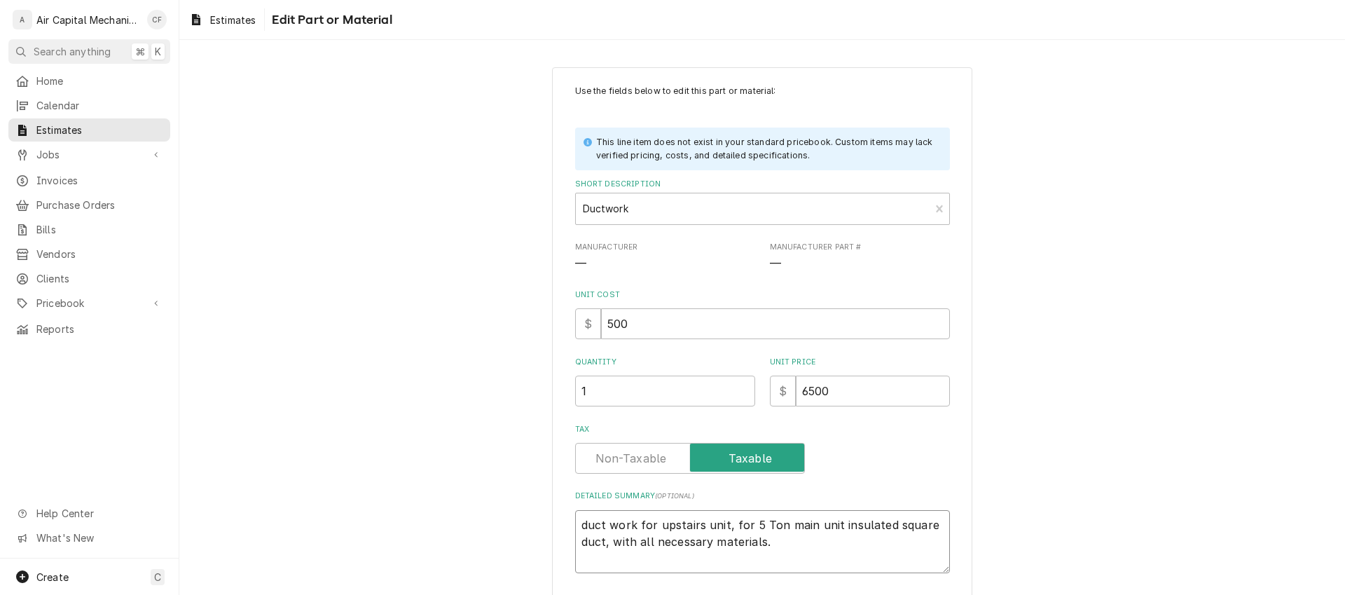
type textarea "duct work for upstairs unit, for 5 Ton main unit insulated square duct, with al…"
type textarea "x"
type textarea "duct work for upstairs unit, for 5 Ton main unit a insulated square duct, with …"
type textarea "x"
type textarea "duct work for upstairs unit, for 5 Ton main unit an insulated square duct, with…"
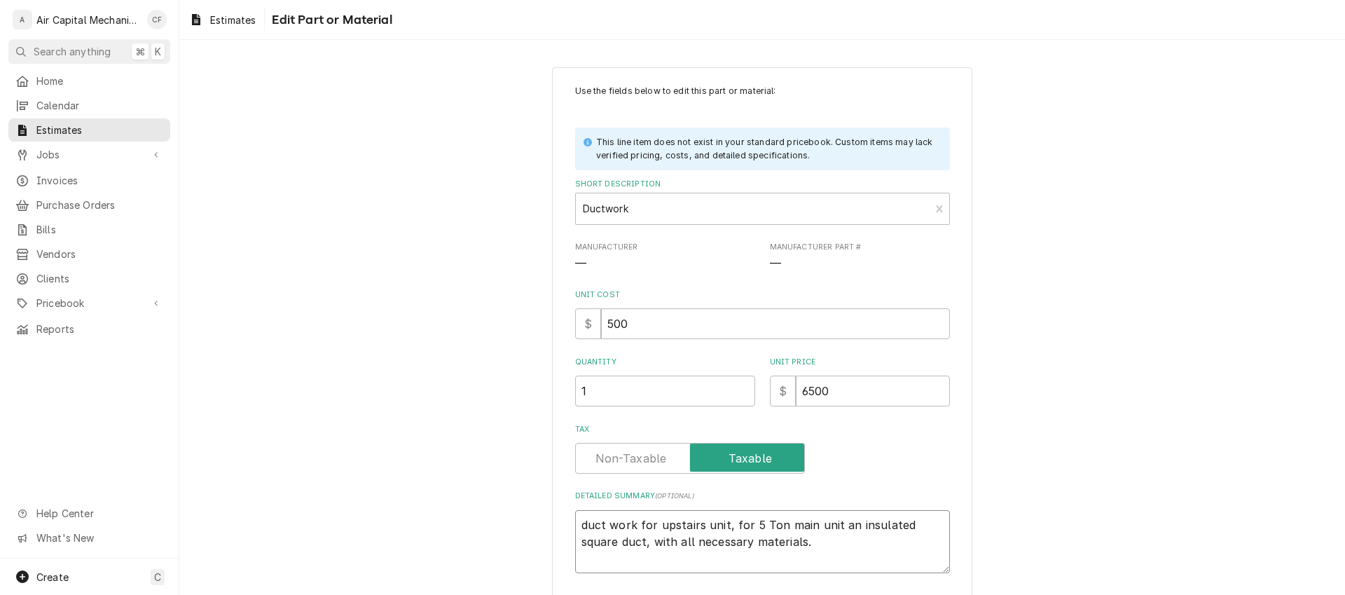
type textarea "x"
type textarea "duct work for upstairs unit, for 5 Ton main unit and insulated square duct, wit…"
type textarea "x"
type textarea "duct work for upstairs unit, for 5 Ton main unit and insulated square duct, wit…"
type textarea "x"
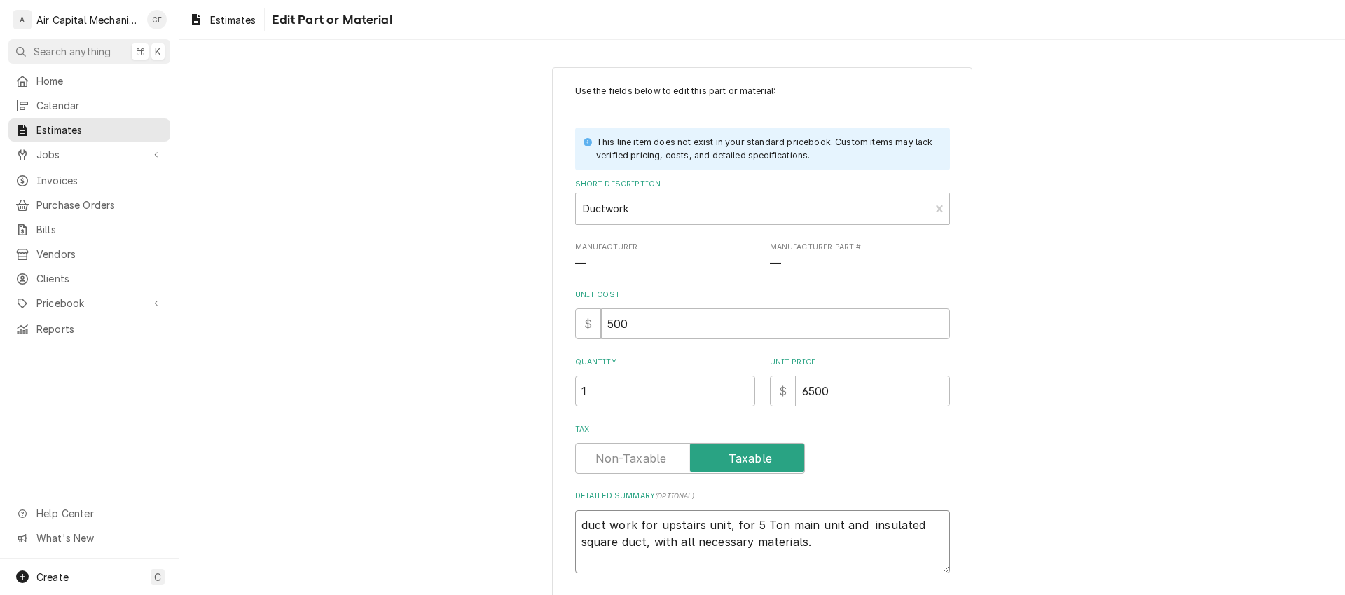
type textarea "duct work for upstairs unit, for 5 Ton main unit and 2 insulated square duct, w…"
type textarea "x"
type textarea "duct work for upstairs unit, for 5 Ton main unit and 2. insulated square duct, …"
type textarea "x"
type textarea "duct work for upstairs unit, for 5 Ton main unit and 2.5 insulated square duct,…"
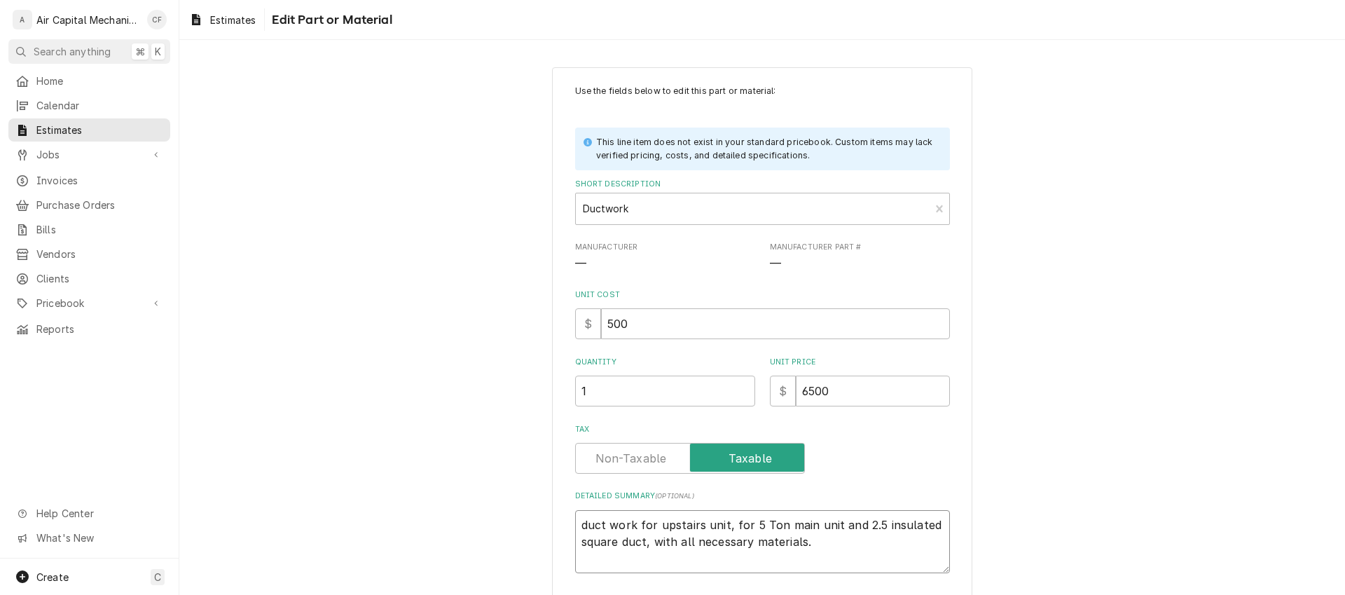
type textarea "x"
type textarea "duct work for upstairs unit, for 5 Ton main unit and 2.5 insulated square duct,…"
type textarea "x"
type textarea "duct work for upstairs unit, for 5 Ton main unit and 2.5 t insulated square duc…"
type textarea "x"
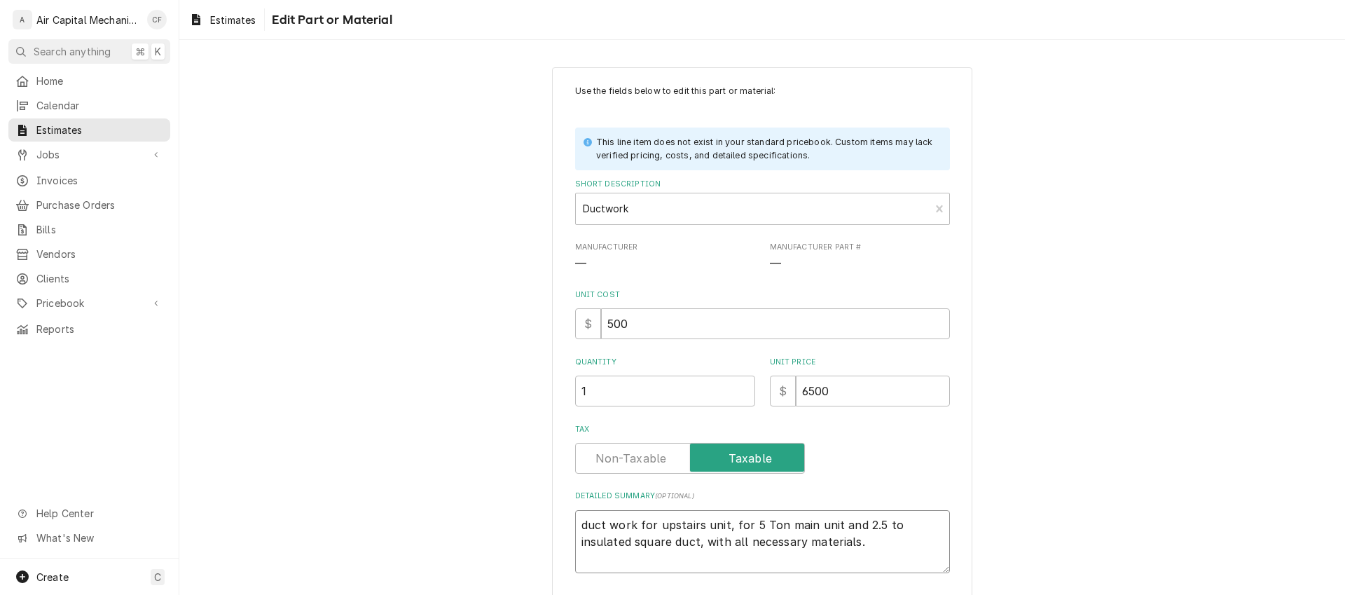
type textarea "duct work for upstairs unit, for 5 Ton main unit and 2.5 ton insulated square d…"
type textarea "x"
type textarea "duct work for upstairs unit, for 5 Ton main unit and 2.5 ton insulated square d…"
type textarea "x"
type textarea "duct work for upstairs unit, for 5 Ton main unit and 2.5 ton u insulated square…"
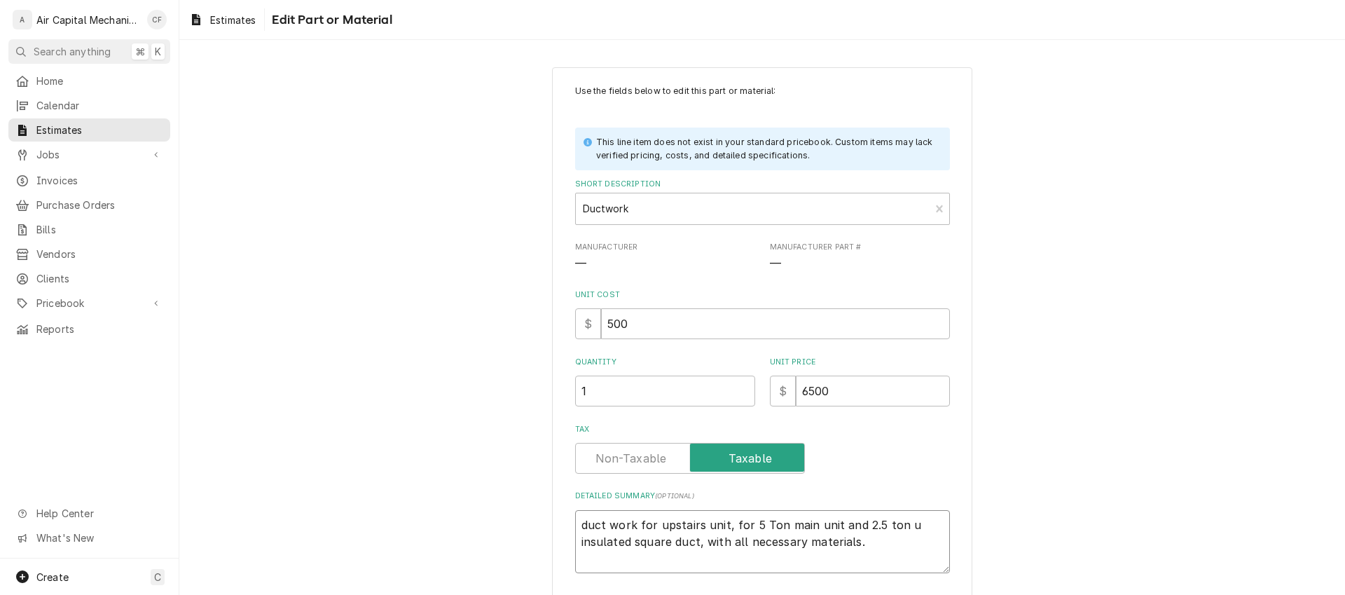
type textarea "x"
type textarea "duct work for upstairs unit, for 5 Ton main unit and 2.5 ton up insulated squar…"
type textarea "x"
type textarea "duct work for upstairs unit, for 5 Ton main unit and 2.5 ton ups insulated squa…"
type textarea "x"
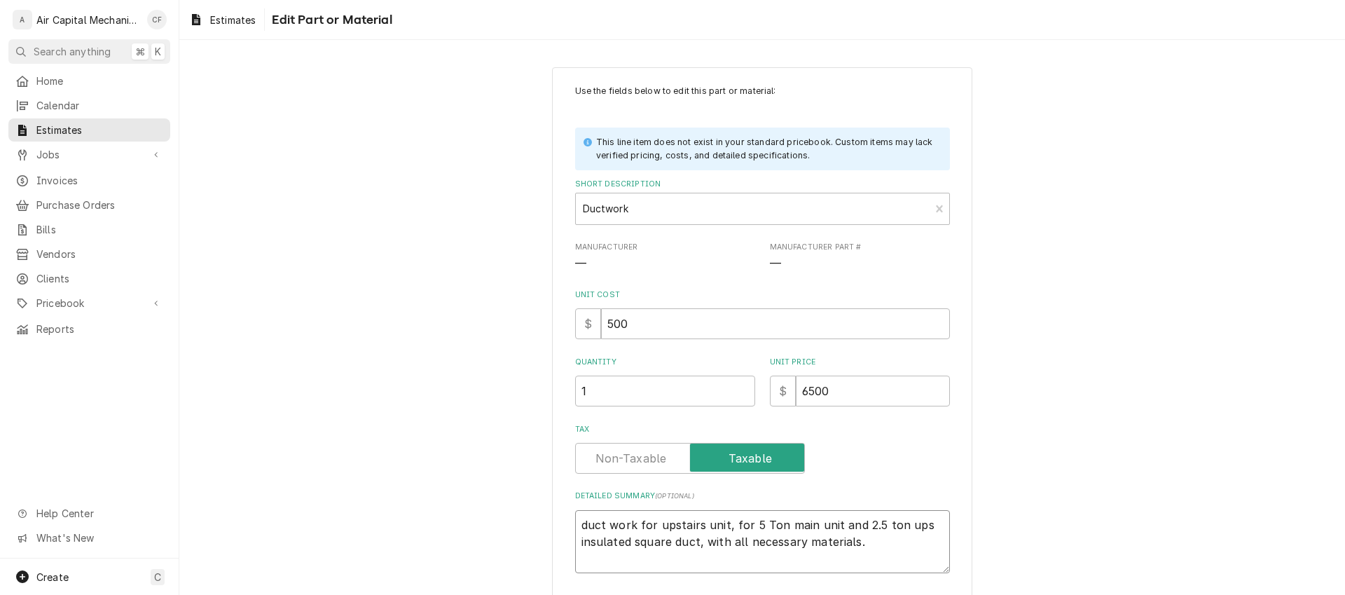
type textarea "duct work for upstairs unit, for 5 Ton main unit and 2.5 ton upst insulated squ…"
type textarea "x"
type textarea "duct work for upstairs unit, for 5 Ton main unit and 2.5 ton upsta insulated sq…"
type textarea "x"
type textarea "duct work for upstairs unit, for 5 Ton main unit and 2.5 ton upstai insulated s…"
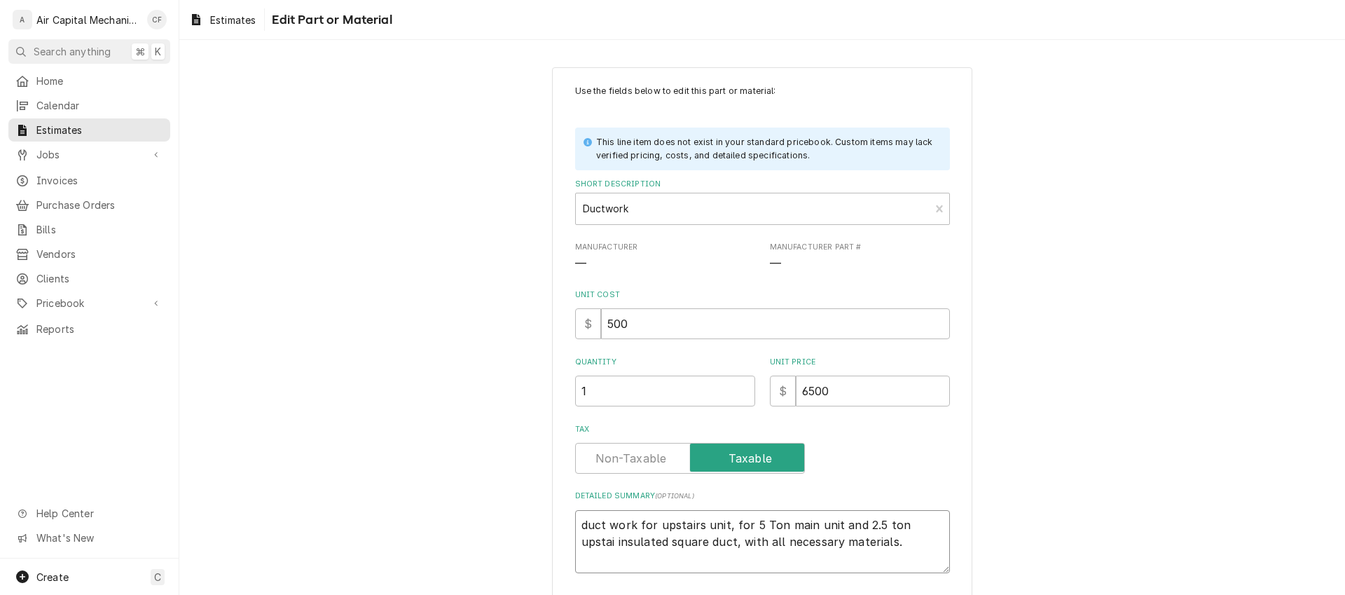
type textarea "x"
type textarea "duct work for upstairs unit, for 5 Ton main unit and 2.5 ton upstair insulated …"
type textarea "x"
type textarea "duct work for upstairs unit, for 5 Ton main unit and 2.5 ton upstairs insulated…"
type textarea "x"
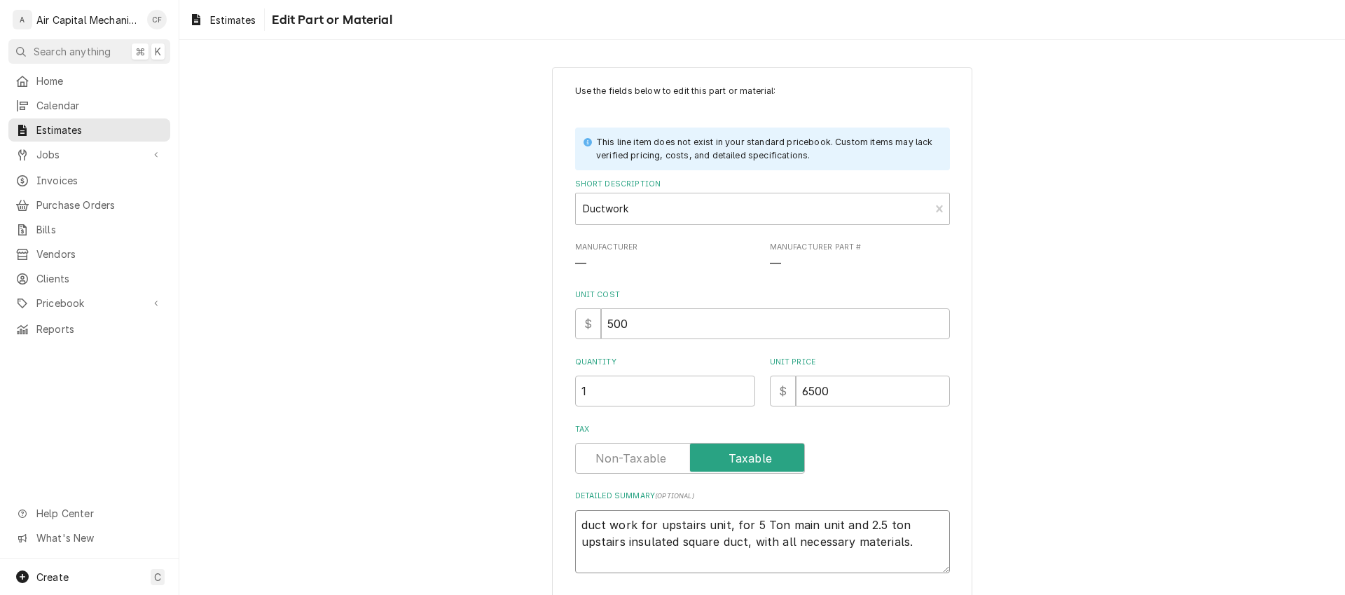
type textarea "duct work for upstairs unit, for 5 Ton main unit and 2.5 ton upstairs insulated…"
type textarea "x"
type textarea "duct work for upstairs unit, for 5 Ton main unit and 2.5 ton upstairs u insulat…"
type textarea "x"
type textarea "duct work for upstairs unit, for 5 Ton main unit and 2.5 ton upstairs un insula…"
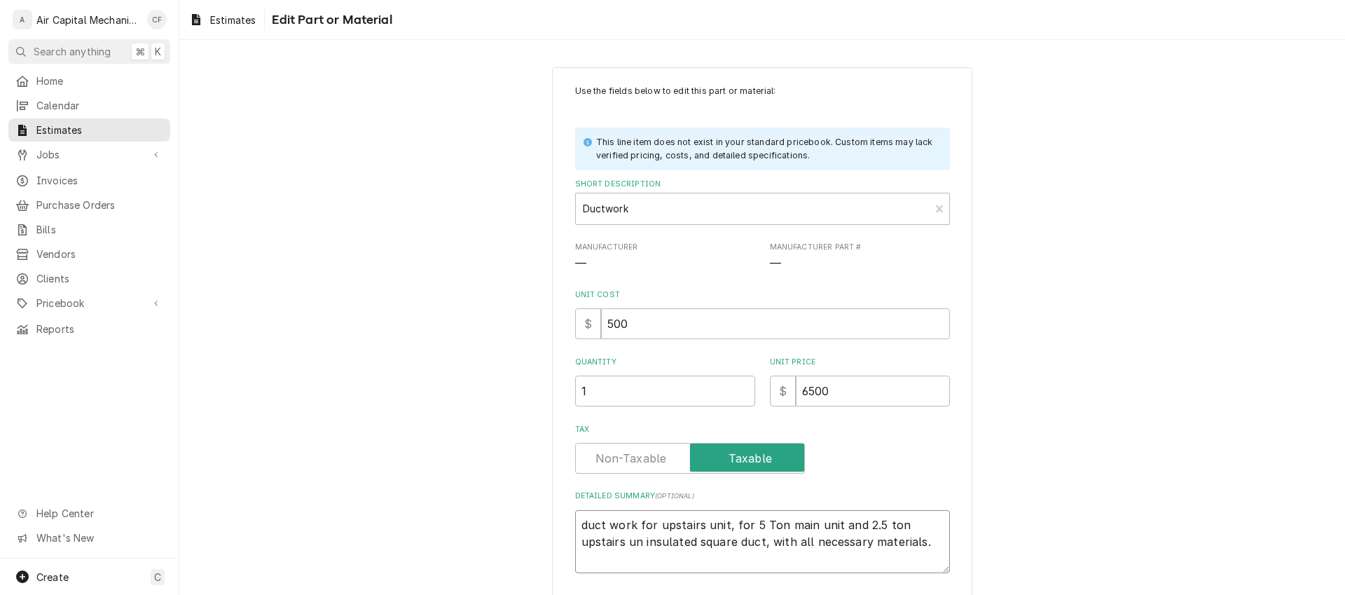
type textarea "x"
type textarea "duct work for upstairs unit, for 5 Ton main unit and 2.5 ton upstairs uni insul…"
type textarea "x"
type textarea "duct work for upstairs unit, for 5 Ton main unit and 2.5 ton upstairs unit insu…"
type textarea "x"
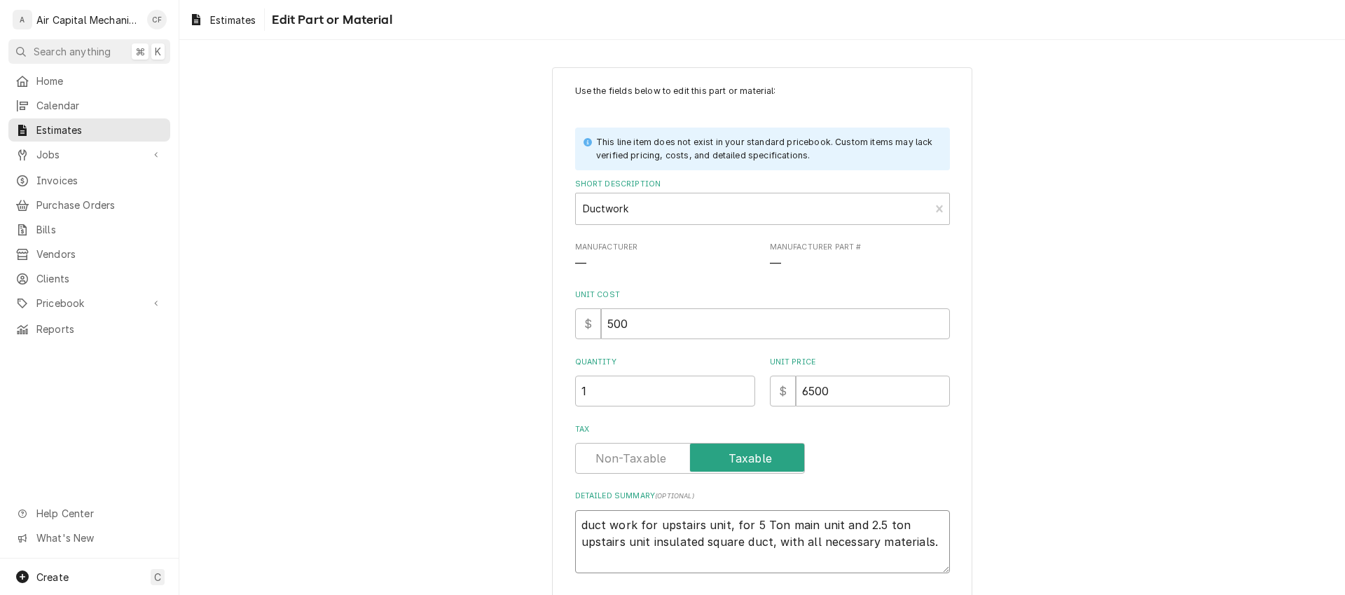
type textarea "duct work for upstairs unit, for 5 Ton main unit and 2.5 ton upstairs unit. [GE…"
type textarea "x"
click at [882, 555] on textarea "duct work for upstairs unit, for 5 Ton main unit and 2.5 ton upstairs unit. [GE…" at bounding box center [762, 541] width 375 height 63
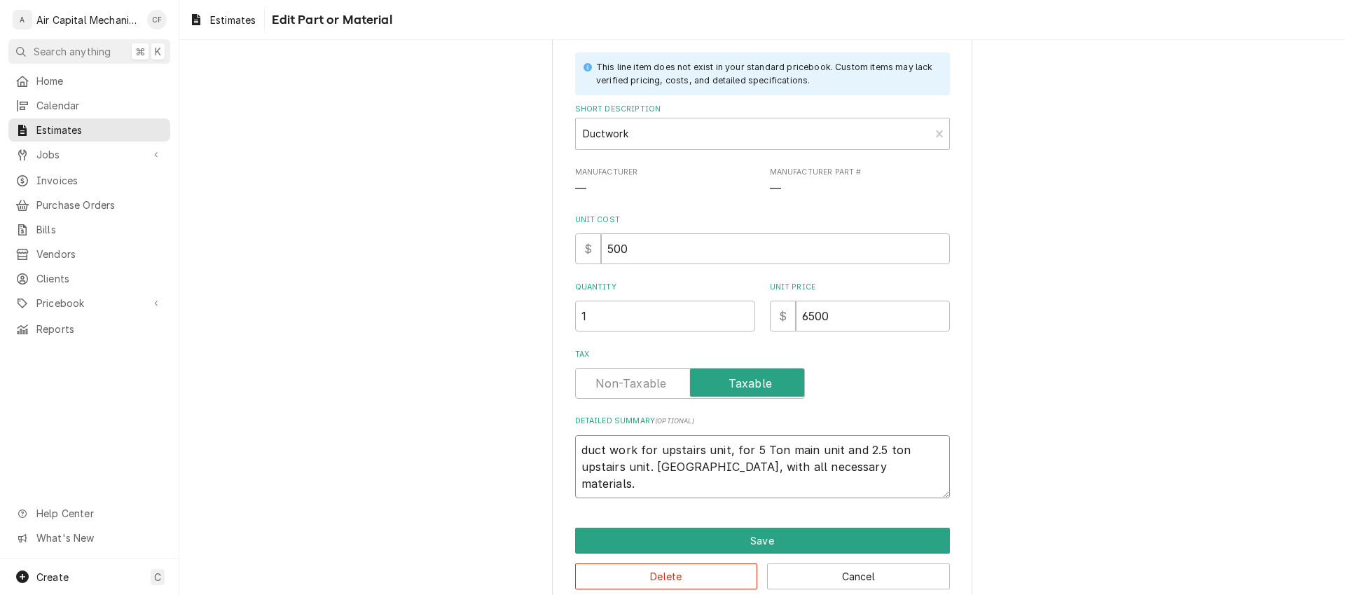
scroll to position [99, 0]
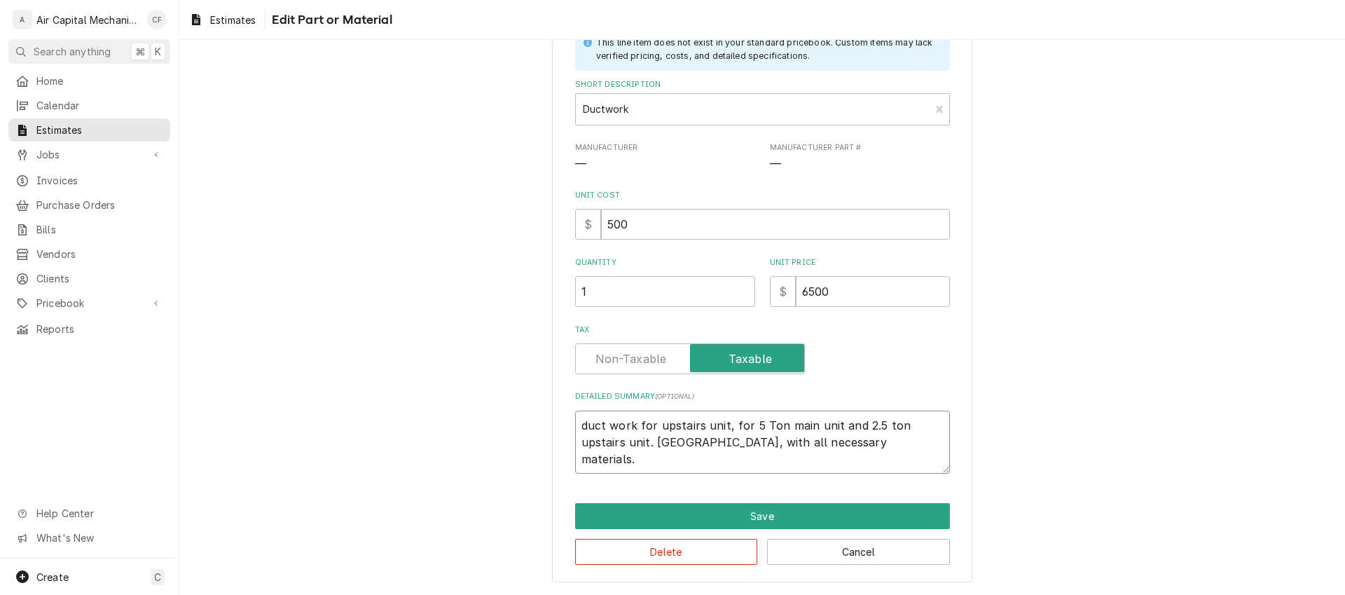
click at [903, 448] on textarea "duct work for upstairs unit, for 5 Ton main unit and 2.5 ton upstairs unit. [GE…" at bounding box center [762, 442] width 375 height 63
type textarea "duct work for upstairs unit, for 5 Ton main unit and 2.5 ton upstairs unit. [GE…"
click at [731, 240] on div "Use the fields below to edit this part or material: This line item does not exi…" at bounding box center [762, 229] width 375 height 488
click at [730, 239] on input "500" at bounding box center [775, 224] width 349 height 31
click at [730, 235] on input "500" at bounding box center [775, 224] width 349 height 31
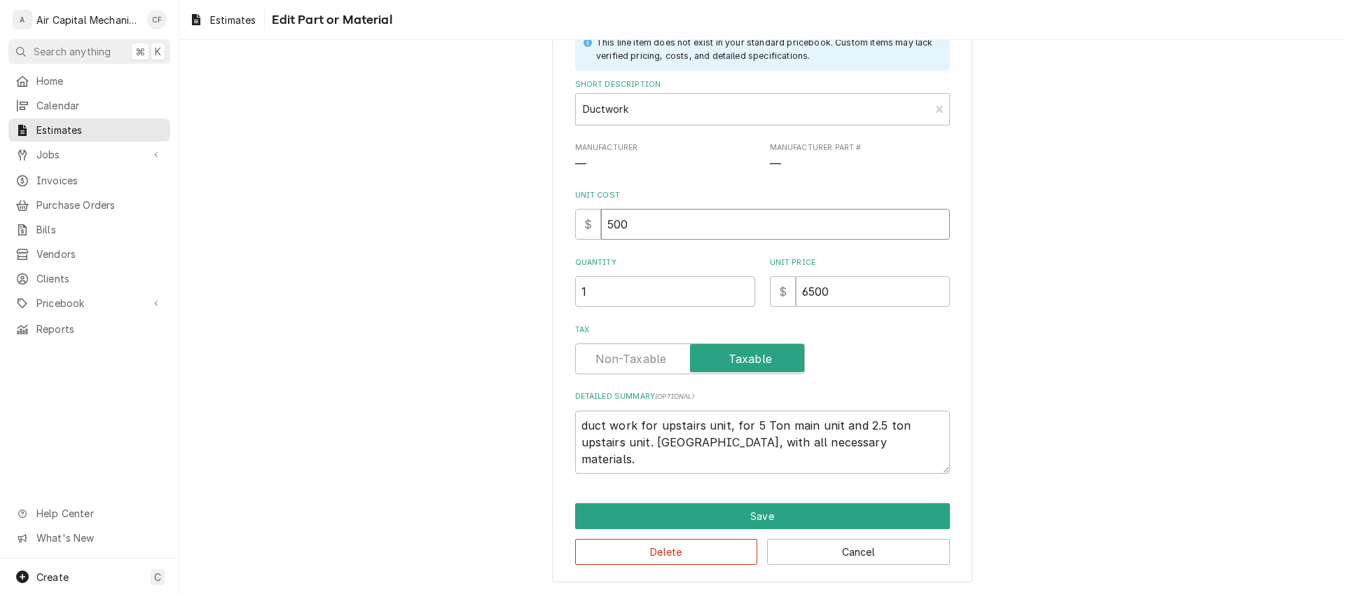
click at [730, 235] on input "500" at bounding box center [775, 224] width 349 height 31
type textarea "x"
type input "5"
type textarea "x"
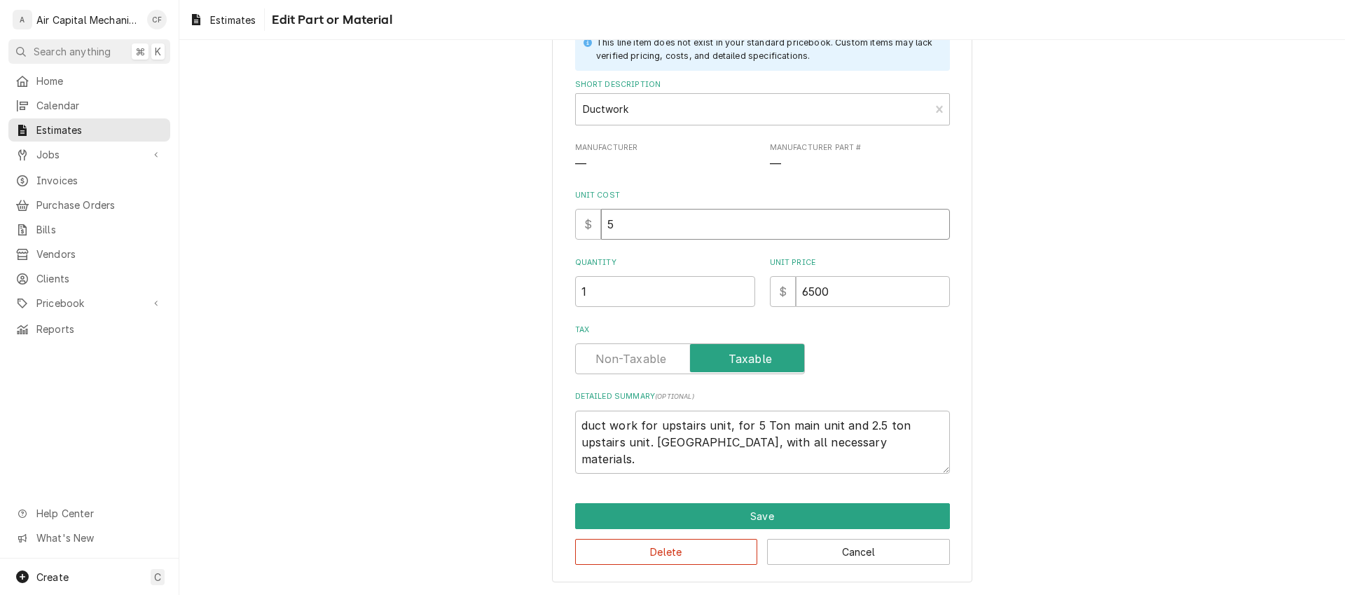
type input "50"
type textarea "x"
type input "500"
type textarea "x"
type input "5000"
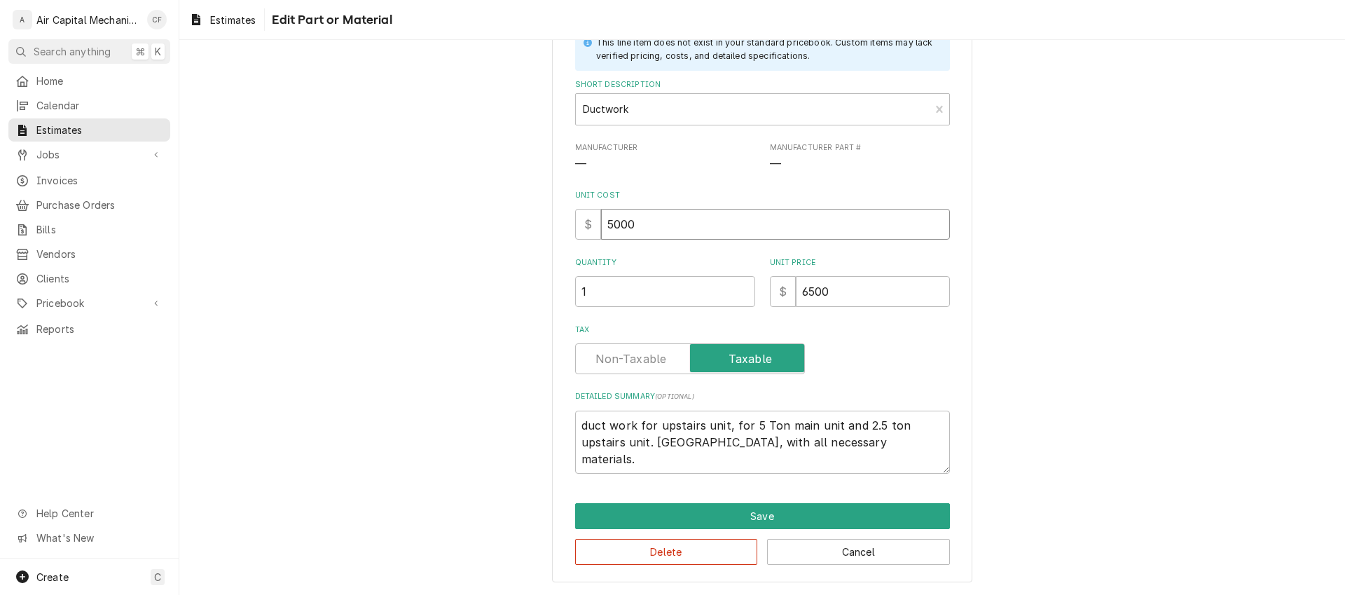
type textarea "x"
type input "500"
type textarea "x"
type input "50"
type textarea "x"
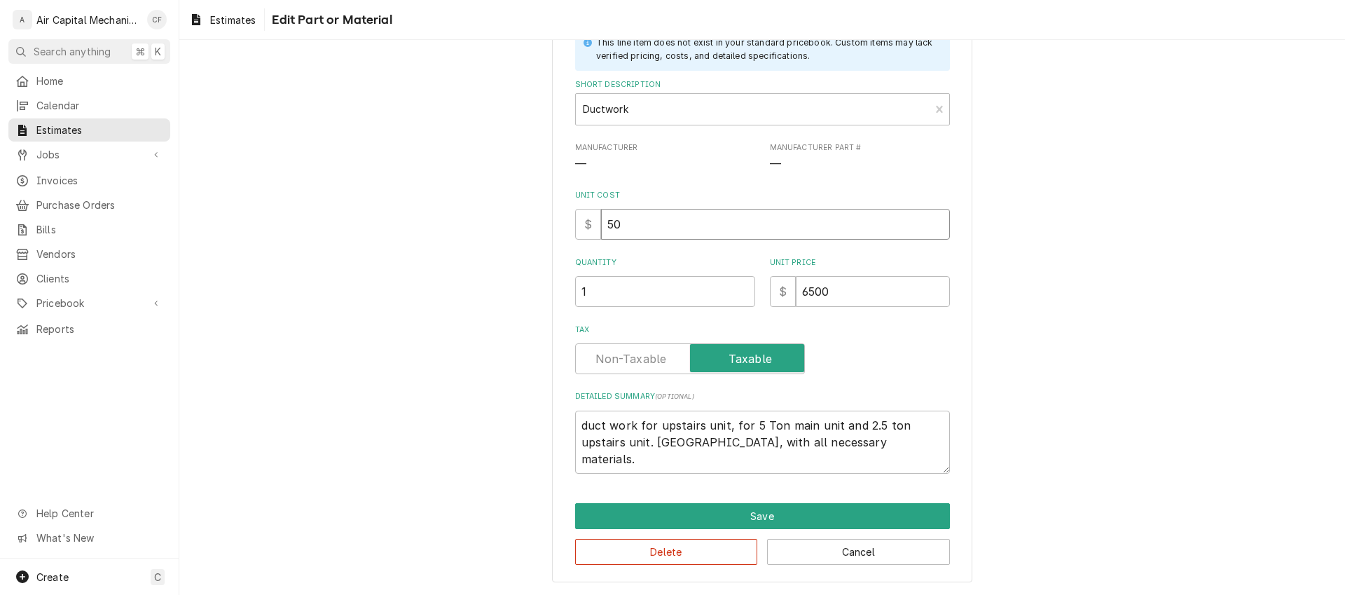
type input "5"
type textarea "x"
type input "2"
type textarea "x"
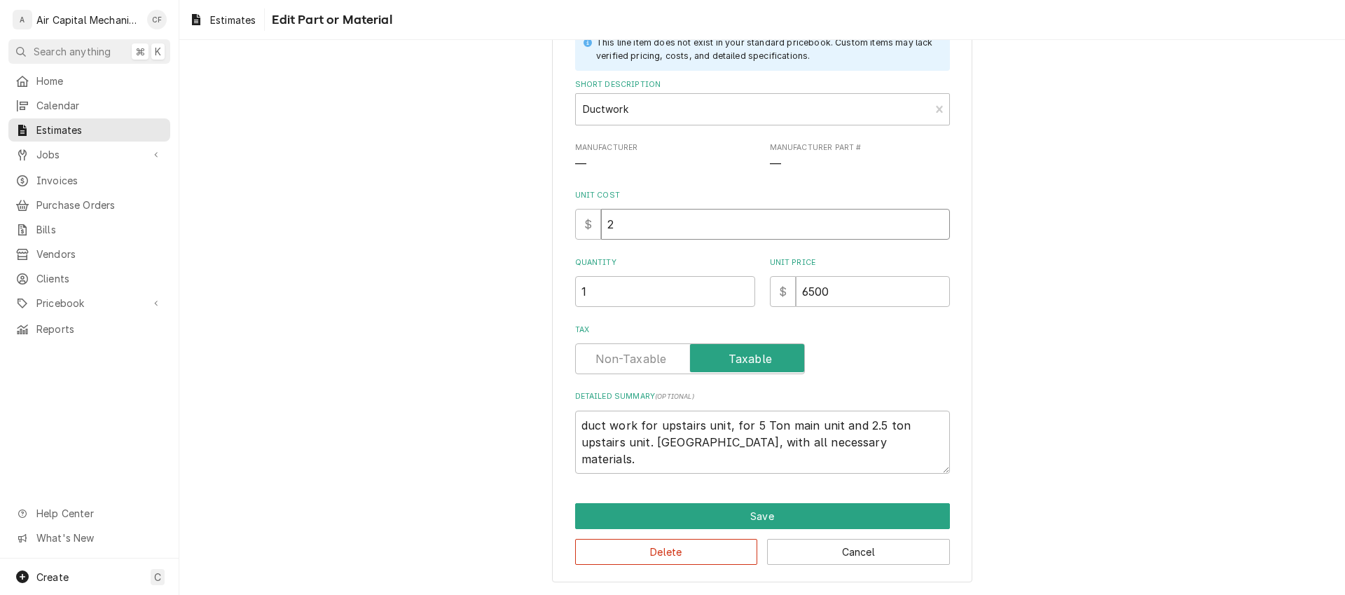
type input "25"
type textarea "x"
type input "250"
type textarea "x"
type input "2500"
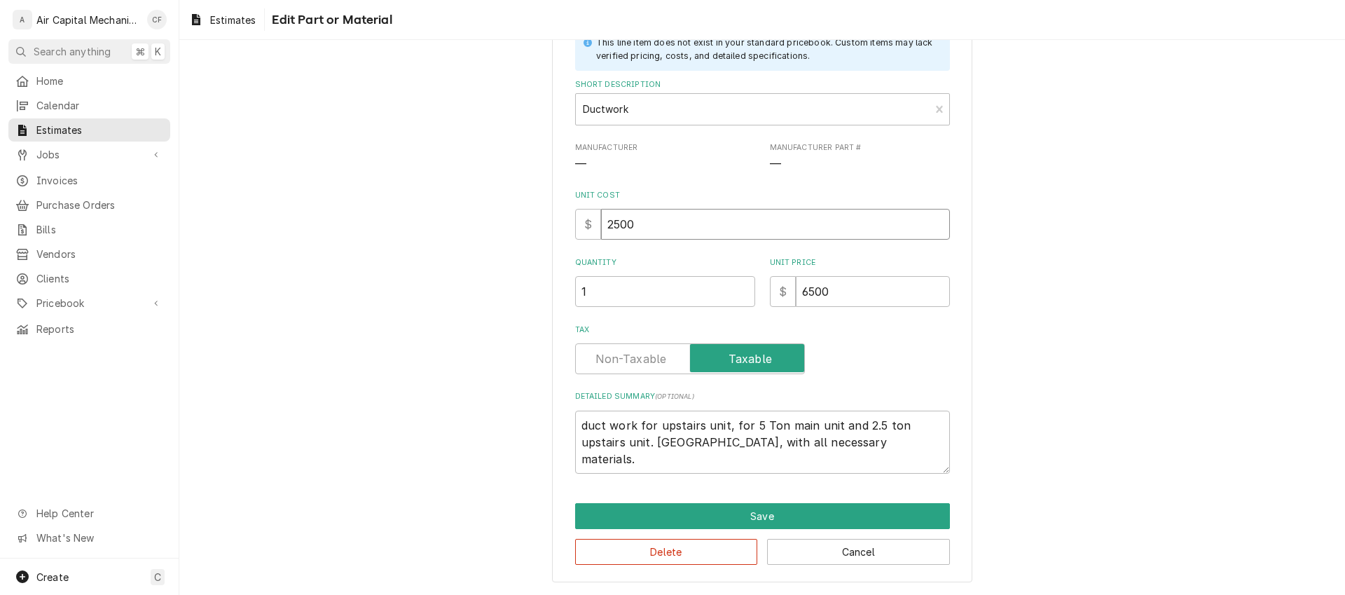
type textarea "x"
type input "25000"
type textarea "x"
type input "2500"
type textarea "x"
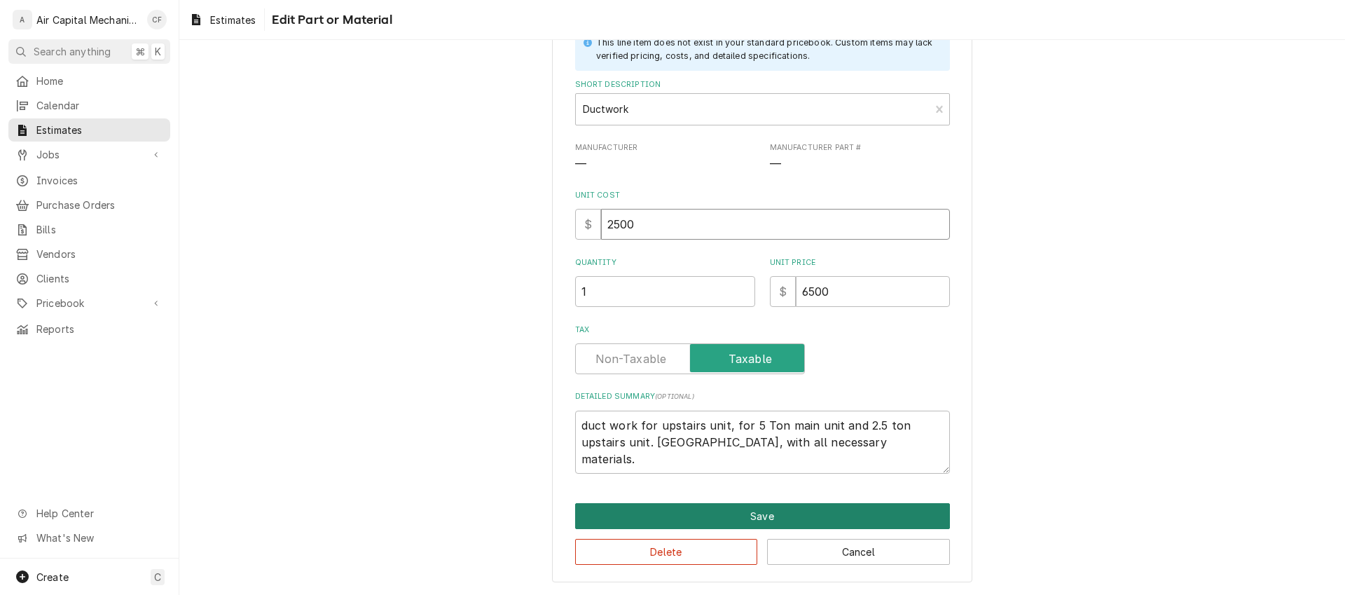
type input "2500"
click at [722, 525] on button "Save" at bounding box center [762, 516] width 375 height 26
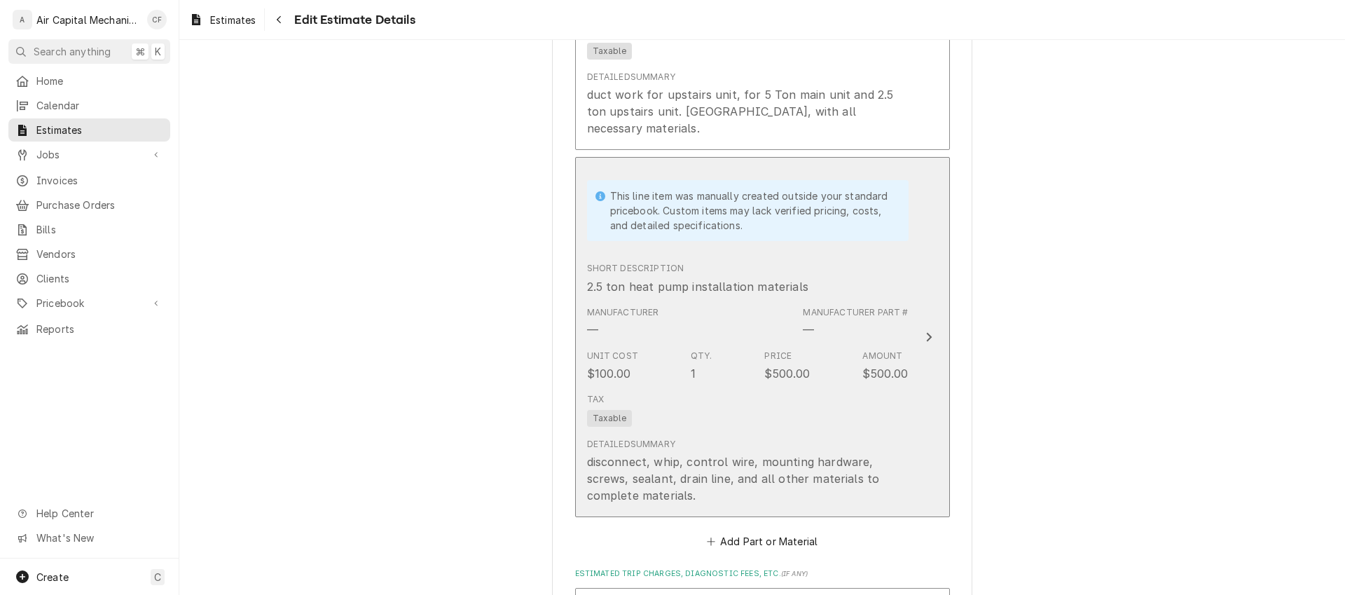
type textarea "x"
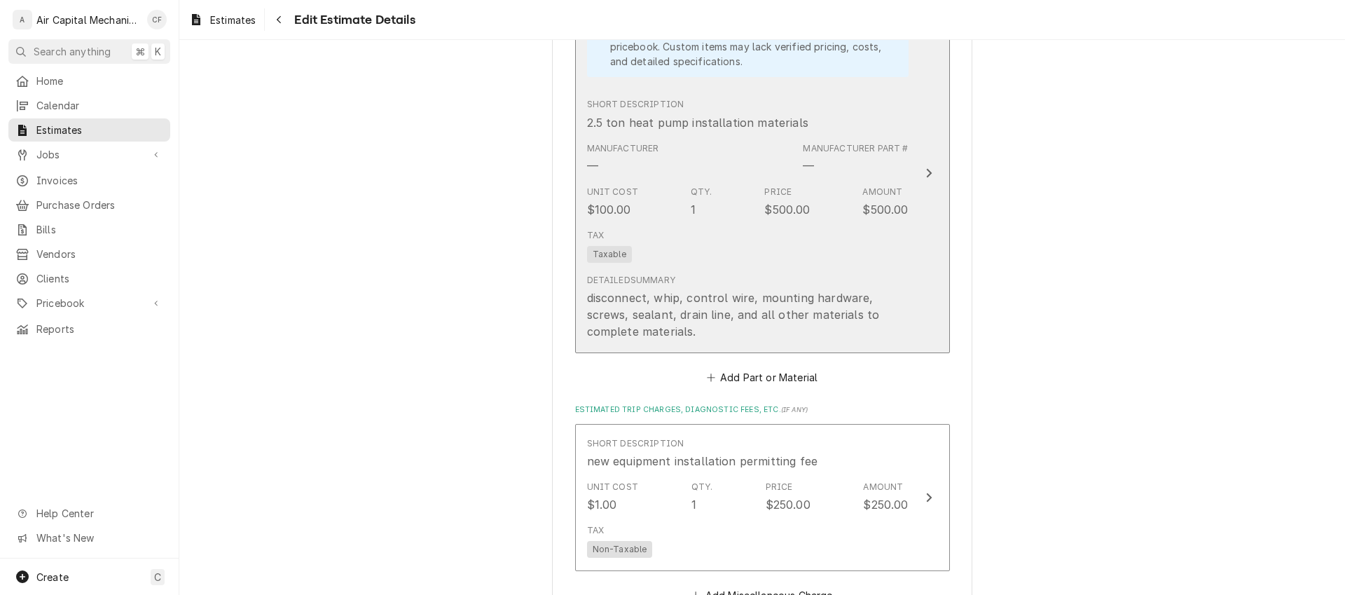
scroll to position [1864, 0]
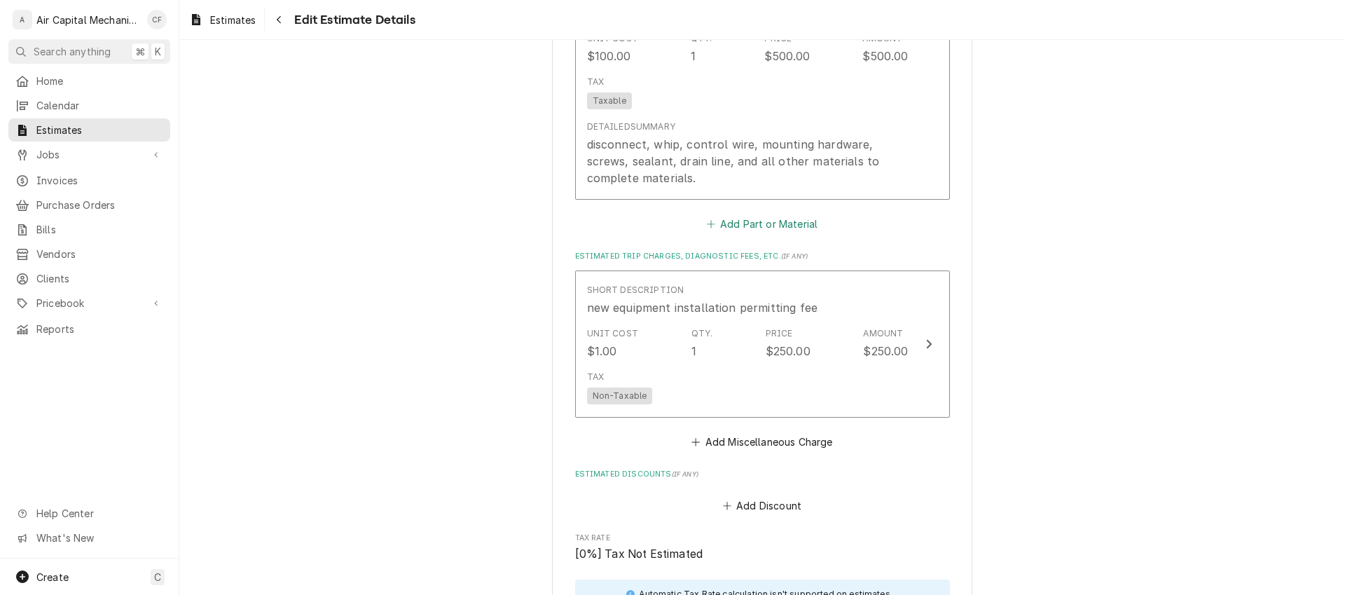
click at [769, 228] on button "Add Part or Material" at bounding box center [762, 224] width 116 height 20
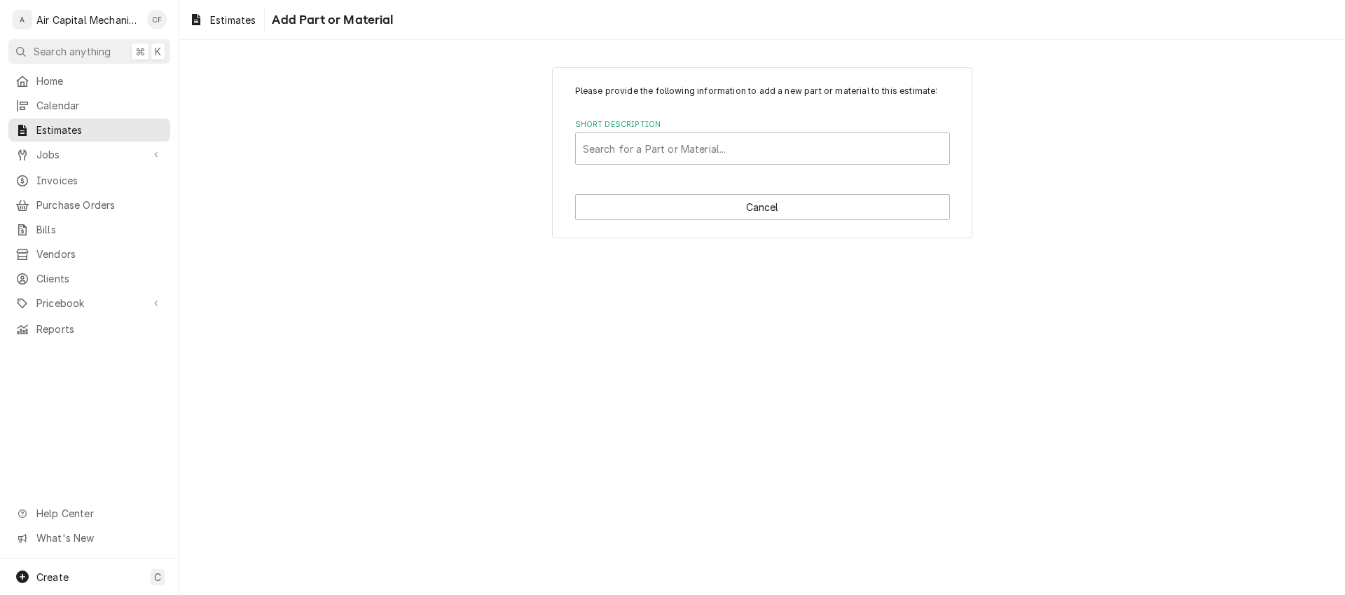
click at [711, 130] on label "Short Description" at bounding box center [762, 124] width 375 height 11
click at [708, 147] on div "Short Description" at bounding box center [762, 148] width 359 height 25
type input "Gree Flexx 5 ton heat pump"
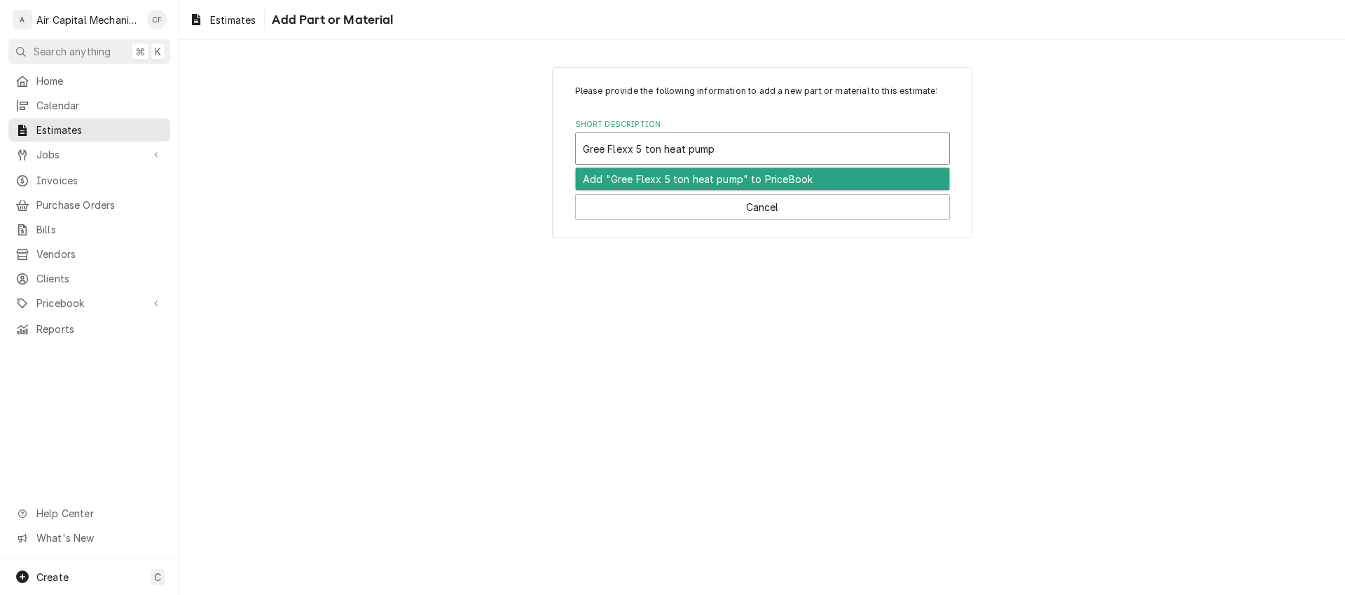
click at [860, 181] on div "Add "Gree Flexx 5 ton heat pump" to PriceBook" at bounding box center [762, 179] width 373 height 22
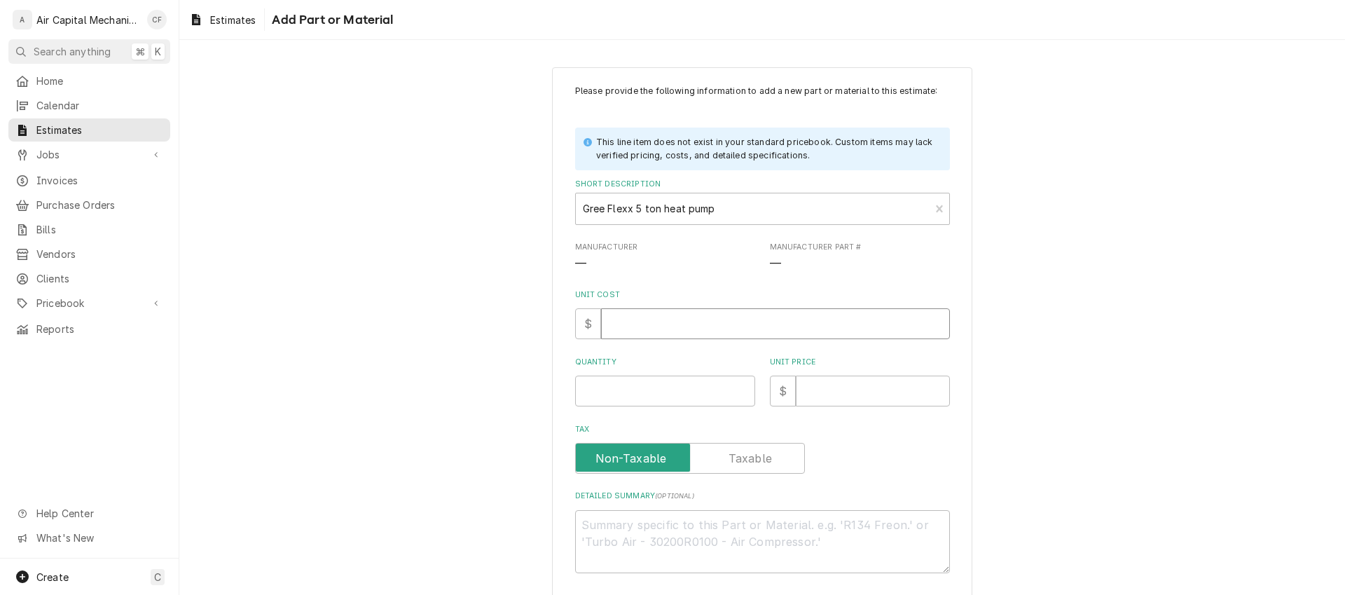
click at [712, 338] on input "Unit Cost" at bounding box center [775, 323] width 349 height 31
click at [717, 333] on input "Unit Cost" at bounding box center [775, 323] width 349 height 31
type textarea "x"
type input "6"
type textarea "x"
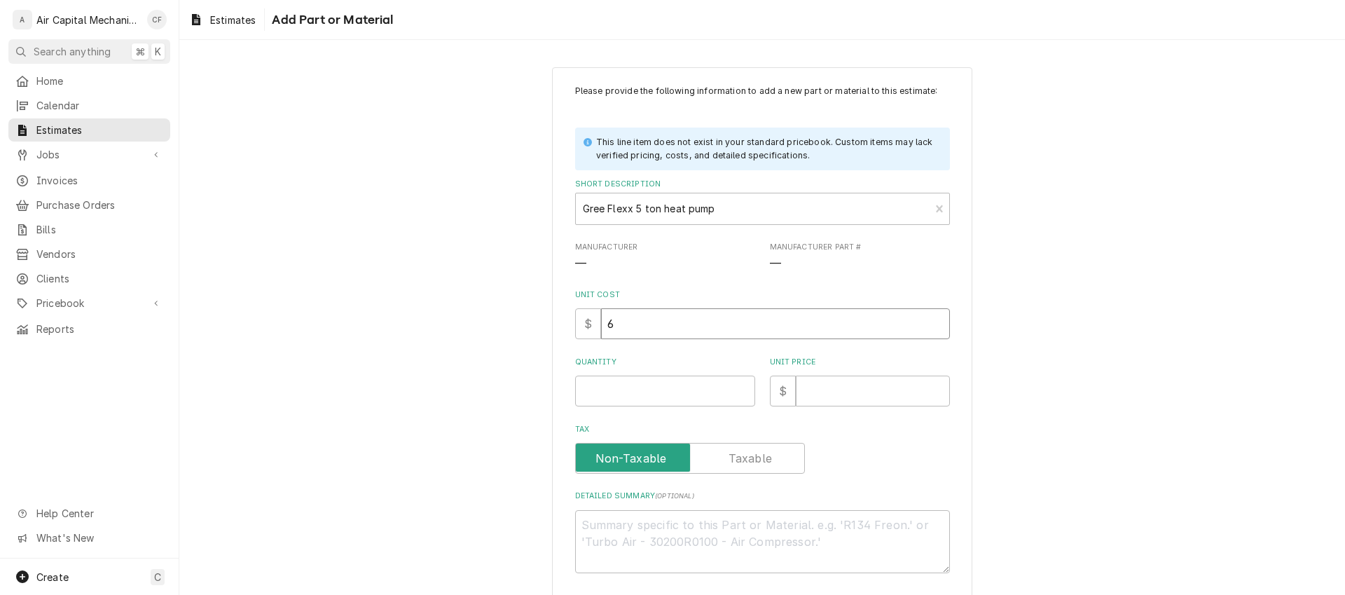
type input "61"
type textarea "x"
type input "611"
type textarea "x"
type input "6111"
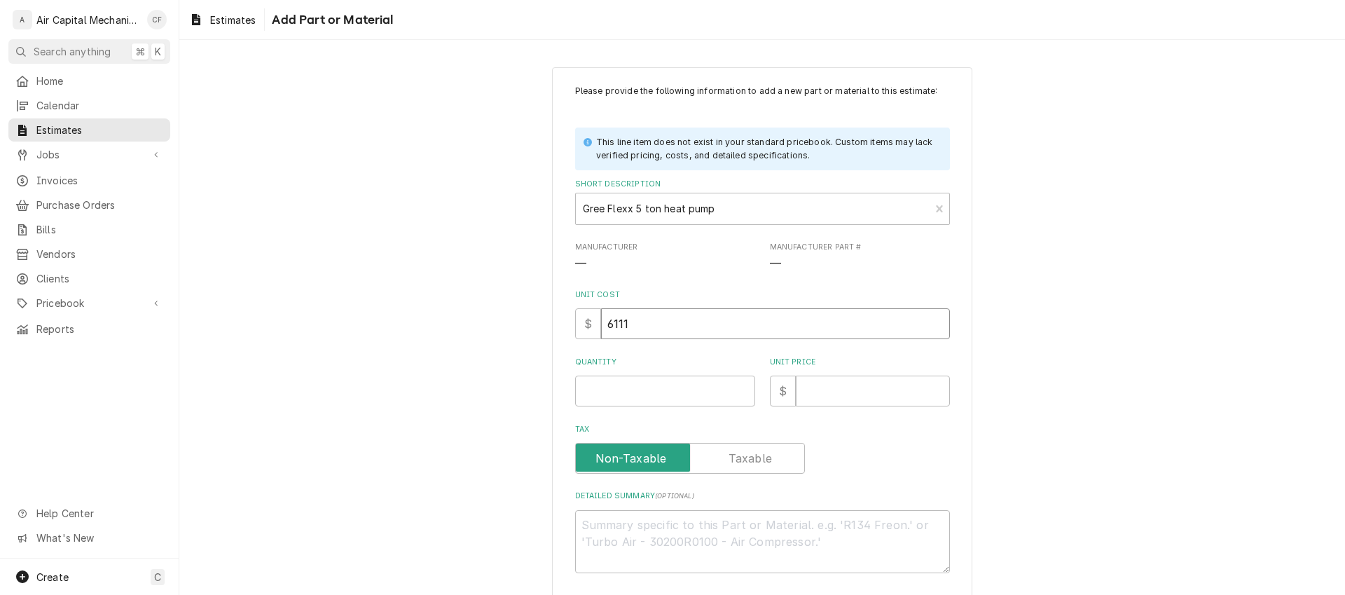
type textarea "x"
type input "6111.4"
type textarea "x"
type input "6111.45"
type textarea "x"
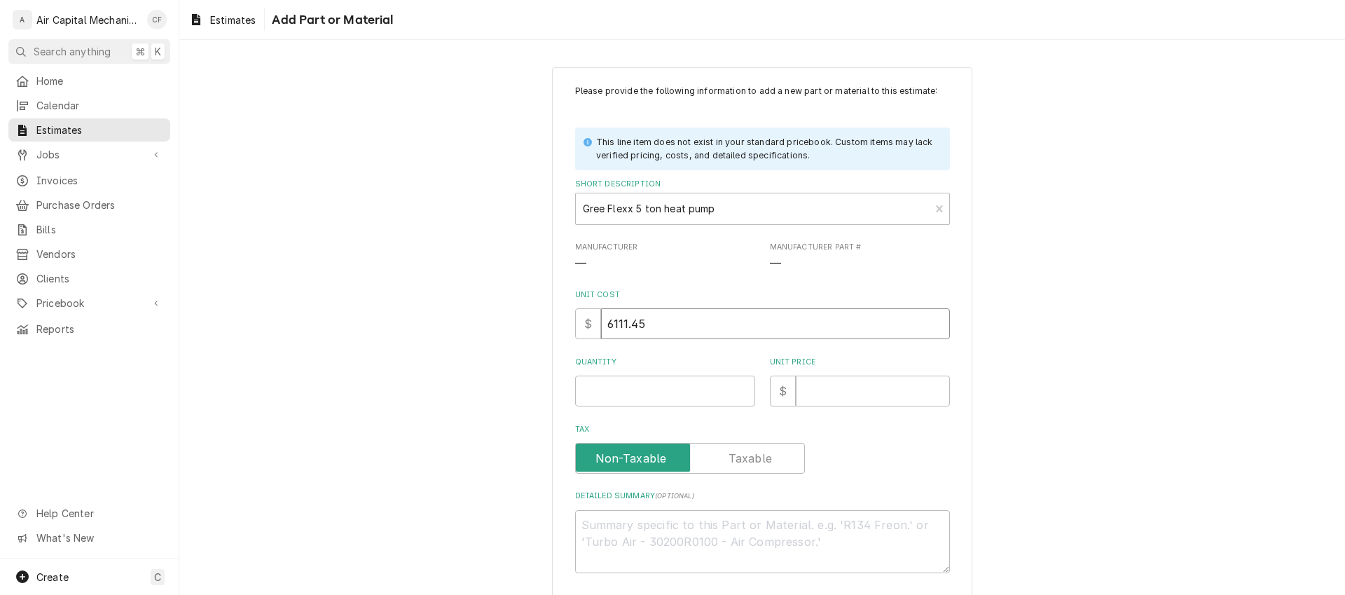
type input "6111.45"
type textarea "x"
type input "1"
type textarea "x"
type input "1"
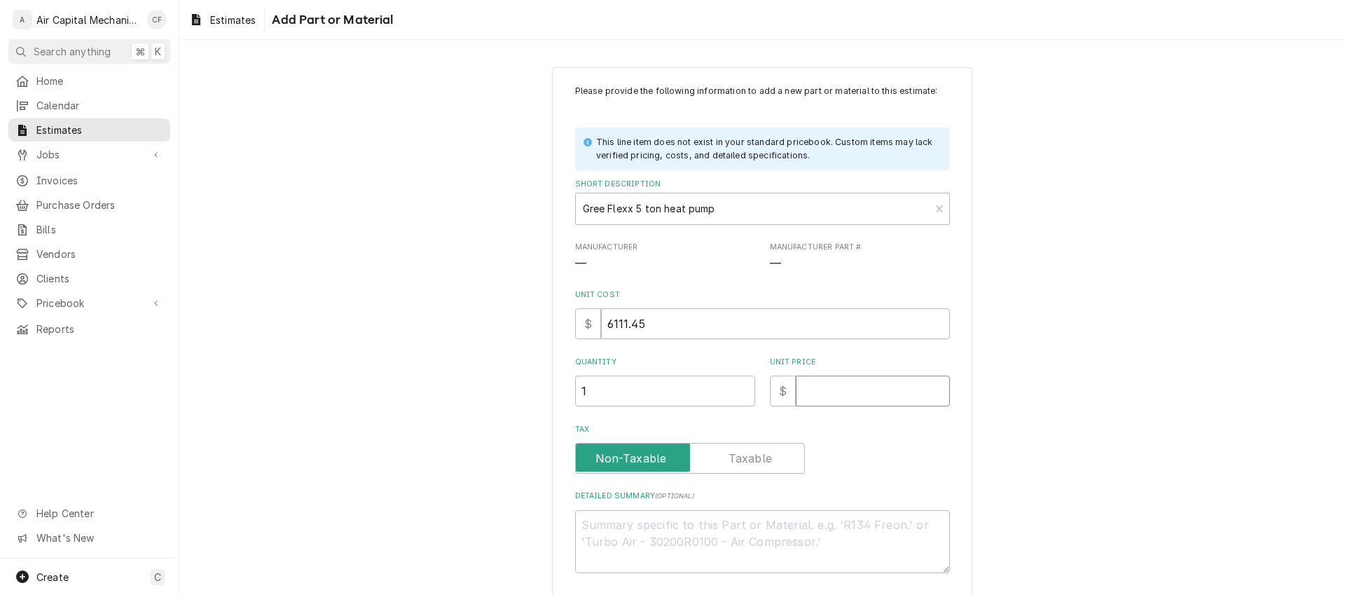
click at [895, 391] on input "Unit Price" at bounding box center [873, 391] width 154 height 31
type textarea "x"
type input "8"
type textarea "x"
type input "88"
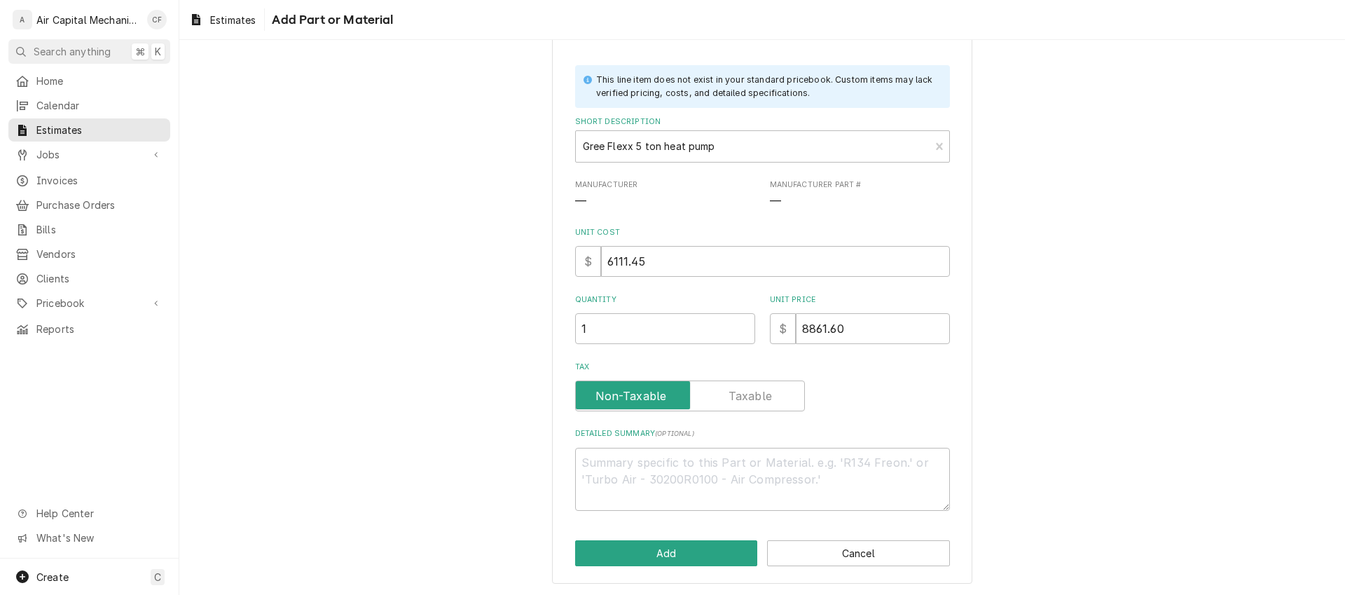
scroll to position [64, 0]
click at [659, 457] on textarea "Detailed Summary ( optional )" at bounding box center [762, 477] width 375 height 63
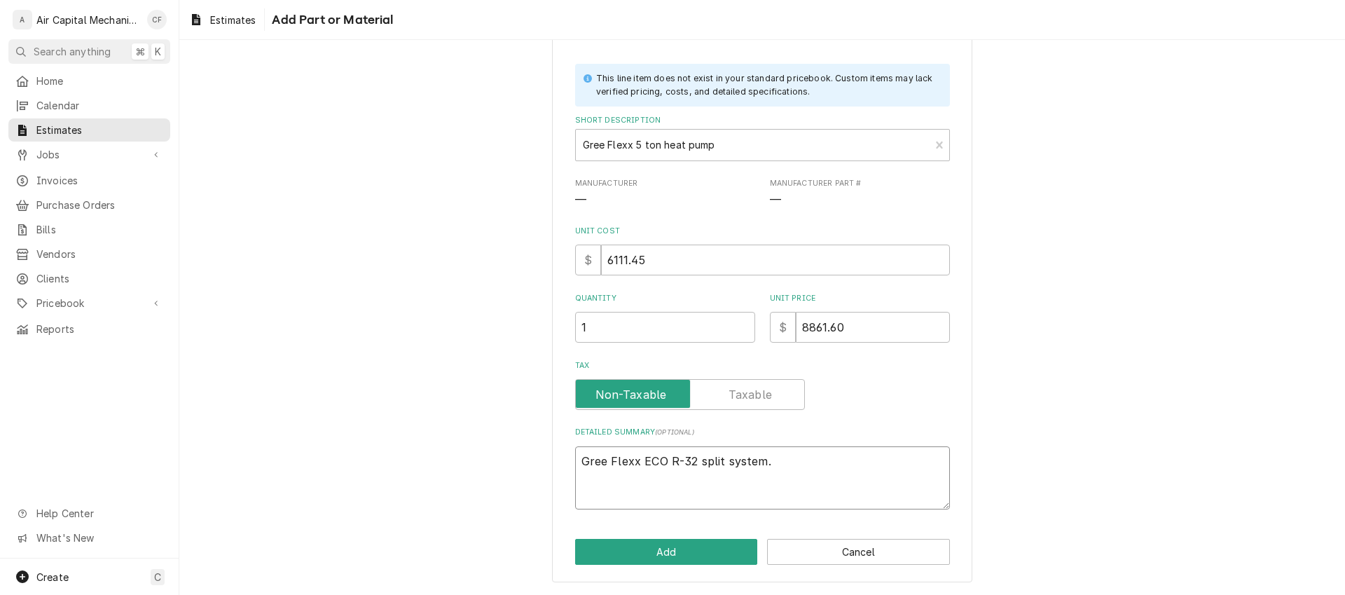
click at [820, 447] on textarea "Gree Flexx ECO R-32 split system." at bounding box center [762, 477] width 375 height 63
click at [848, 468] on textarea "Gree Flexx ECO R-32 split system." at bounding box center [762, 477] width 375 height 63
click at [621, 475] on textarea "Gree Flexx ECO R-32 split system. Includes lineset, control cabling, and all ne…" at bounding box center [762, 477] width 375 height 63
click at [714, 567] on div "Please provide the following information to add a new part or material to this …" at bounding box center [762, 293] width 420 height 579
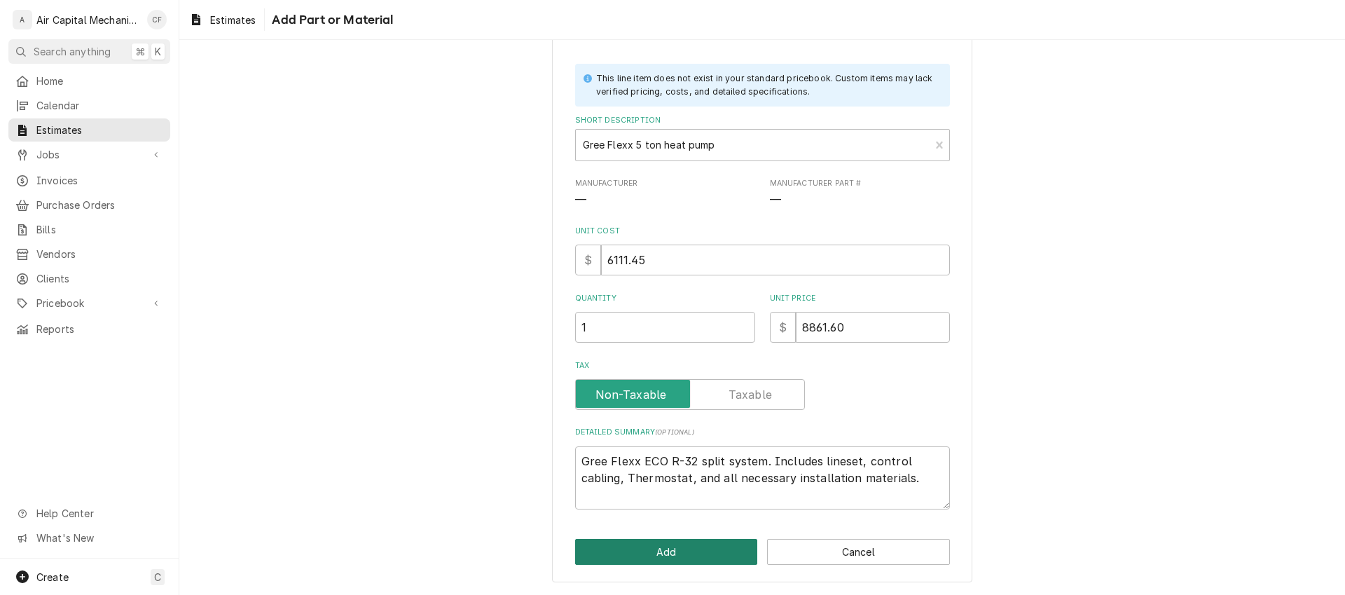
click at [713, 559] on button "Add" at bounding box center [666, 552] width 183 height 26
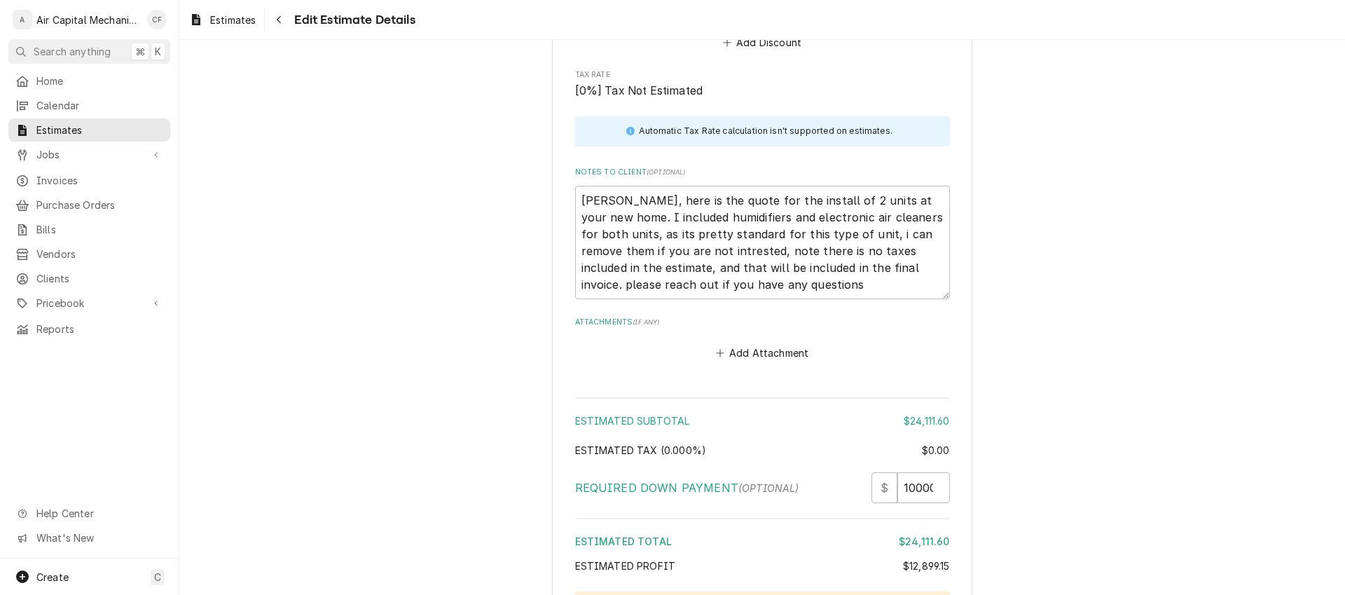
scroll to position [2517, 0]
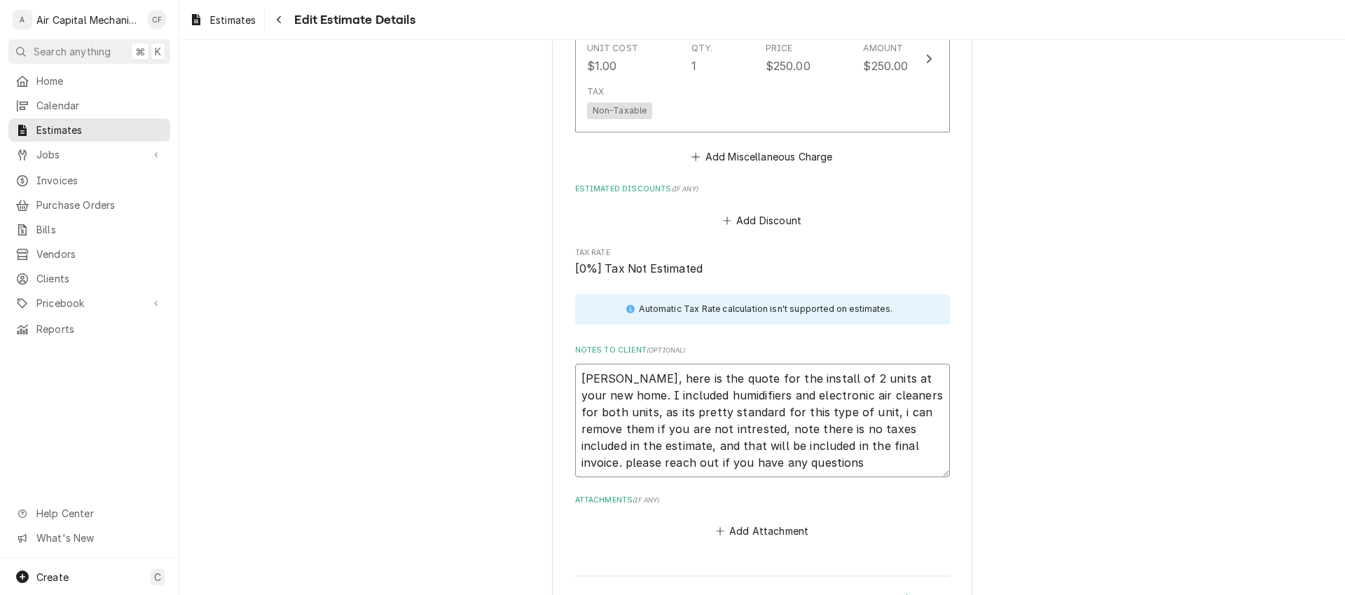
click at [696, 462] on textarea "Scott, here is the quote for the install of 2 units at your new home. I include…" at bounding box center [762, 421] width 375 height 114
drag, startPoint x: 719, startPoint y: 466, endPoint x: 546, endPoint y: 373, distance: 196.2
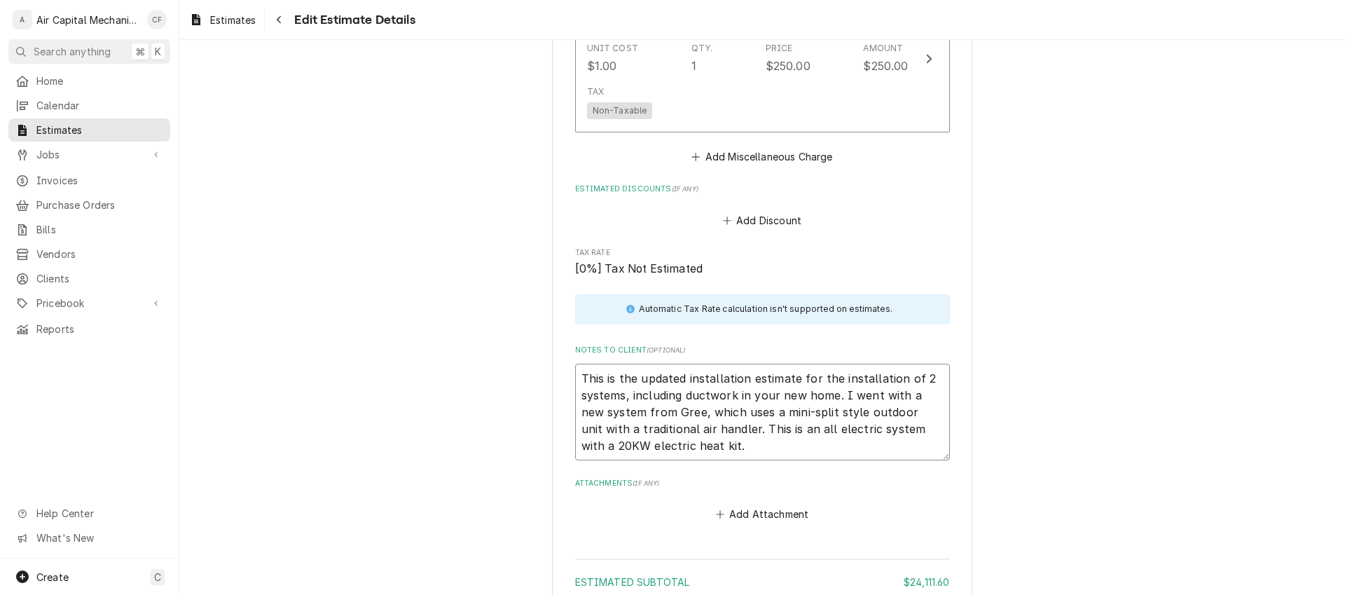
click at [781, 444] on textarea "This is the updated installation estimate for the installation of 2 systems, in…" at bounding box center [762, 412] width 375 height 97
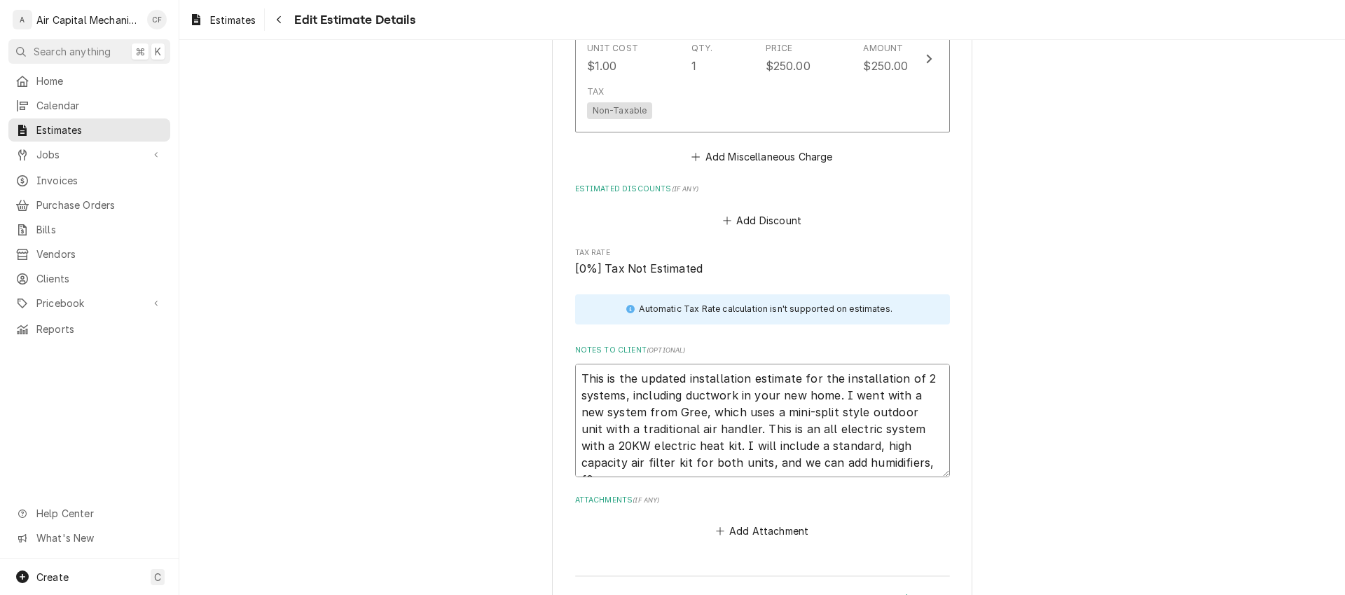
click at [844, 466] on textarea "This is the updated installation estimate for the installation of 2 systems, in…" at bounding box center [762, 421] width 375 height 114
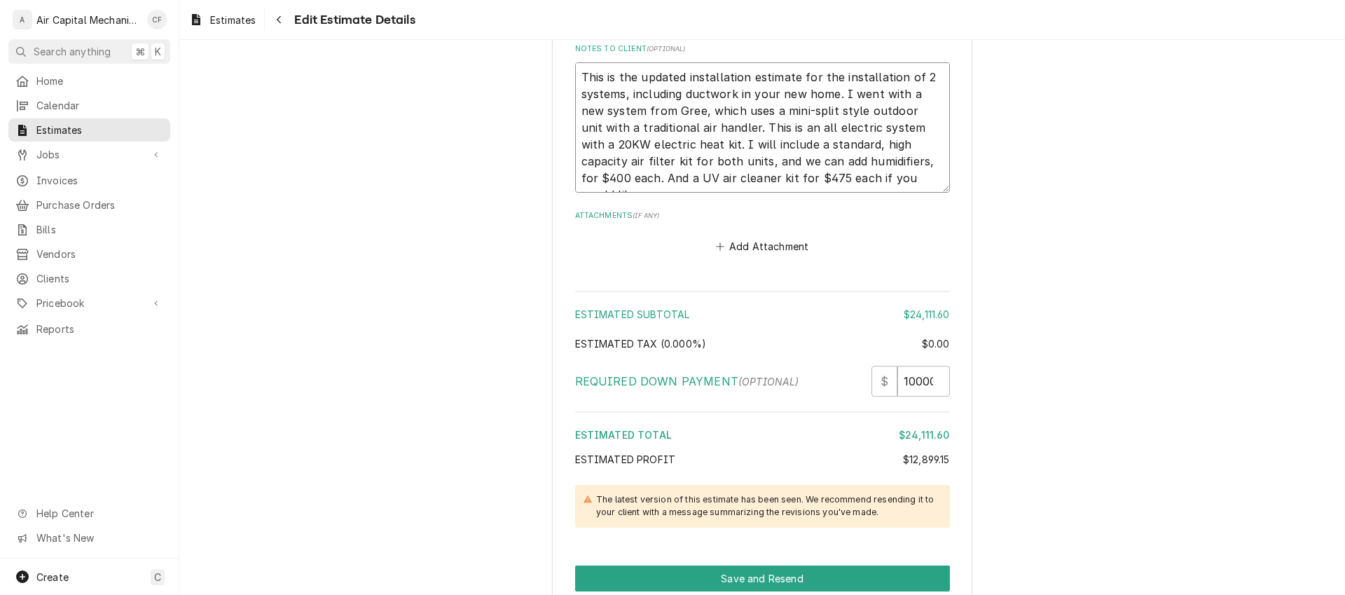
scroll to position [2819, 0]
click at [670, 144] on textarea "This is the updated installation estimate for the installation of 2 systems, in…" at bounding box center [762, 127] width 375 height 130
click at [696, 124] on textarea "This is the updated installation estimate for the installation of 2 systems, in…" at bounding box center [762, 127] width 375 height 130
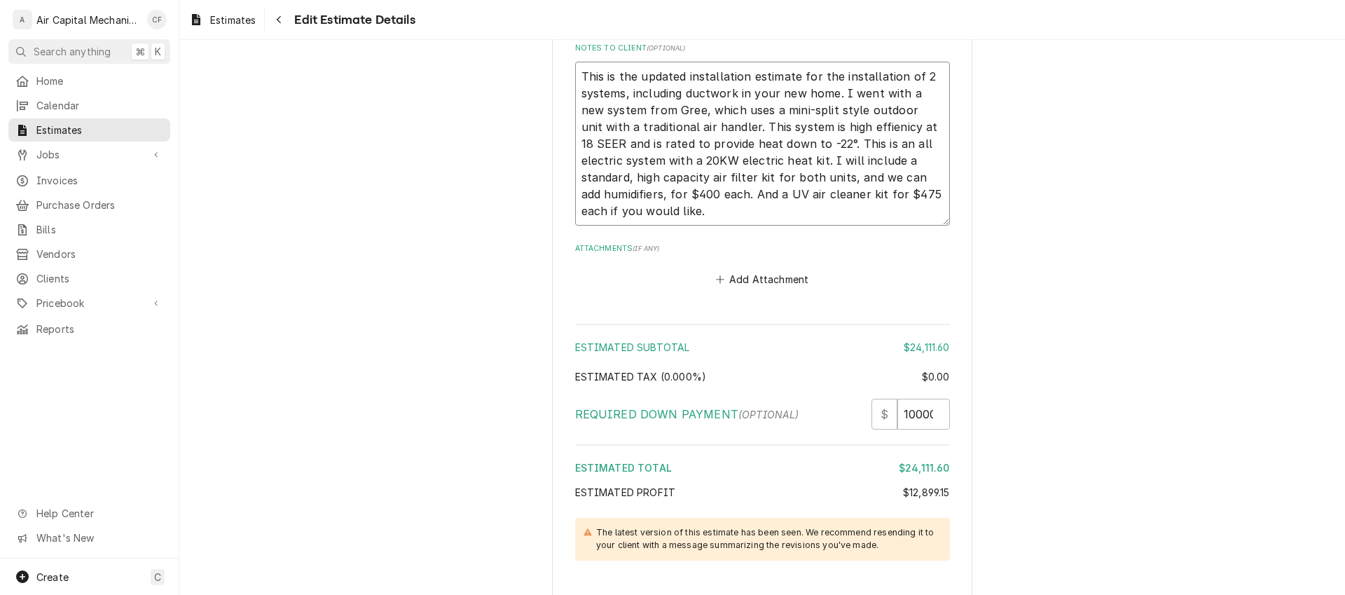
click at [717, 209] on textarea "This is the updated installation estimate for the installation of 2 systems, in…" at bounding box center [762, 144] width 375 height 164
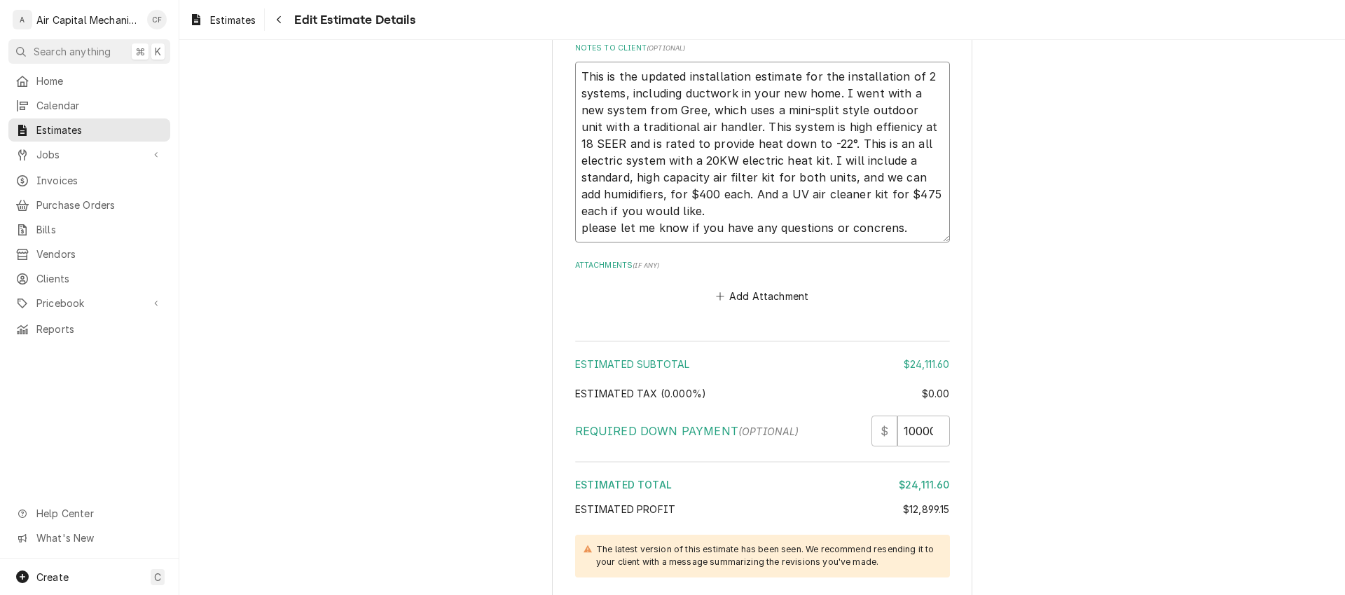
click at [873, 225] on textarea "This is the updated installation estimate for the installation of 2 systems, in…" at bounding box center [762, 152] width 375 height 181
click at [839, 128] on textarea "This is the updated installation estimate for the installation of 2 systems, in…" at bounding box center [762, 152] width 375 height 181
click at [823, 132] on textarea "This is the updated installation estimate for the installation of 2 systems, in…" at bounding box center [762, 152] width 375 height 181
click at [901, 222] on textarea "This is the updated installation estimate for the installation of 2 systems, in…" at bounding box center [762, 152] width 375 height 181
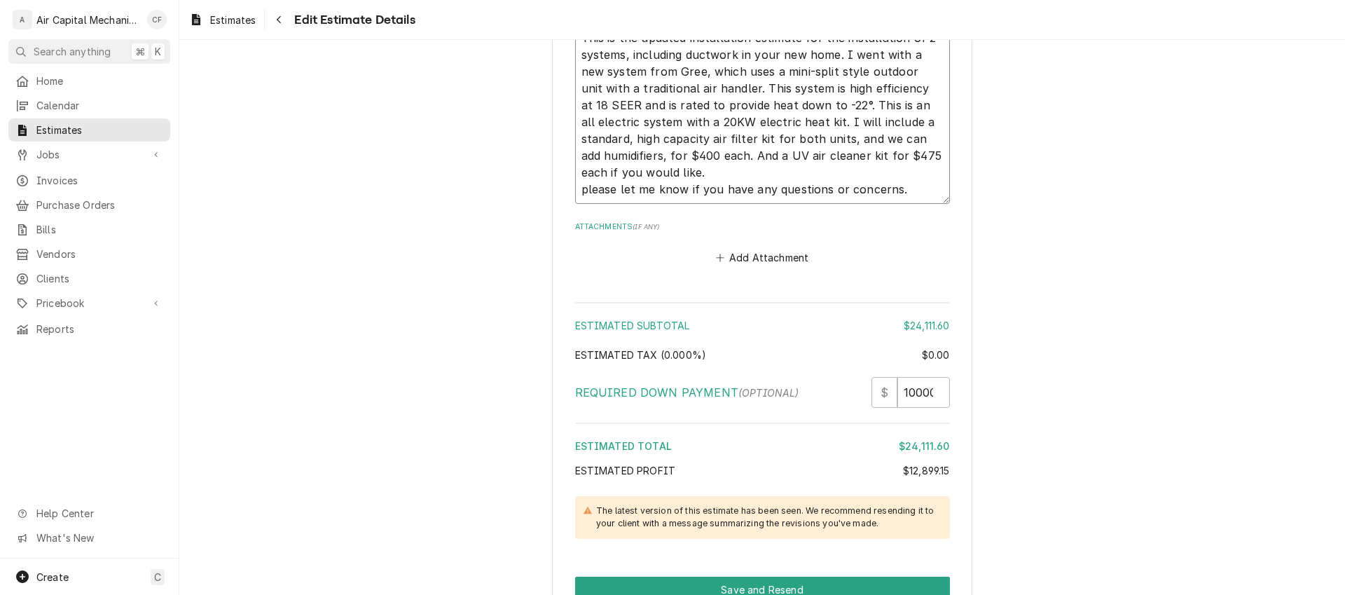
scroll to position [2908, 0]
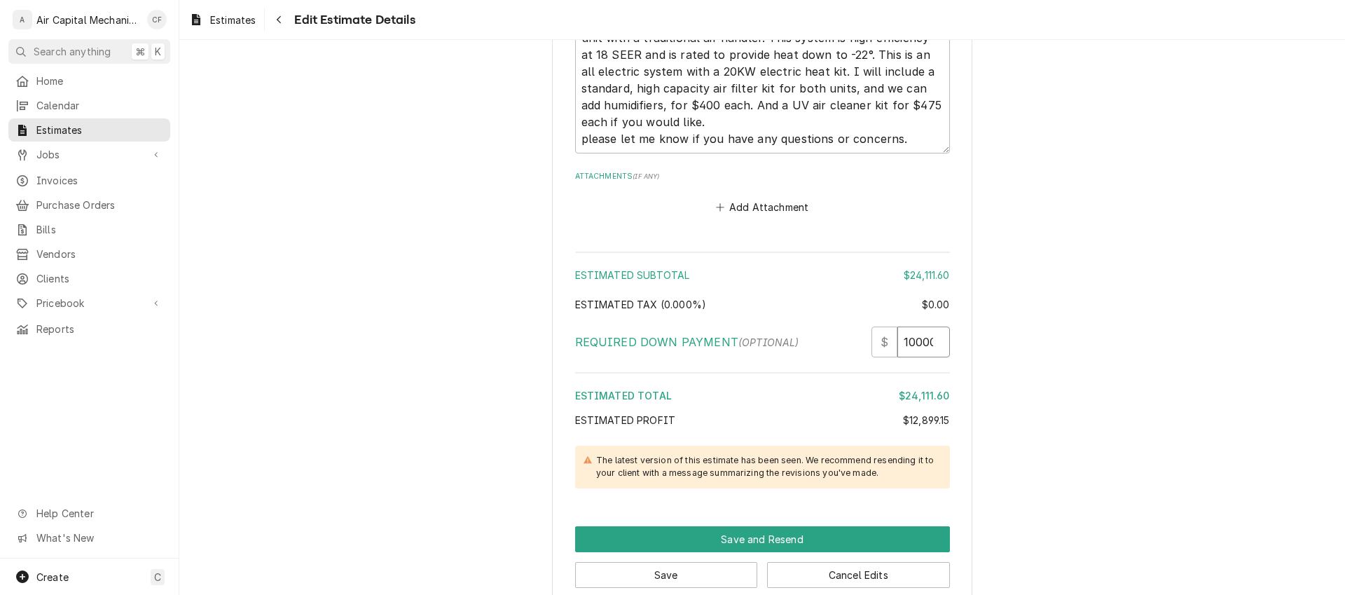
click at [905, 348] on input "10000.00" at bounding box center [924, 342] width 53 height 31
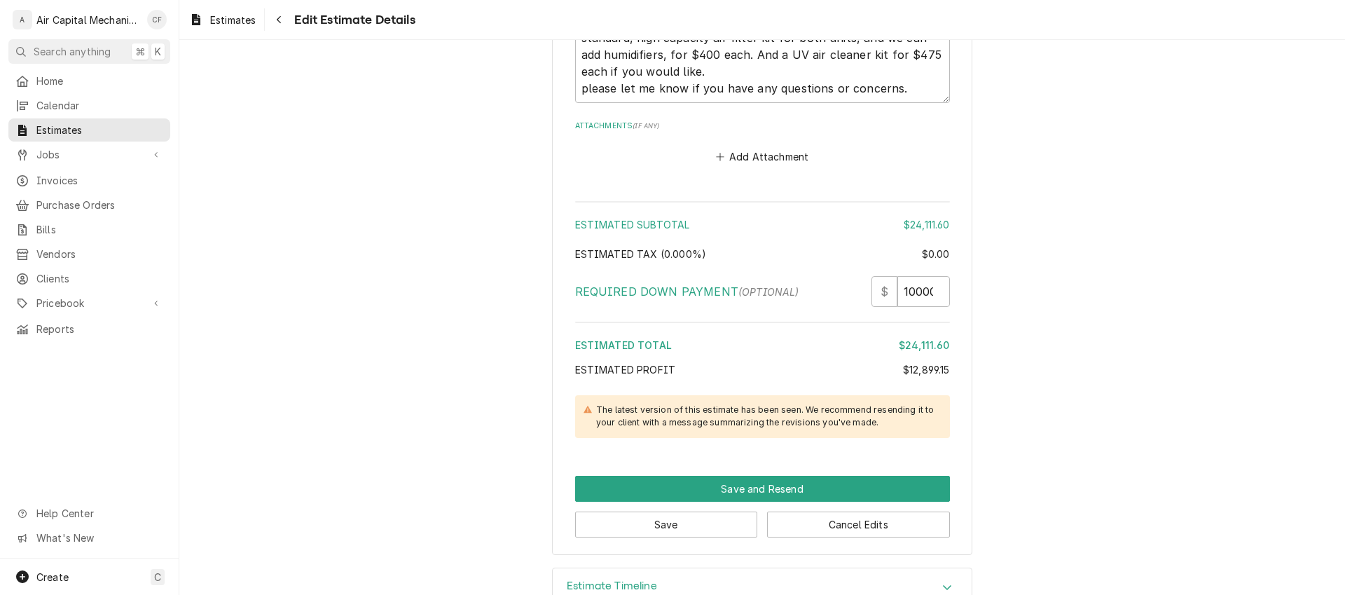
scroll to position [2997, 0]
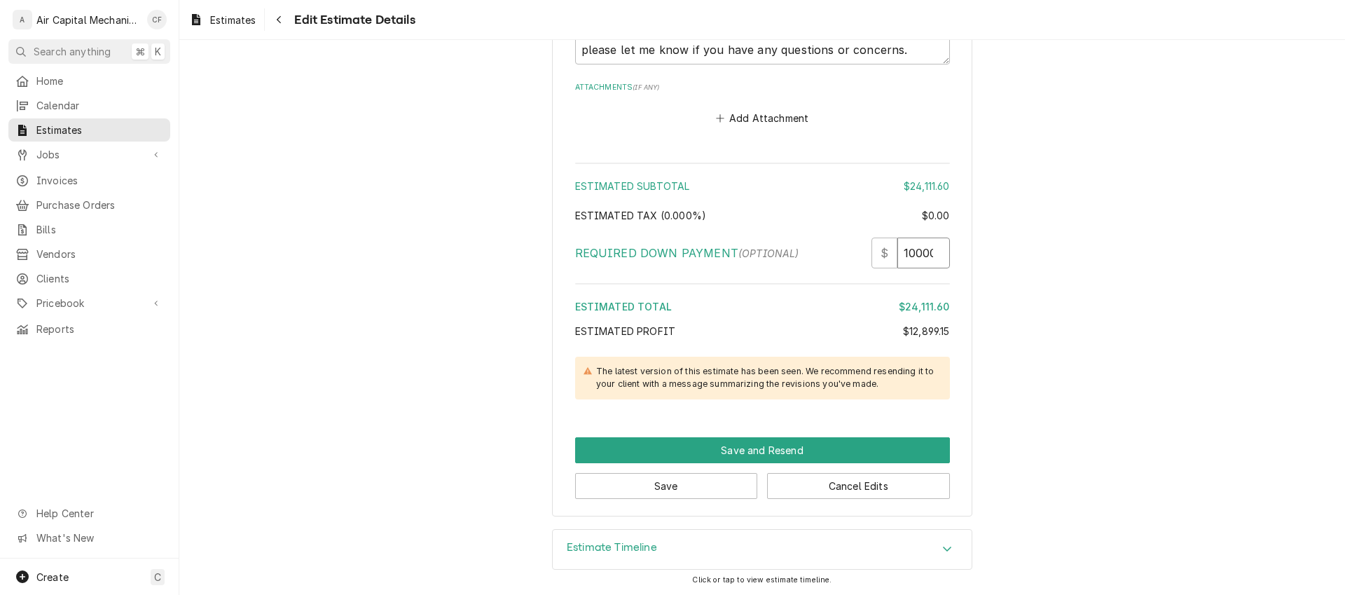
click at [917, 253] on input "10000.00" at bounding box center [924, 253] width 53 height 31
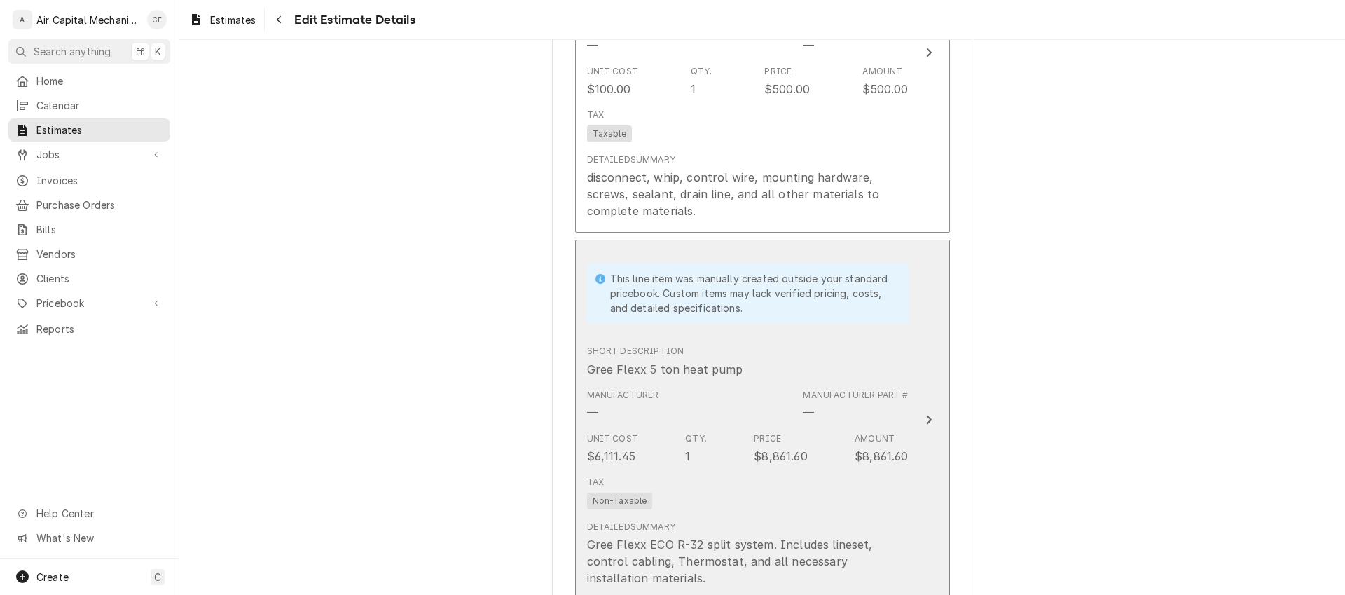
scroll to position [1820, 0]
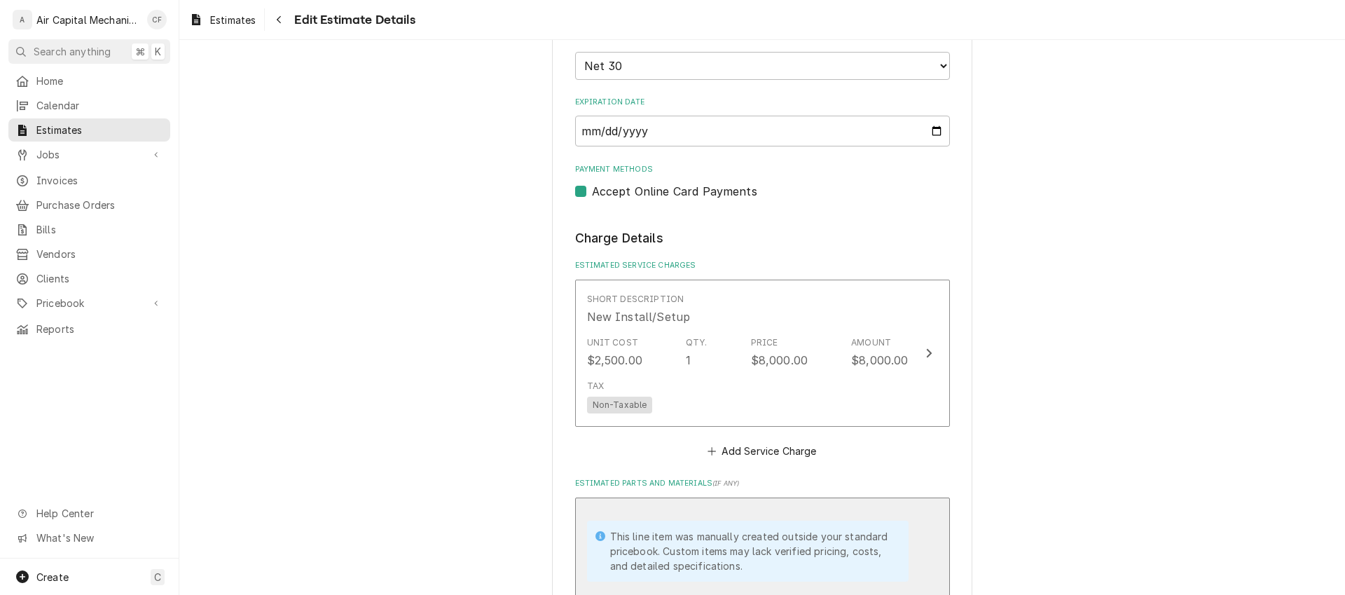
scroll to position [827, 0]
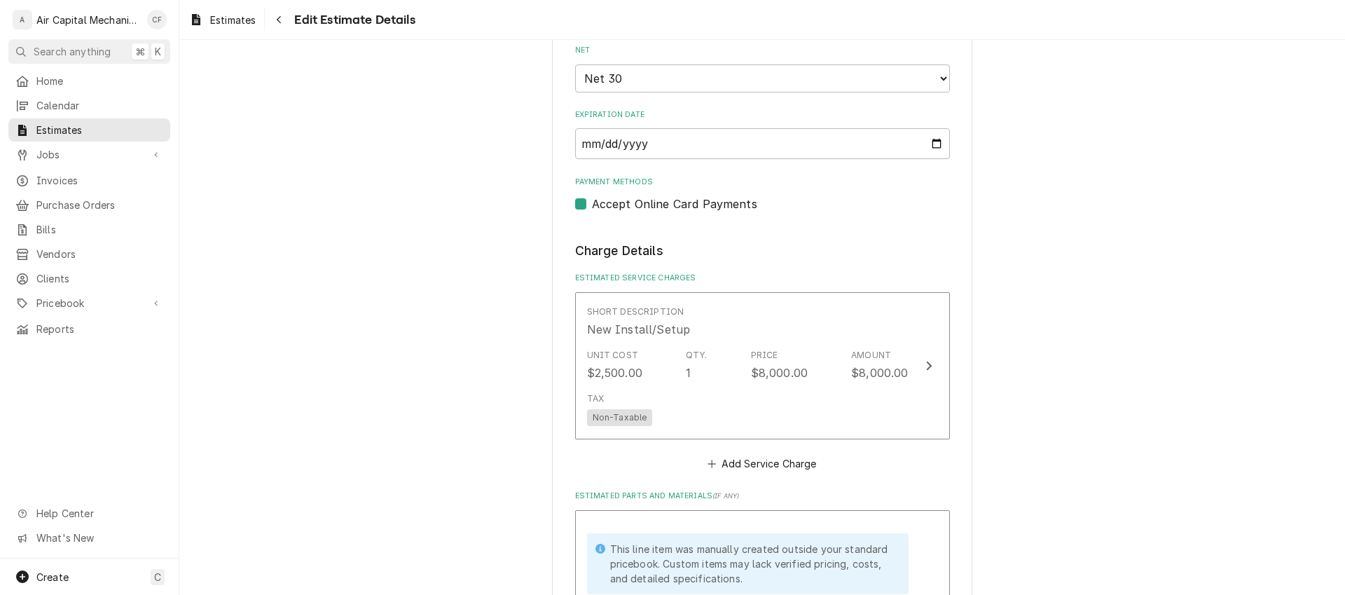
click at [592, 209] on label "Accept Online Card Payments" at bounding box center [674, 203] width 165 height 17
click at [592, 209] on input "Payment Methods" at bounding box center [779, 210] width 375 height 31
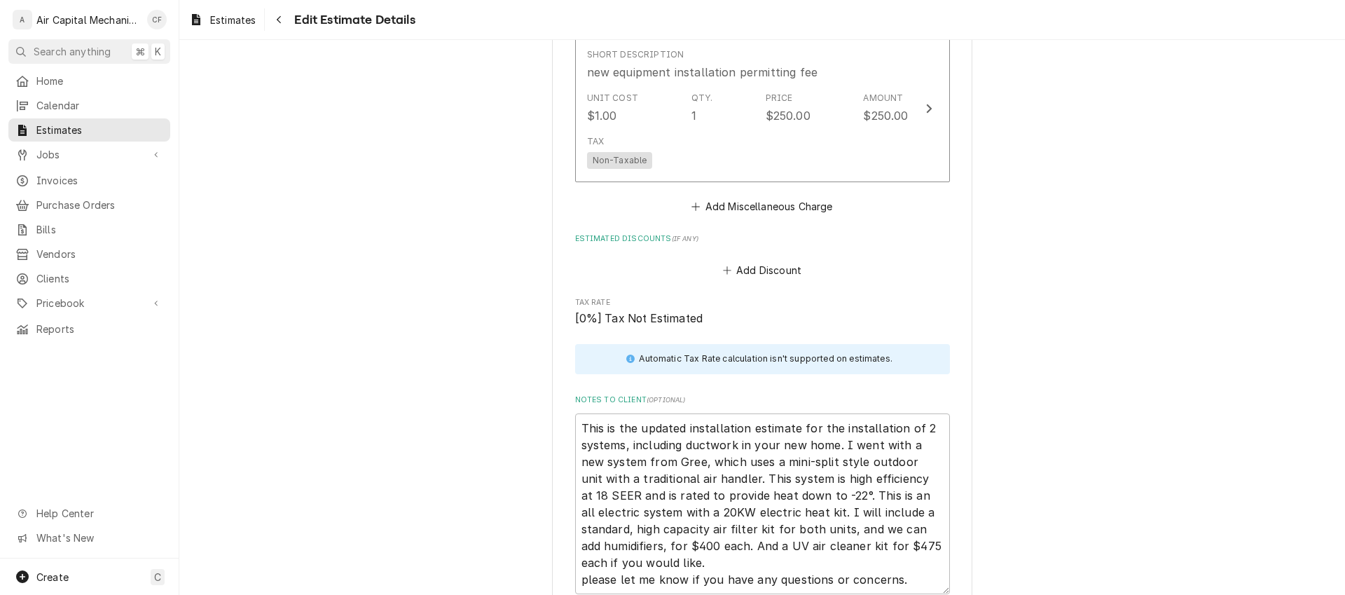
scroll to position [2772, 0]
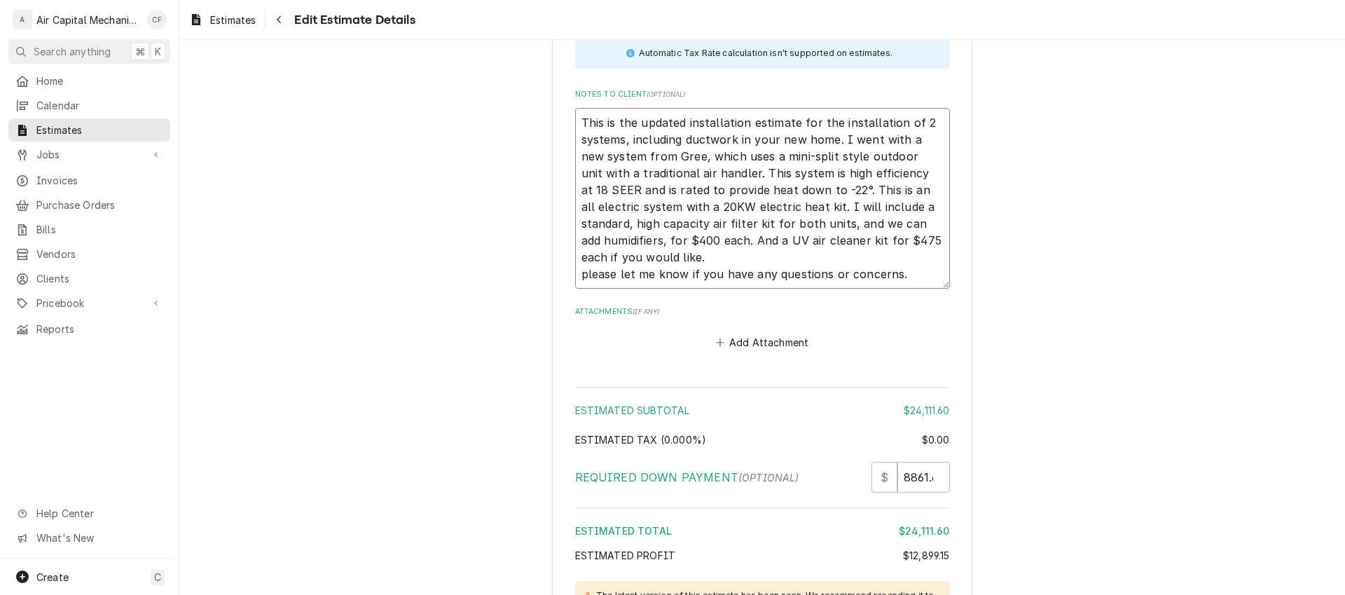
click at [888, 268] on textarea "This is the updated installation estimate for the installation of 2 systems, in…" at bounding box center [762, 198] width 375 height 181
click at [931, 278] on textarea "This is the updated installation estimate for the installation of 2 systems, in…" at bounding box center [762, 198] width 375 height 181
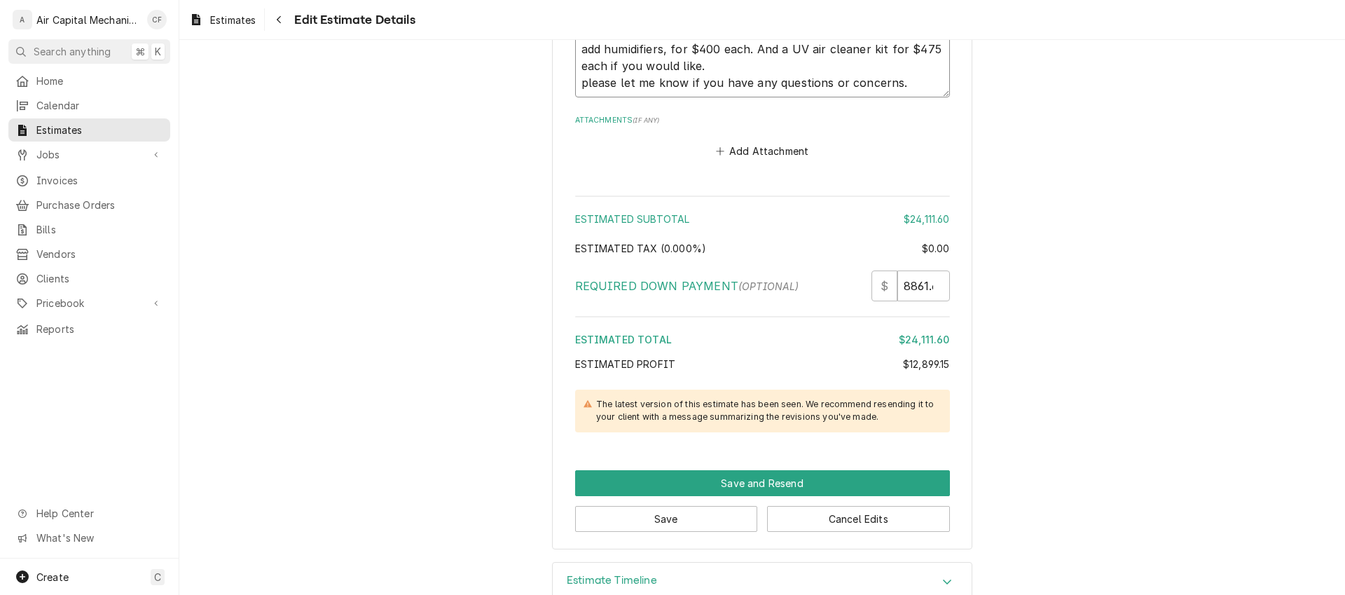
scroll to position [2964, 0]
click at [717, 487] on button "Save and Resend" at bounding box center [762, 482] width 375 height 26
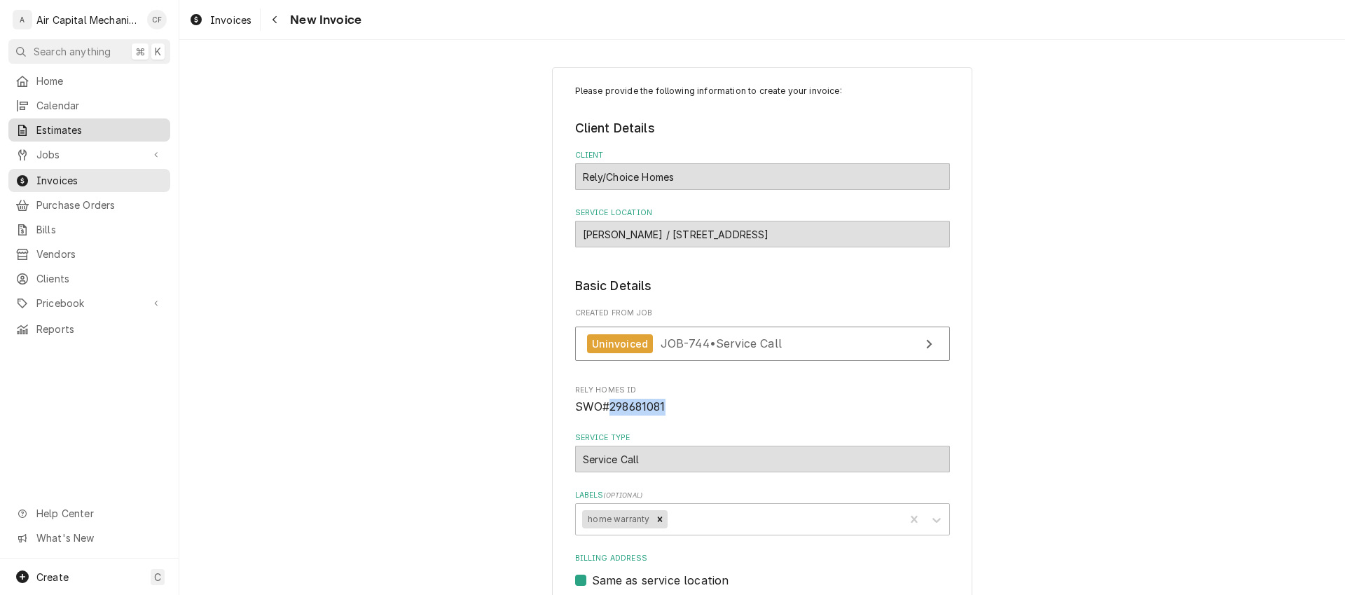
scroll to position [209, 0]
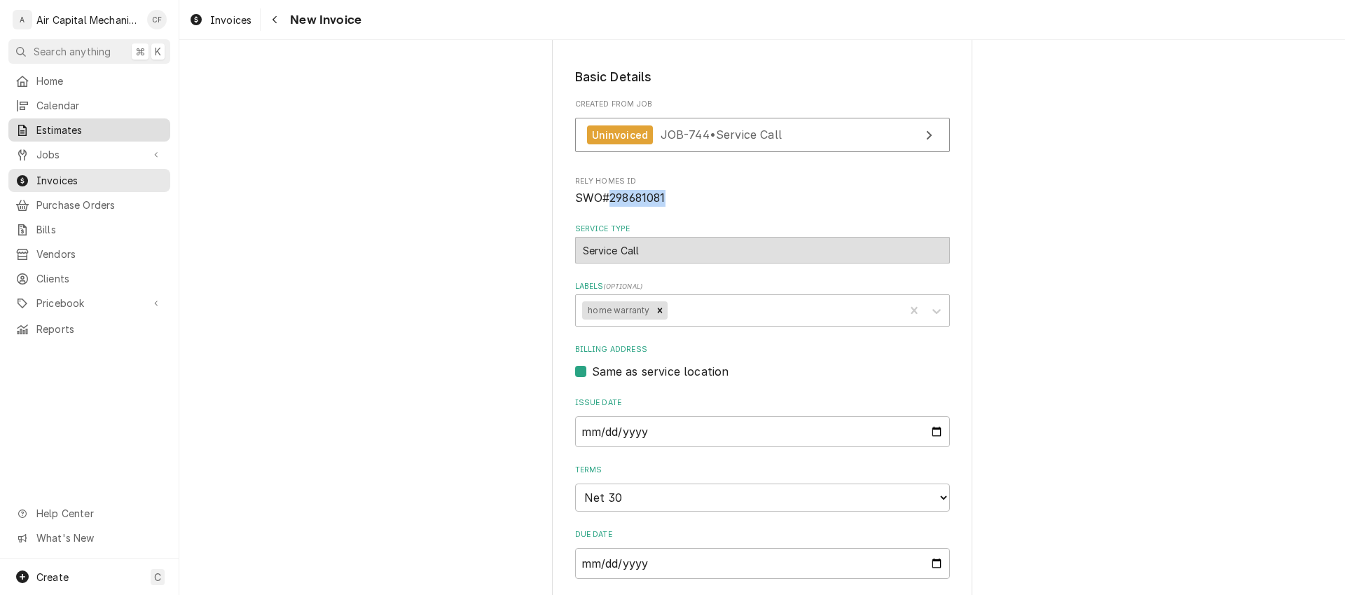
click at [114, 127] on span "Estimates" at bounding box center [99, 130] width 127 height 15
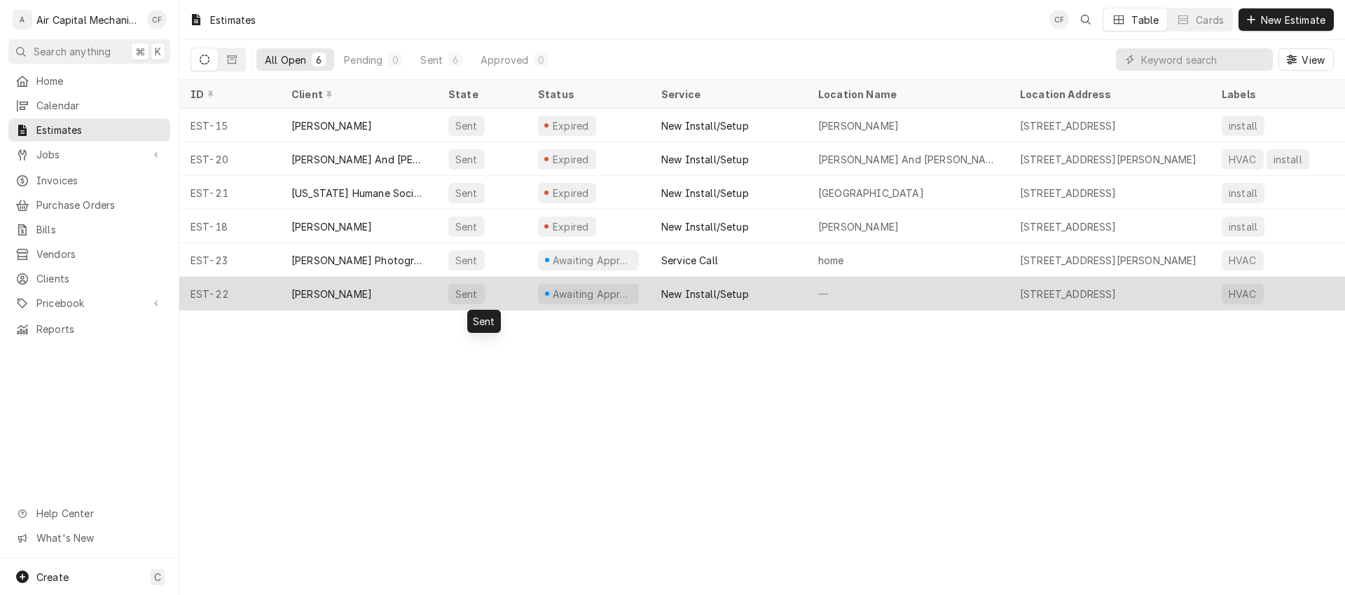
click at [516, 290] on div "Sent" at bounding box center [482, 294] width 90 height 34
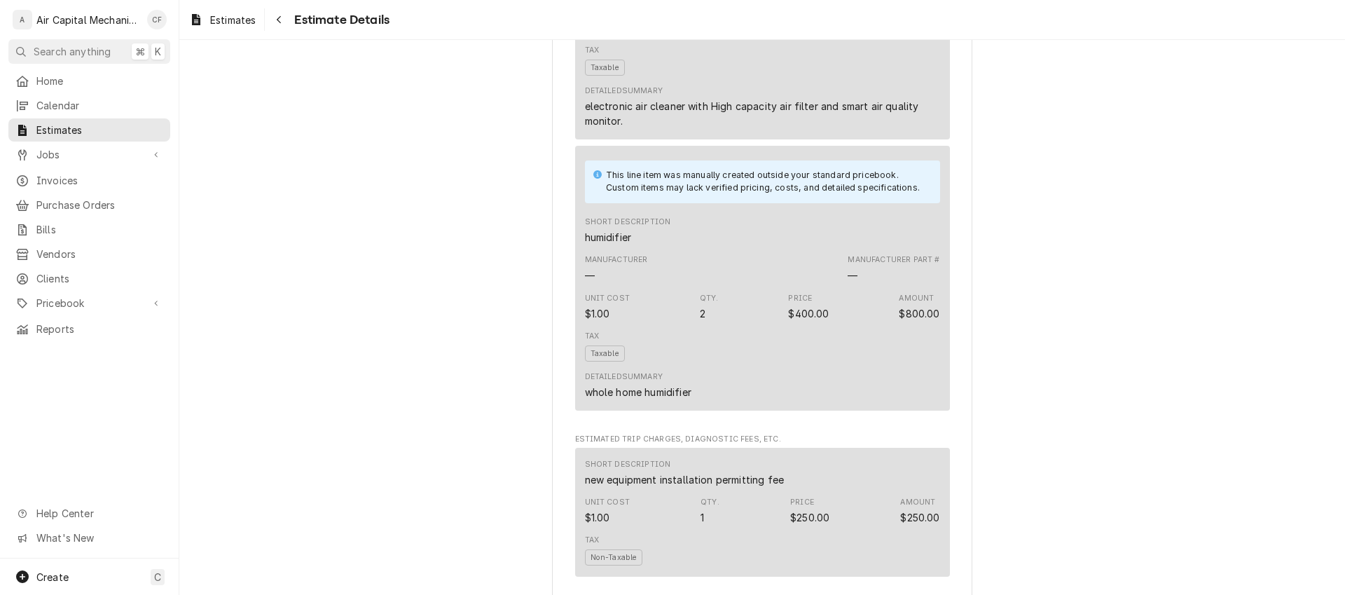
scroll to position [3105, 0]
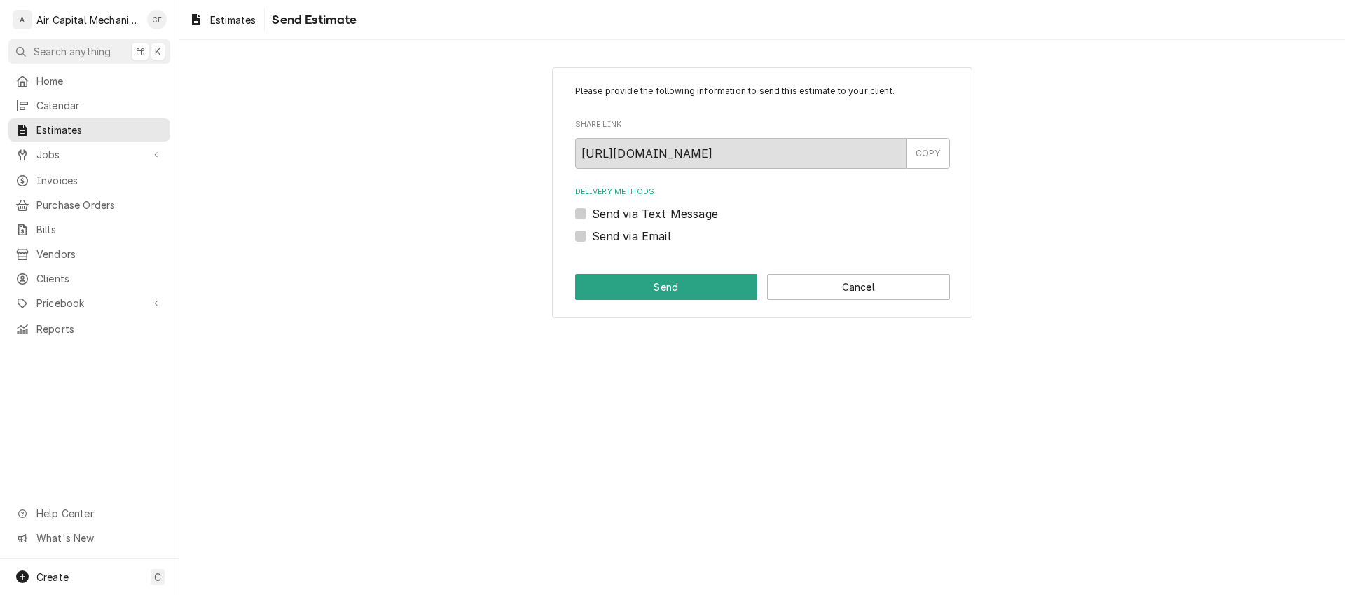
click at [586, 214] on div "Send via Text Message" at bounding box center [762, 213] width 375 height 17
click at [629, 219] on label "Send via Text Message" at bounding box center [655, 213] width 126 height 17
click at [629, 219] on input "Send via Text Message" at bounding box center [779, 220] width 375 height 31
checkbox input "true"
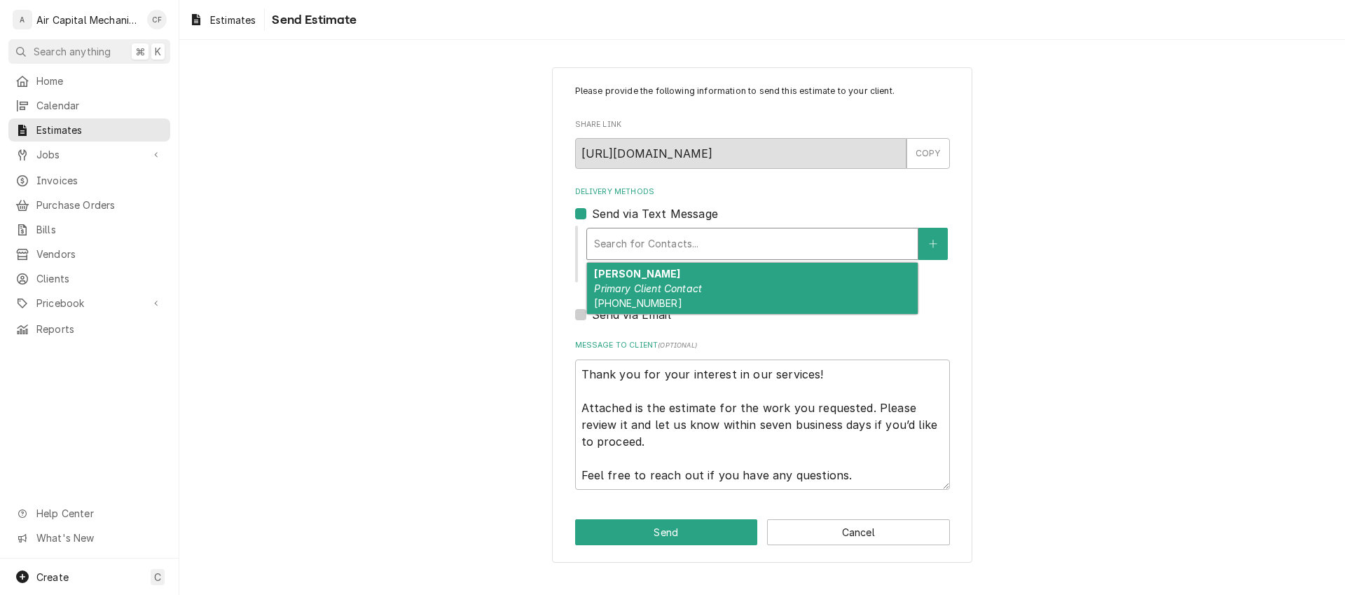
click at [636, 238] on div "Delivery Methods" at bounding box center [752, 243] width 317 height 25
click at [651, 273] on div "scott rue Primary Client Contact (316) 371-3395" at bounding box center [752, 288] width 331 height 51
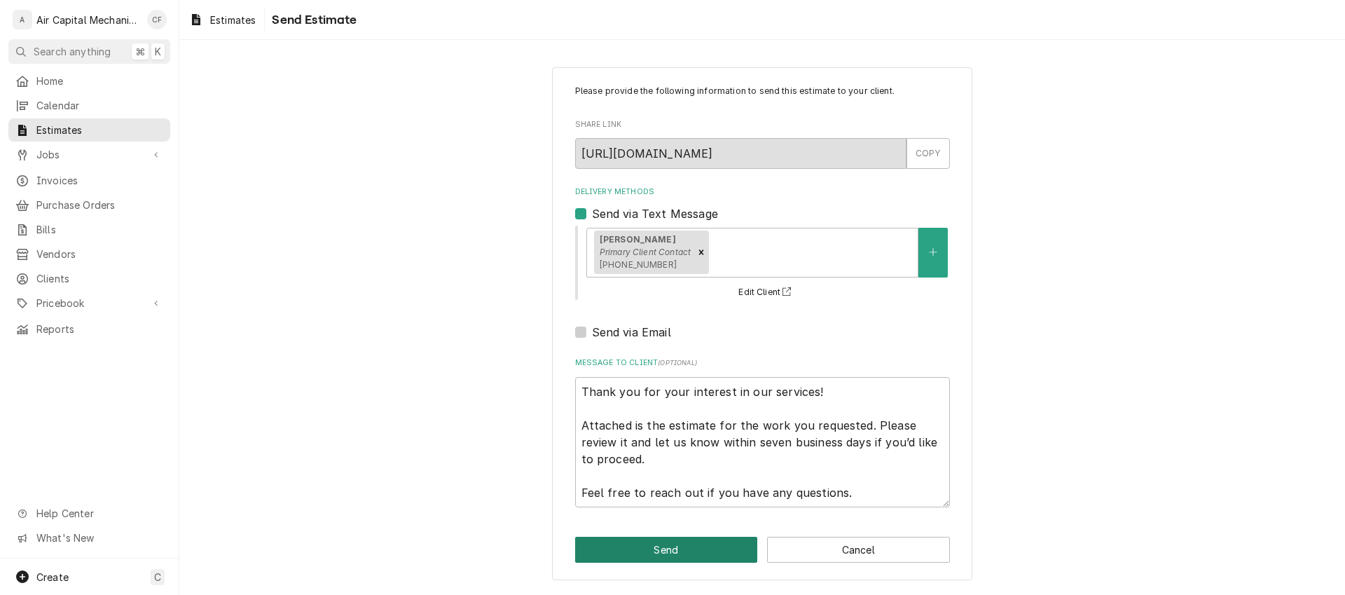
click at [685, 555] on button "Send" at bounding box center [666, 550] width 183 height 26
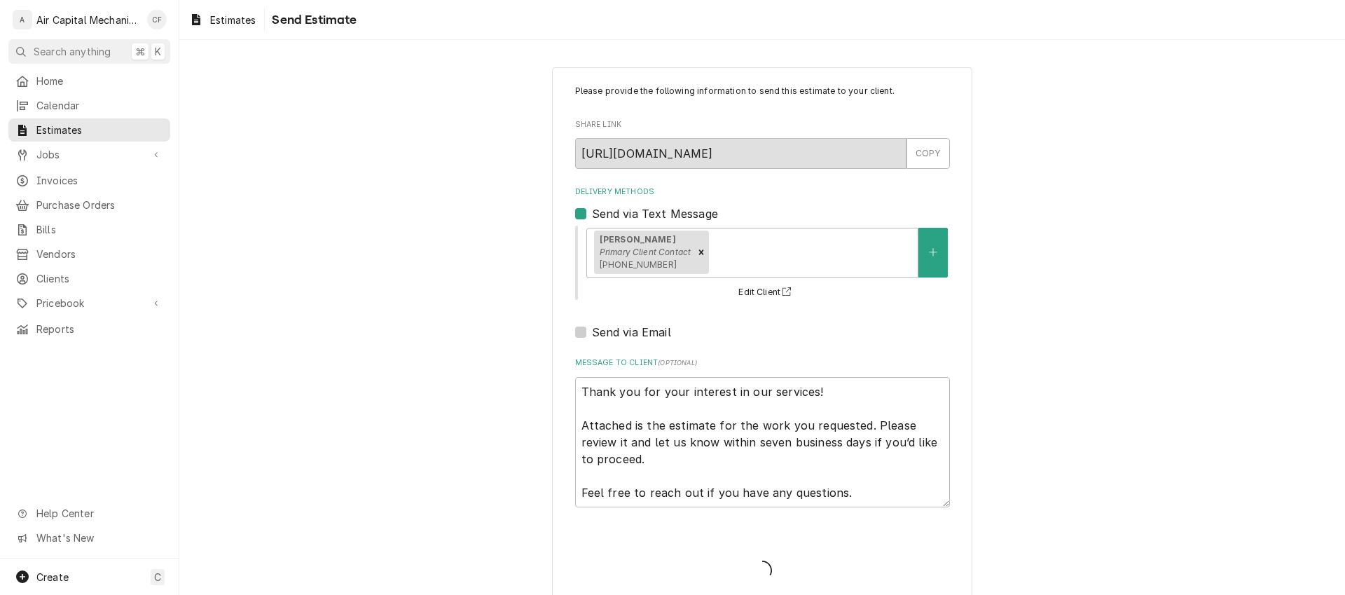
type textarea "x"
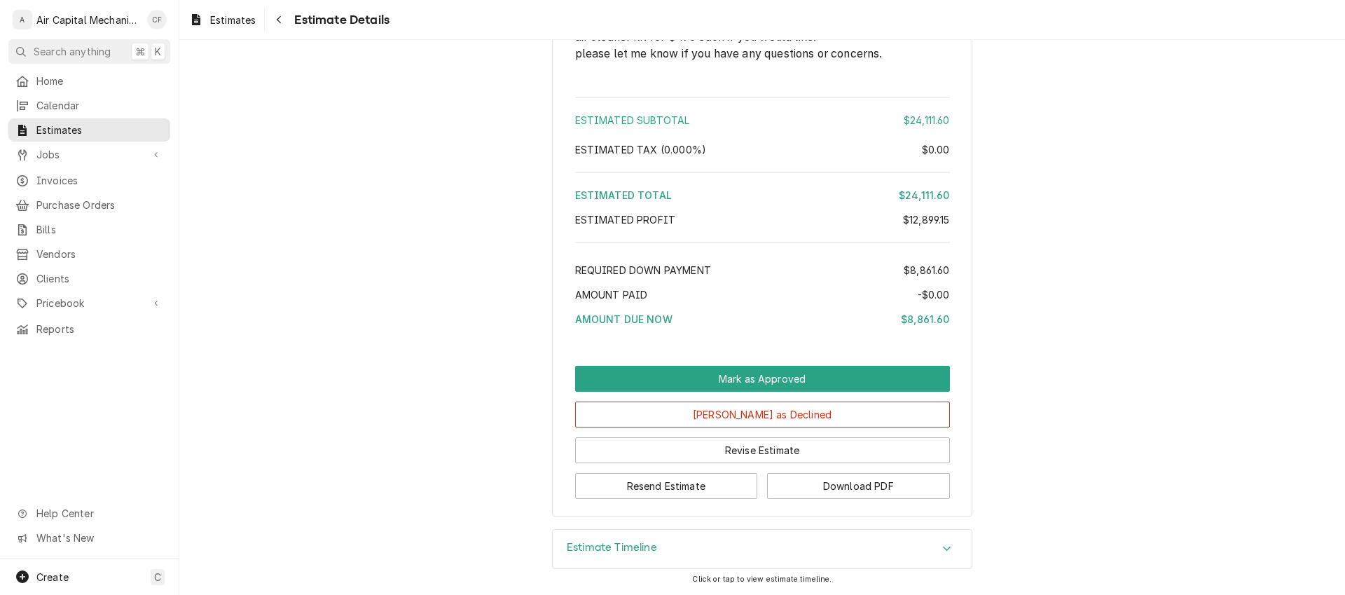
scroll to position [2345, 0]
click at [961, 548] on div "Estimate Timeline" at bounding box center [762, 549] width 419 height 39
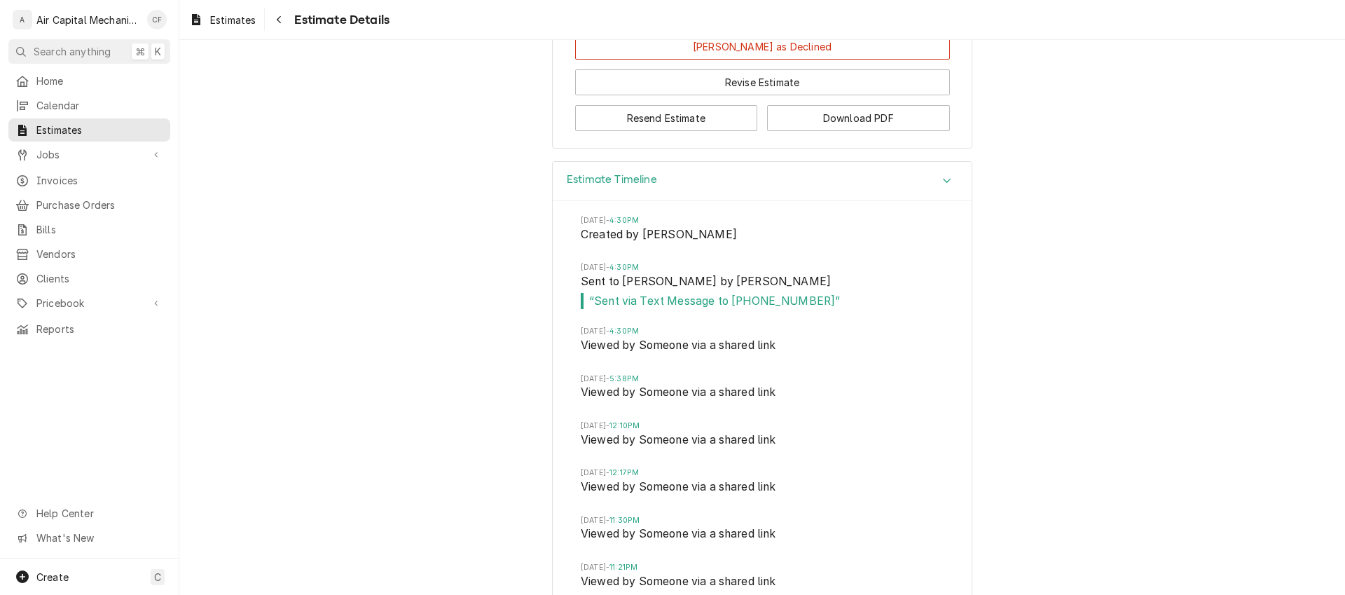
scroll to position [2900, 0]
